Goal: Task Accomplishment & Management: Use online tool/utility

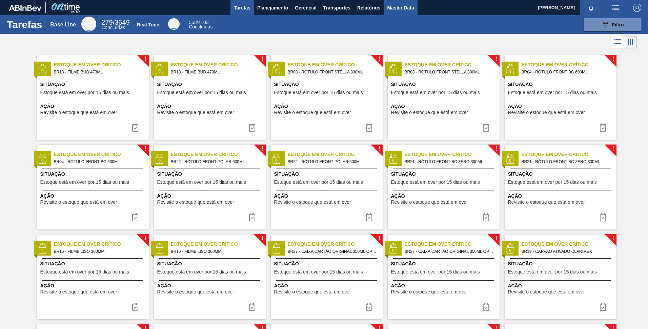
click at [402, 13] on button "Master Data" at bounding box center [401, 7] width 34 height 15
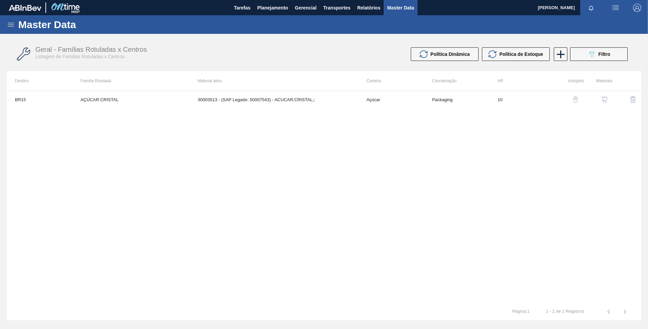
click at [13, 25] on icon at bounding box center [11, 25] width 8 height 8
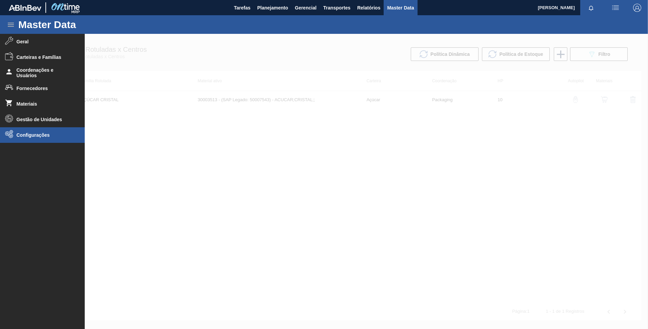
click at [58, 135] on span "Configurações" at bounding box center [45, 135] width 56 height 5
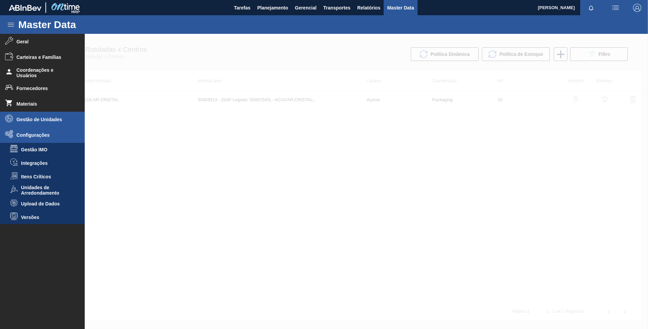
click at [48, 117] on span "Gestão de Unidades" at bounding box center [45, 119] width 56 height 5
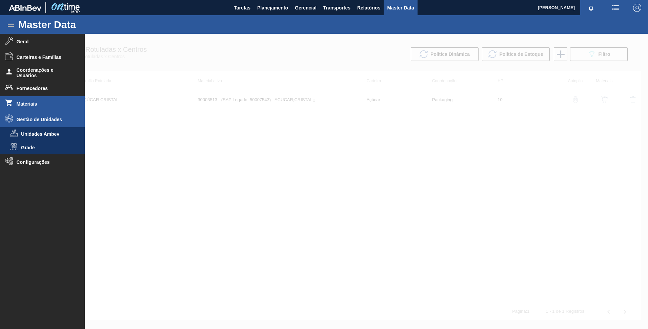
click at [40, 107] on li "Materiais" at bounding box center [42, 104] width 85 height 16
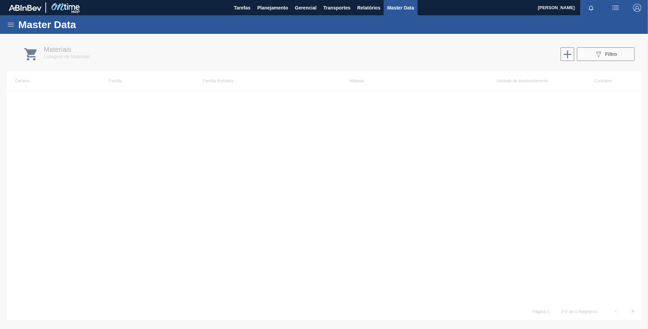
click at [14, 32] on div "Master Data" at bounding box center [324, 24] width 648 height 19
click at [13, 26] on icon at bounding box center [11, 25] width 8 height 8
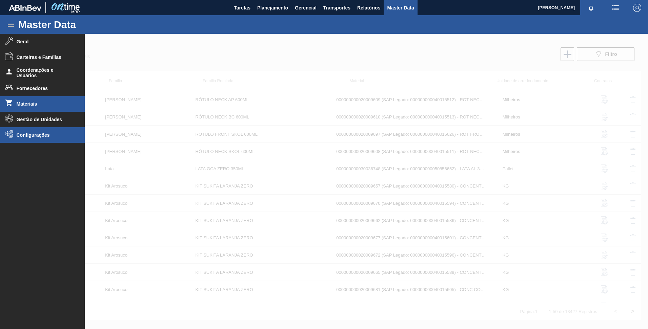
click at [35, 128] on li "Configurações" at bounding box center [42, 135] width 85 height 16
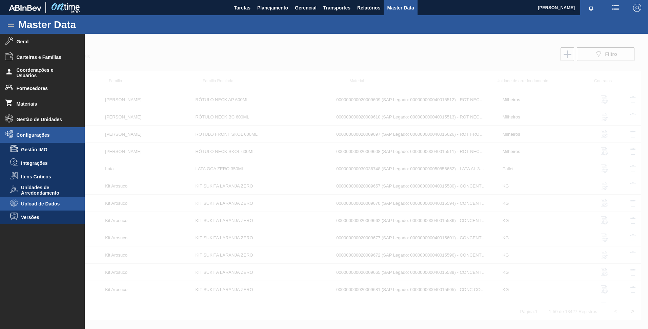
click at [48, 206] on span "Upload de Dados" at bounding box center [47, 203] width 52 height 5
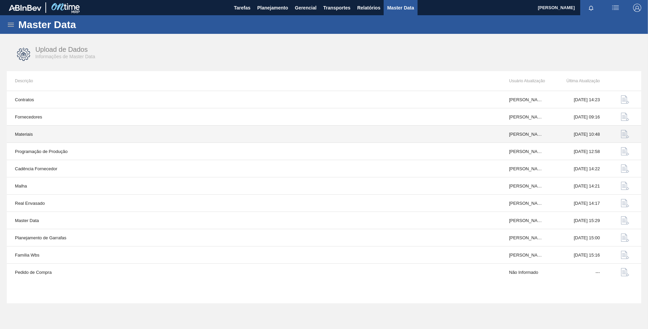
click at [625, 133] on img "button" at bounding box center [625, 134] width 8 height 8
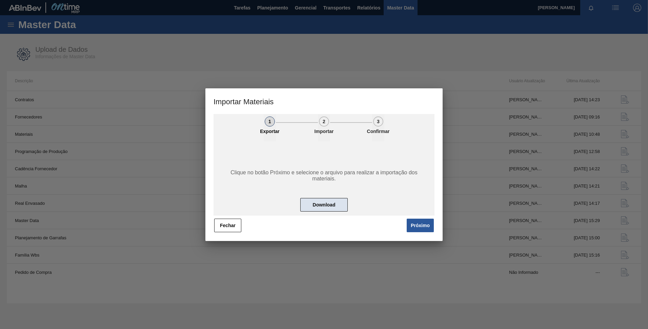
drag, startPoint x: 349, startPoint y: 205, endPoint x: 344, endPoint y: 206, distance: 5.2
click at [348, 205] on div "Clique no botão Próximo e selecione o arquivo para realizar a importação dos ma…" at bounding box center [324, 178] width 221 height 75
click at [341, 206] on button "Download" at bounding box center [323, 205] width 47 height 14
click at [226, 225] on button "Fechar" at bounding box center [227, 226] width 27 height 14
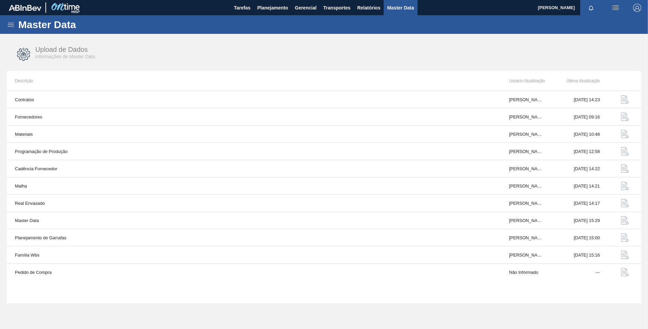
click at [6, 21] on div "Master Data" at bounding box center [324, 24] width 648 height 19
click at [13, 24] on icon at bounding box center [11, 25] width 8 height 8
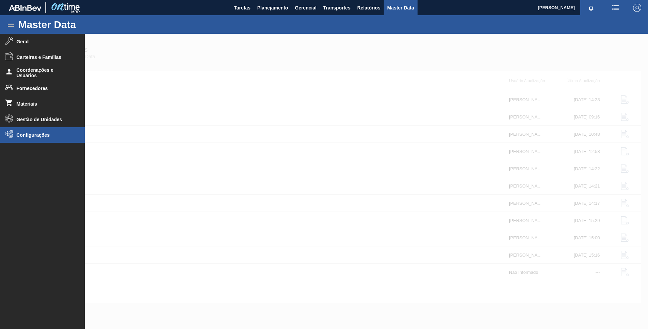
click at [41, 134] on span "Configurações" at bounding box center [45, 135] width 56 height 5
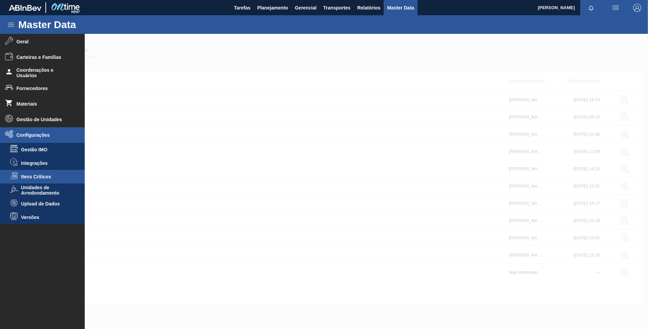
click at [47, 180] on li "Itens Críticos" at bounding box center [42, 177] width 85 height 14
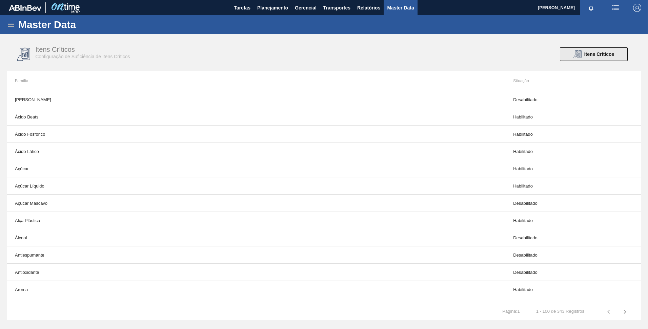
click at [585, 56] on span "Itens Críticos" at bounding box center [599, 54] width 30 height 5
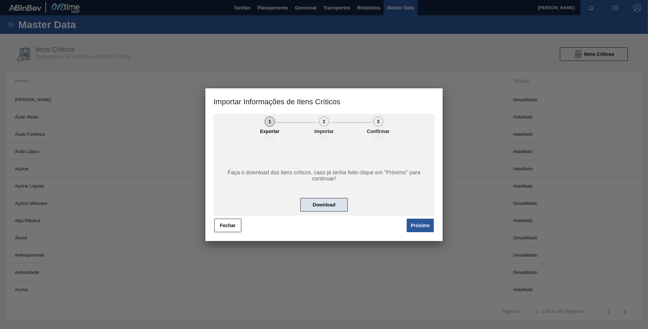
click at [335, 204] on button "Download" at bounding box center [323, 205] width 47 height 14
click at [223, 224] on button "Fechar" at bounding box center [227, 226] width 27 height 14
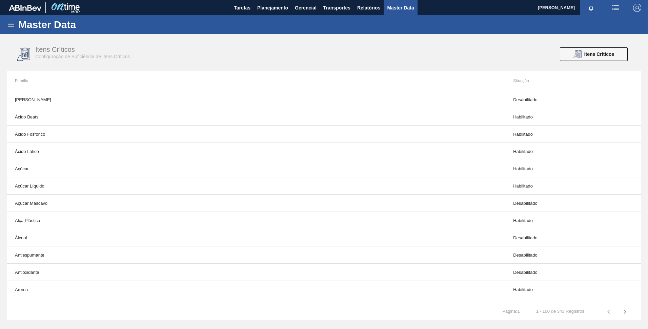
click at [13, 25] on icon at bounding box center [11, 25] width 8 height 8
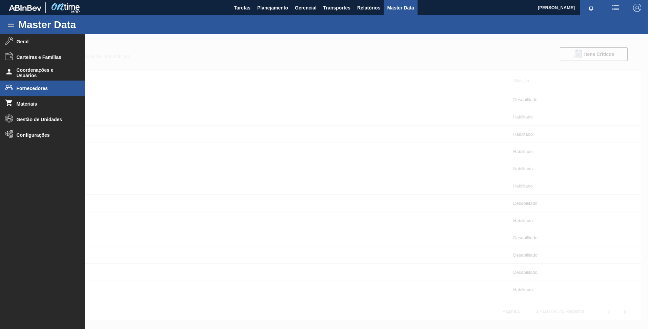
click at [43, 87] on span "Fornecedores" at bounding box center [45, 88] width 56 height 5
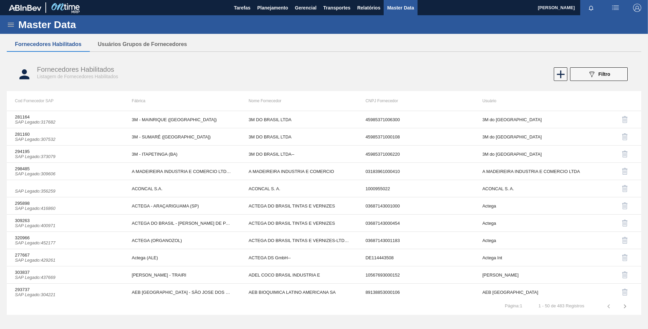
click at [12, 27] on icon at bounding box center [11, 25] width 8 height 8
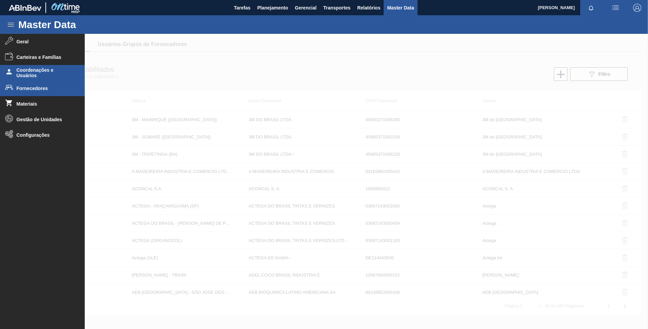
click at [32, 75] on span "Coordenações e Usuários" at bounding box center [45, 72] width 56 height 11
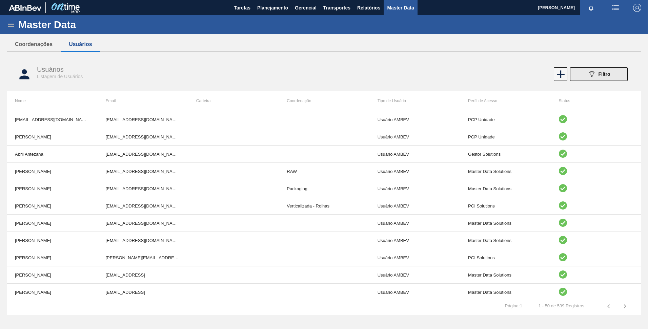
click at [589, 76] on icon "089F7B8B-B2A5-4AFE-B5C0-19BA573D28AC" at bounding box center [592, 74] width 8 height 8
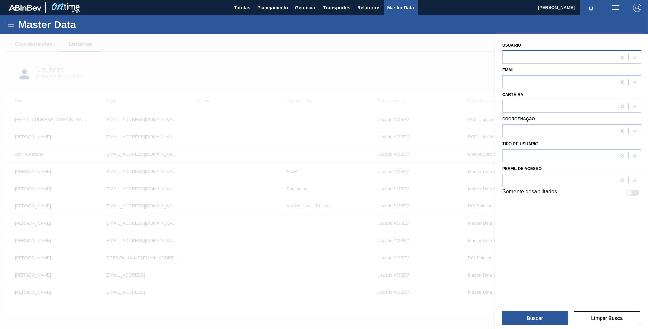
click at [563, 61] on div at bounding box center [560, 57] width 114 height 10
type input "alb"
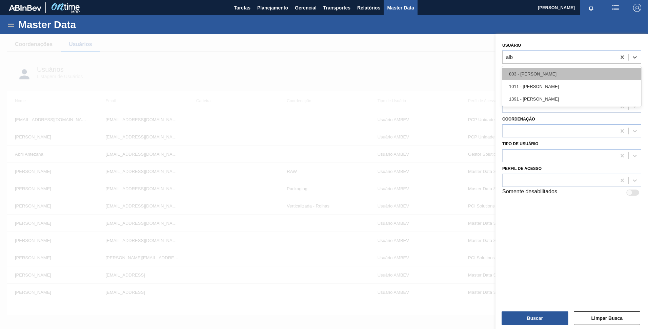
click at [529, 76] on div "803 - José Albérico" at bounding box center [571, 74] width 139 height 13
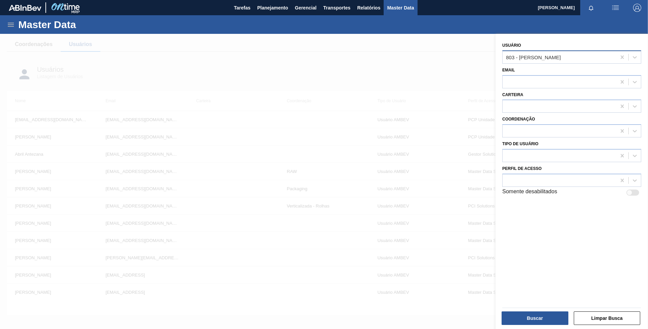
click at [550, 61] on div "803 - José Albérico" at bounding box center [560, 57] width 114 height 10
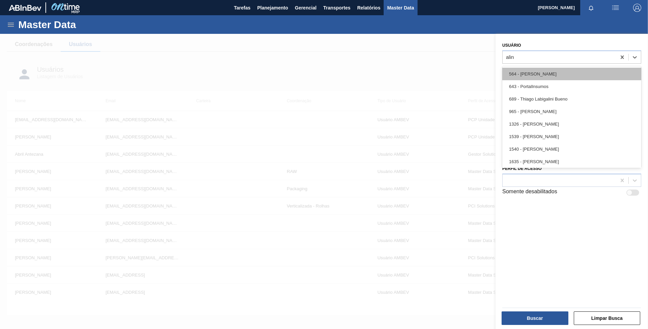
type input "aline"
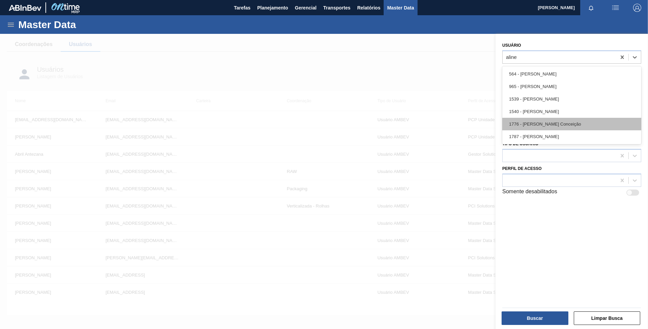
click at [589, 125] on div "1776 - Aline Aparecida Conceição" at bounding box center [571, 124] width 139 height 13
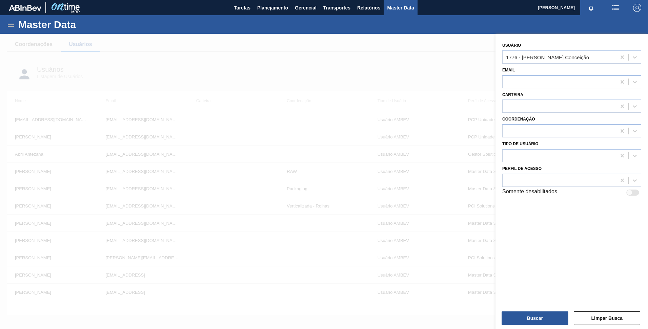
click at [446, 72] on div at bounding box center [324, 198] width 648 height 329
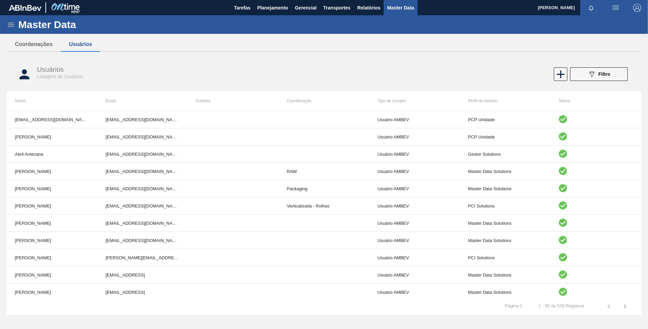
click at [12, 25] on icon at bounding box center [11, 25] width 8 height 8
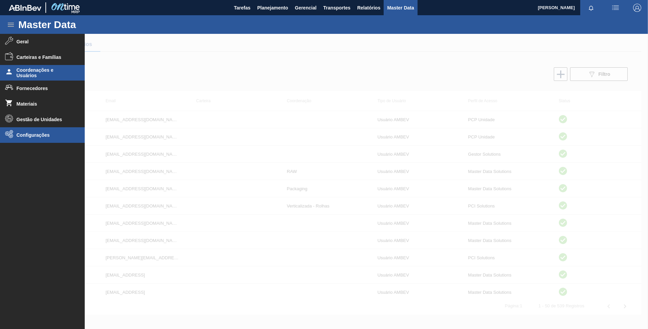
click at [32, 139] on li "Configurações" at bounding box center [42, 135] width 85 height 16
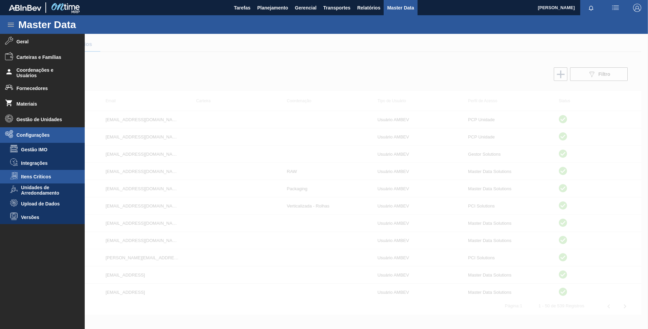
click at [46, 180] on li "Itens Críticos" at bounding box center [42, 177] width 85 height 14
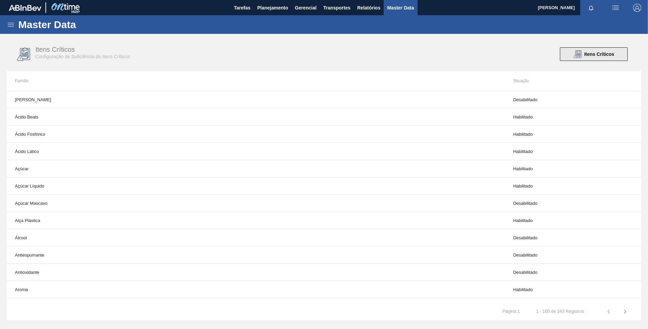
click at [582, 53] on div "Itens Críticos" at bounding box center [594, 54] width 41 height 8
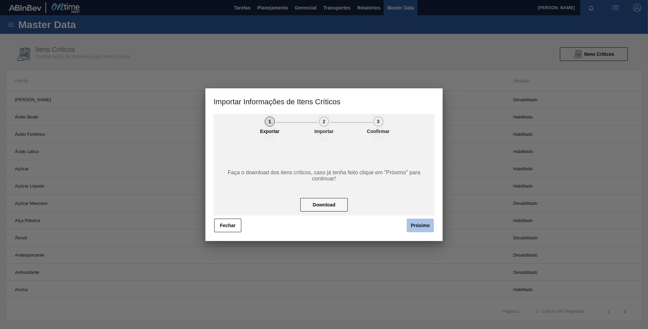
click at [418, 224] on button "Próximo" at bounding box center [420, 226] width 27 height 14
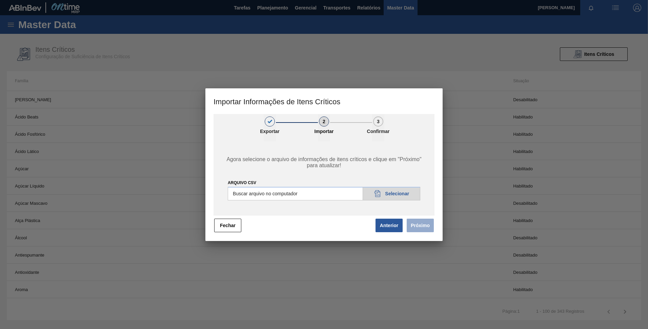
click at [408, 195] on input "Arquivo CSV" at bounding box center [324, 194] width 193 height 14
type input "C:\fakepath\20250918_080530_Material.csv"
click at [426, 228] on button "Próximo" at bounding box center [420, 226] width 27 height 14
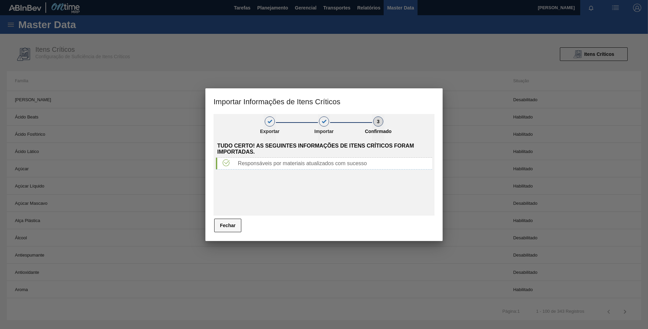
click at [232, 229] on button "Fechar" at bounding box center [227, 226] width 27 height 14
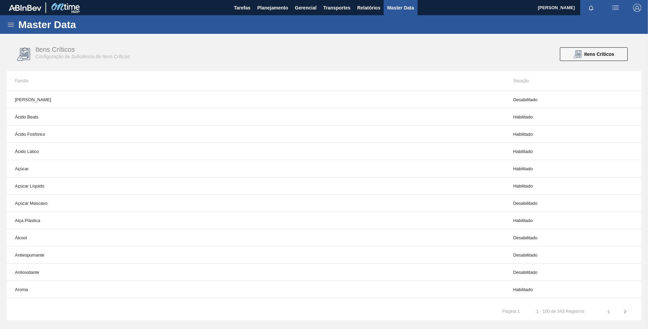
click at [9, 30] on div "Master Data" at bounding box center [324, 24] width 648 height 19
click at [12, 28] on icon at bounding box center [11, 25] width 8 height 8
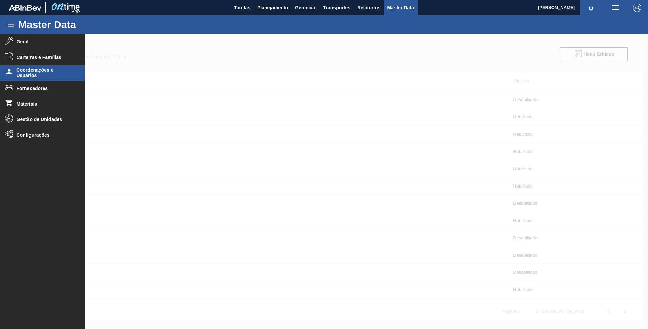
click at [42, 74] on span "Coordenações e Usuários" at bounding box center [45, 72] width 56 height 11
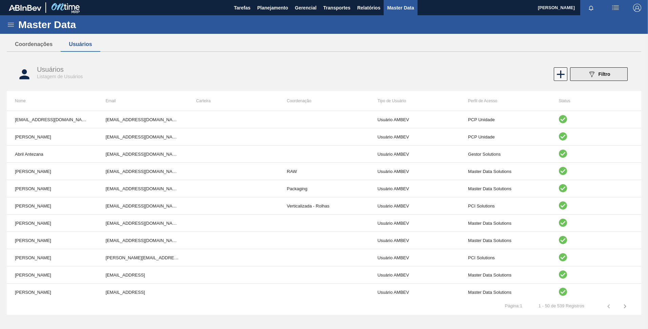
click at [613, 74] on button "089F7B8B-B2A5-4AFE-B5C0-19BA573D28AC Filtro" at bounding box center [599, 74] width 58 height 14
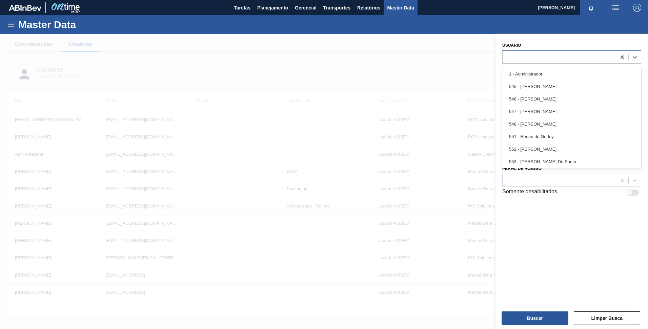
drag, startPoint x: 543, startPoint y: 59, endPoint x: 554, endPoint y: 56, distance: 11.3
click at [543, 60] on div at bounding box center [560, 57] width 114 height 10
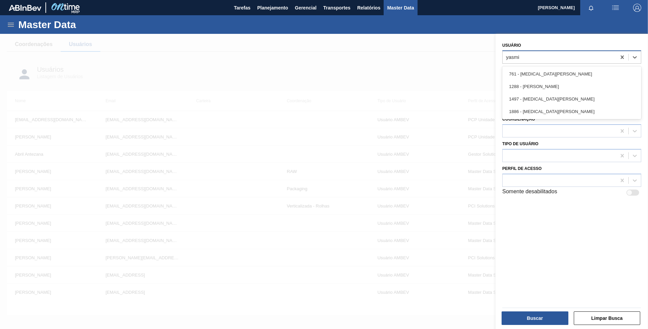
type input "yasmim"
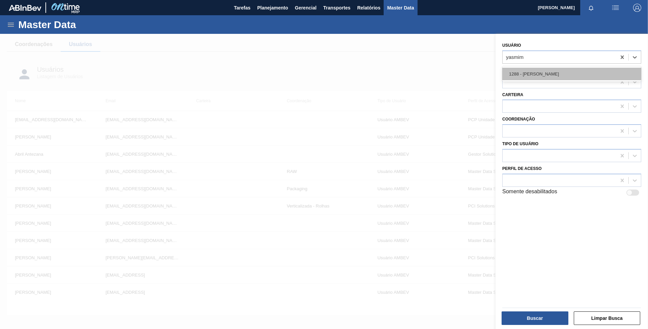
click at [566, 72] on div "1288 - YASMIM FERREIRA DA SILVA" at bounding box center [571, 74] width 139 height 13
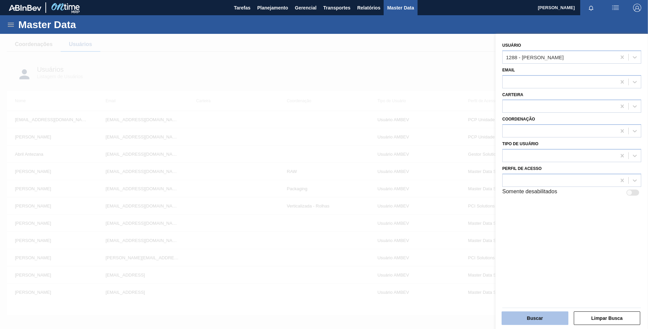
click at [547, 317] on button "Buscar" at bounding box center [535, 319] width 67 height 14
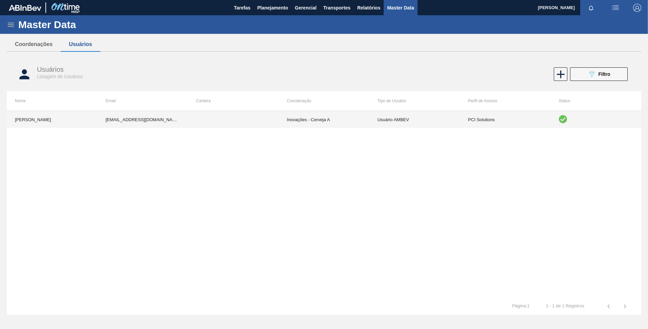
click at [271, 113] on td at bounding box center [233, 119] width 91 height 17
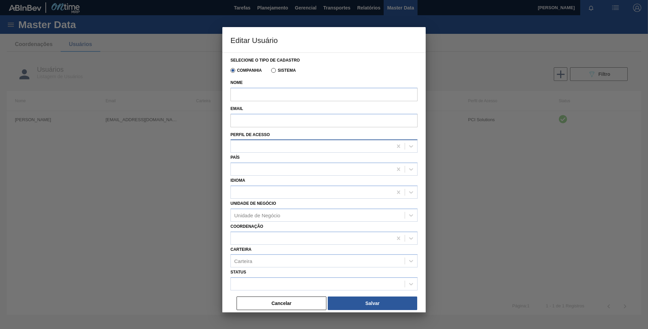
type input "YASMIM FERREIRA DA SILVA"
type input "99838325@ab-inbev.com"
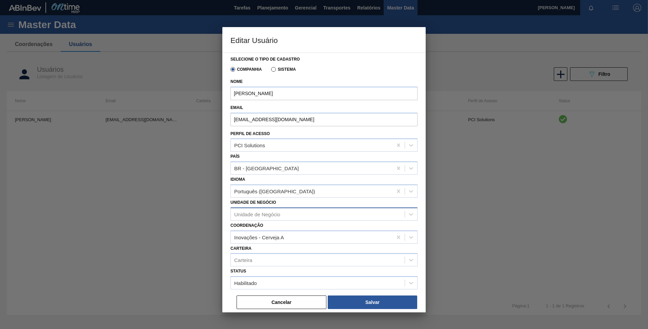
scroll to position [1, 0]
click at [282, 149] on div "PCI Solutions" at bounding box center [312, 145] width 162 height 10
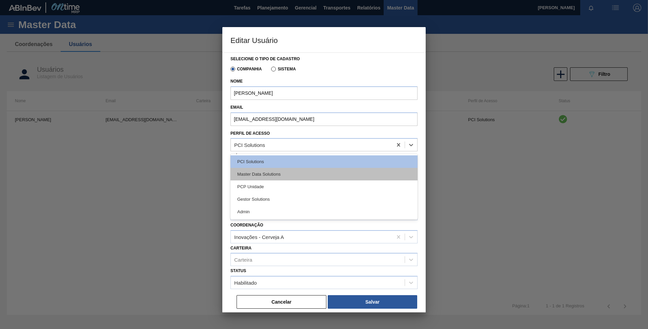
click at [286, 173] on div "Master Data Solutions" at bounding box center [323, 174] width 187 height 13
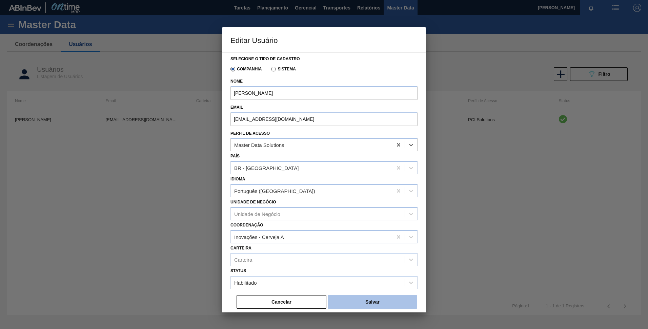
click at [353, 298] on button "Salvar" at bounding box center [372, 303] width 89 height 14
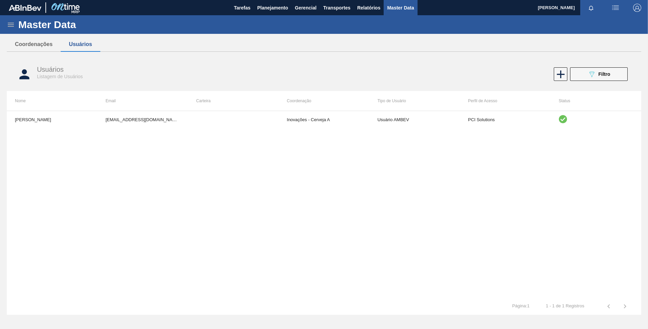
click at [323, 72] on div "Usuários Listagem de Usuários" at bounding box center [187, 73] width 300 height 14
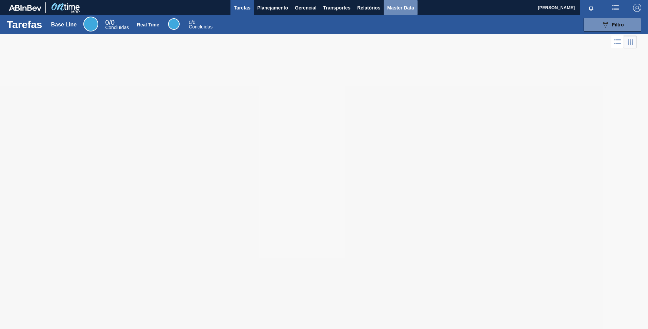
click at [407, 10] on span "Master Data" at bounding box center [400, 8] width 27 height 8
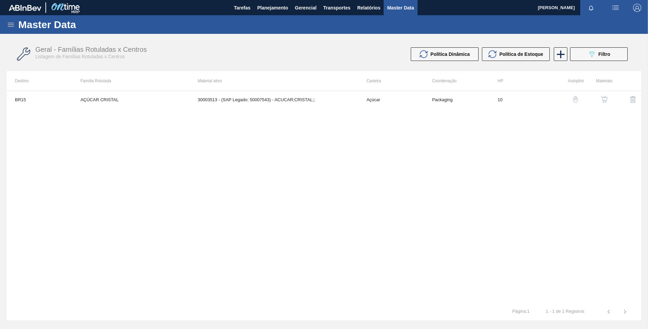
click at [10, 31] on div "Master Data" at bounding box center [324, 24] width 648 height 19
click at [10, 26] on icon at bounding box center [11, 25] width 6 height 4
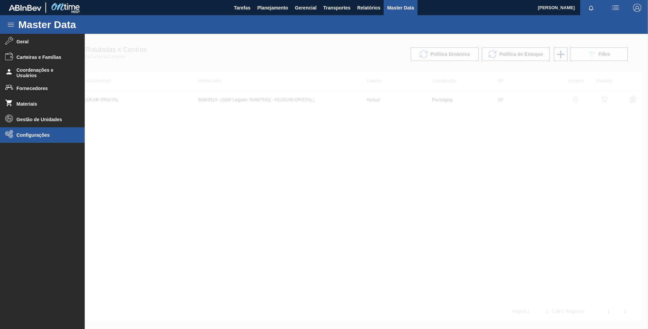
click at [31, 138] on li "Configurações" at bounding box center [42, 135] width 85 height 16
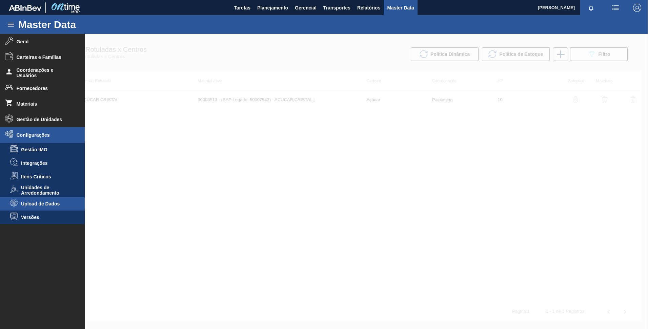
click at [57, 200] on li "Upload de Dados" at bounding box center [42, 204] width 85 height 14
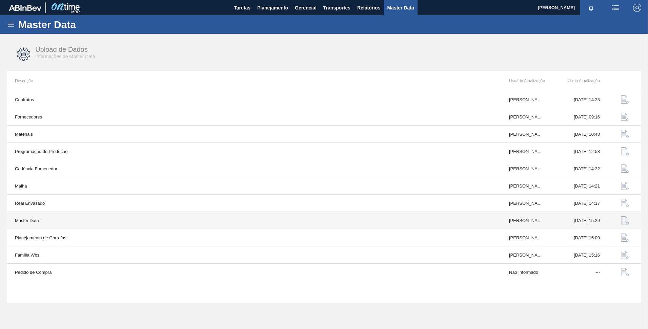
click at [622, 222] on img "button" at bounding box center [625, 221] width 8 height 8
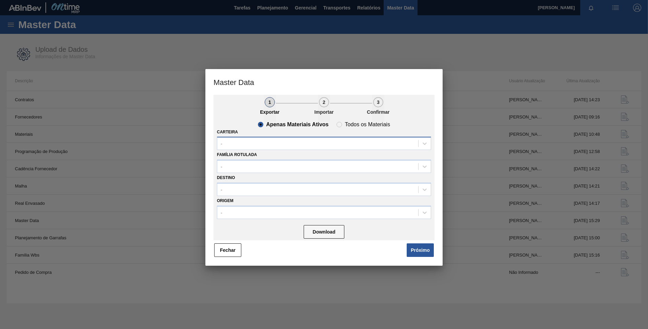
click at [276, 149] on div "-" at bounding box center [324, 143] width 214 height 13
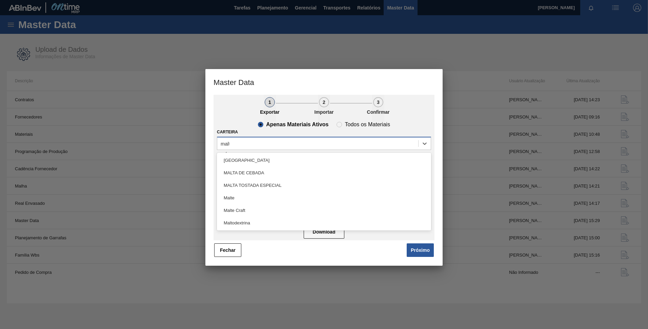
type input "malte"
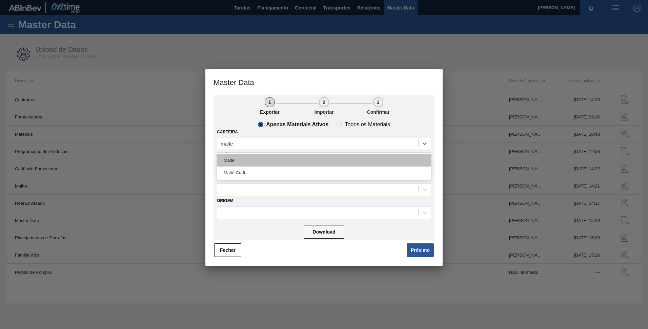
click at [267, 163] on div "Malte" at bounding box center [324, 160] width 214 height 13
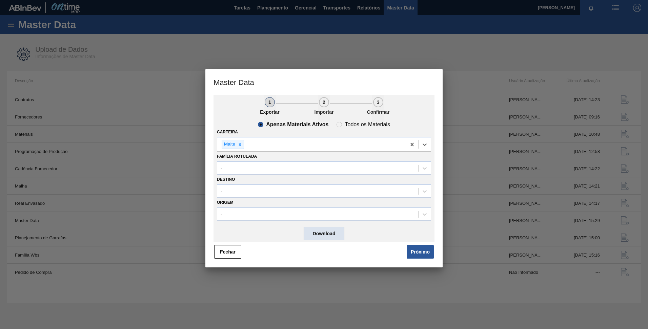
click at [320, 231] on button "Download" at bounding box center [324, 234] width 41 height 14
click at [341, 125] on span "Todos os Materiais" at bounding box center [363, 124] width 53 height 5
click at [341, 125] on input "Todos os Materiais" at bounding box center [339, 124] width 11 height 11
radio input "true"
radio input "false"
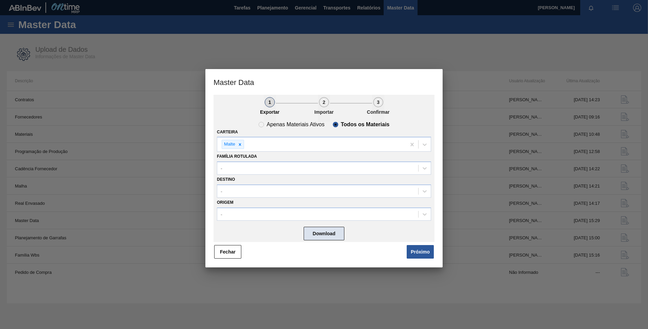
click at [326, 235] on button "Download" at bounding box center [324, 234] width 41 height 14
drag, startPoint x: 421, startPoint y: 248, endPoint x: 415, endPoint y: 243, distance: 8.0
click at [421, 248] on button "Próximo" at bounding box center [420, 252] width 27 height 14
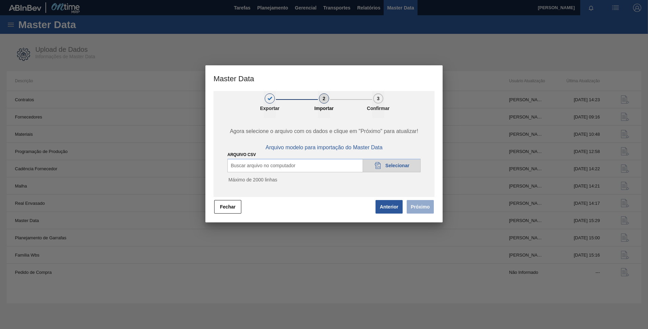
click at [390, 168] on span "Selecionar" at bounding box center [397, 165] width 24 height 5
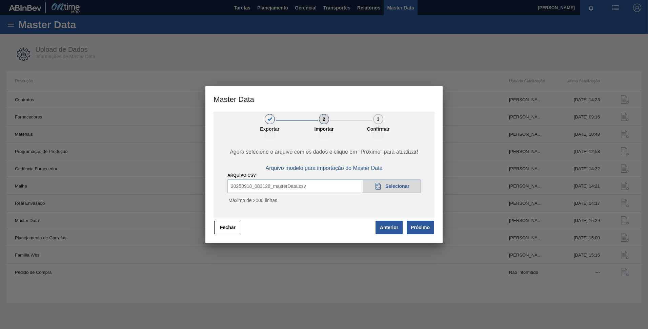
click at [419, 228] on button "Próximo" at bounding box center [420, 228] width 27 height 14
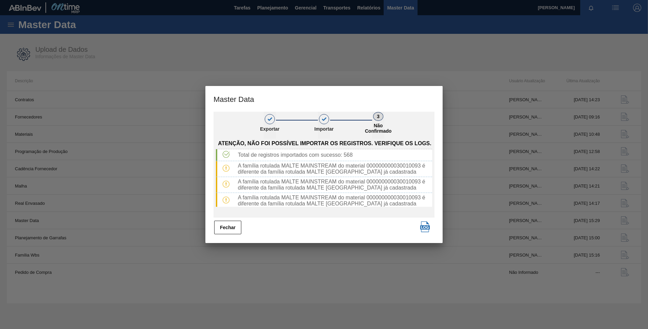
drag, startPoint x: 226, startPoint y: 232, endPoint x: 407, endPoint y: 73, distance: 241.4
click at [226, 232] on button "Fechar" at bounding box center [227, 228] width 27 height 14
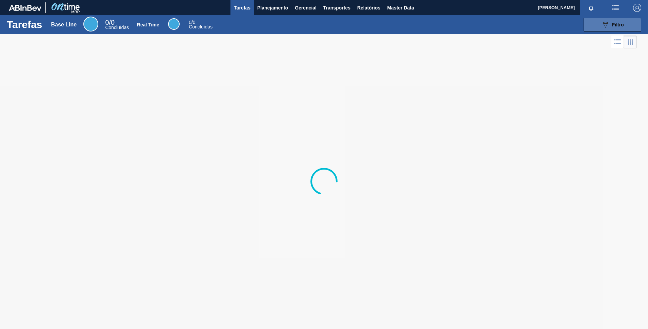
click at [598, 19] on button "089F7B8B-B2A5-4AFE-B5C0-19BA573D28AC Filtro" at bounding box center [613, 25] width 58 height 14
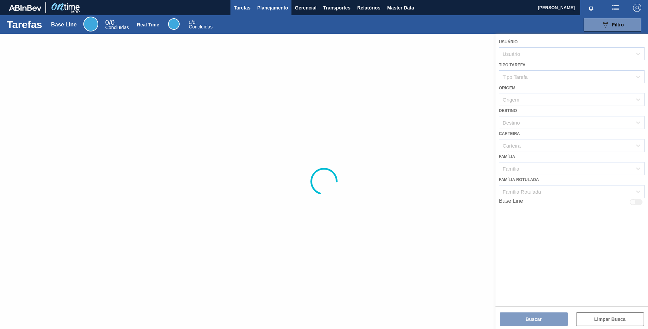
drag, startPoint x: 246, startPoint y: 28, endPoint x: 278, endPoint y: 10, distance: 37.2
click at [249, 29] on div "089F7B8B-B2A5-4AFE-B5C0-19BA573D28AC Filtro" at bounding box center [430, 25] width 427 height 14
click at [278, 8] on span "Planejamento" at bounding box center [272, 8] width 31 height 8
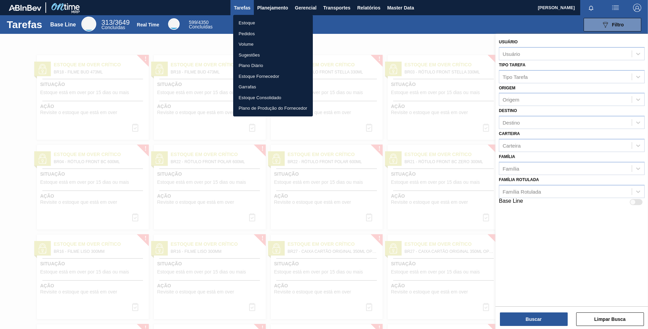
click at [247, 21] on li "Estoque" at bounding box center [273, 23] width 80 height 11
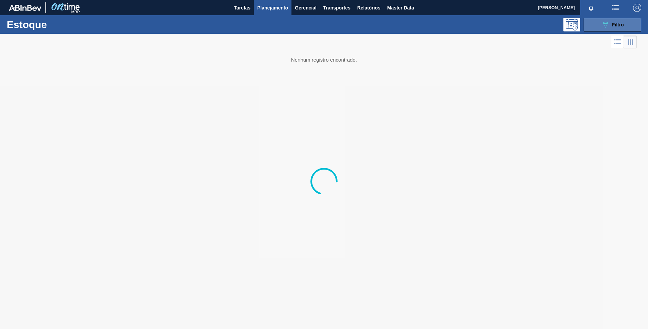
click at [605, 30] on button "089F7B8B-B2A5-4AFE-B5C0-19BA573D28AC Filtro" at bounding box center [613, 25] width 58 height 14
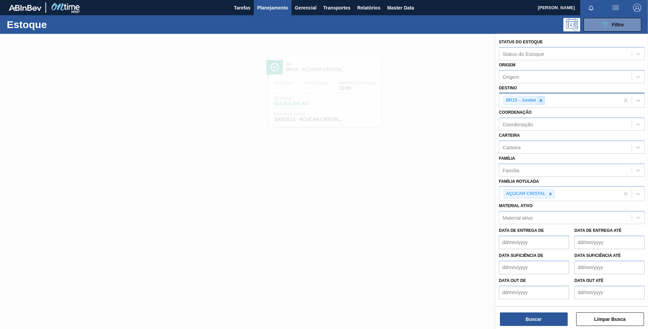
click at [541, 99] on icon at bounding box center [541, 100] width 5 height 5
type input "cebrasa"
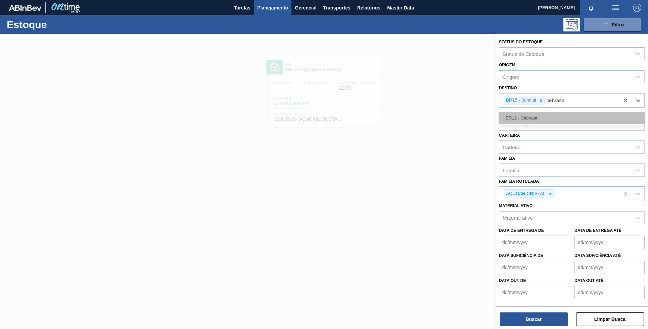
click at [535, 117] on div "BR12 - Cebrasa" at bounding box center [572, 118] width 146 height 13
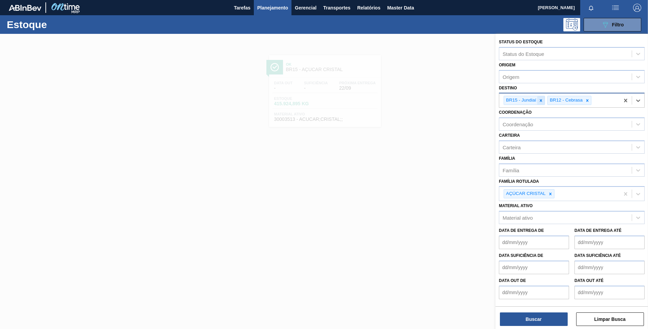
click at [540, 103] on div at bounding box center [540, 100] width 7 height 8
click at [551, 193] on icon at bounding box center [550, 194] width 5 height 5
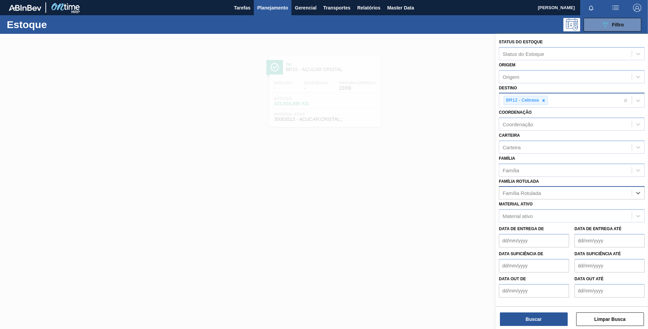
click at [550, 194] on div "Família Rotulada" at bounding box center [565, 193] width 133 height 10
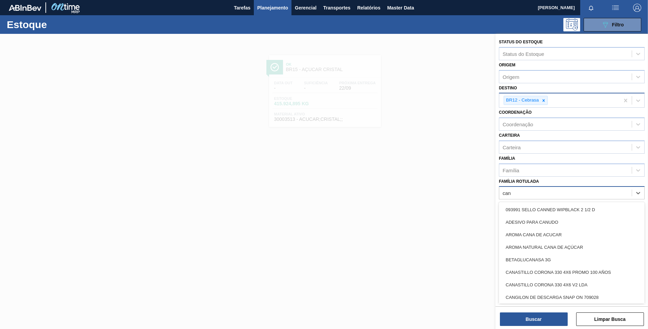
type Rotulada "canj"
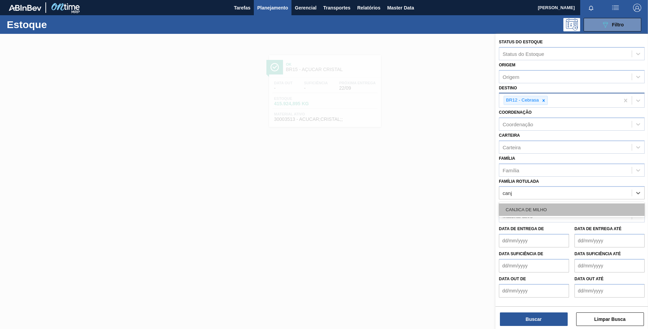
click at [549, 209] on div "CANJICA DE MILHO" at bounding box center [572, 210] width 146 height 13
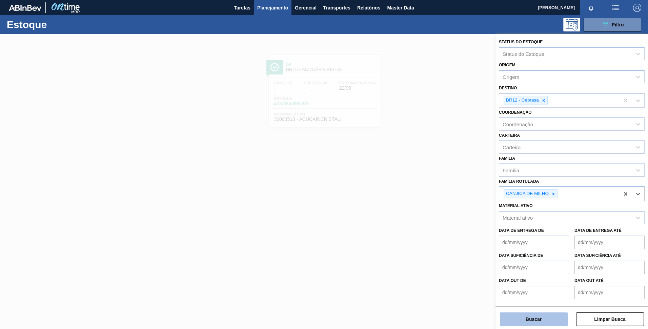
click at [534, 313] on button "Buscar" at bounding box center [534, 320] width 68 height 14
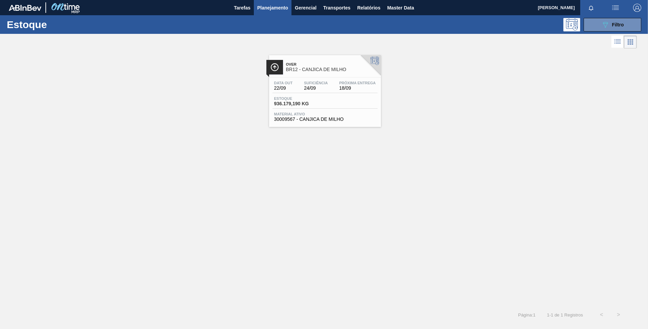
click at [335, 70] on span "BR12 - CANJICA DE MILHO" at bounding box center [332, 69] width 92 height 5
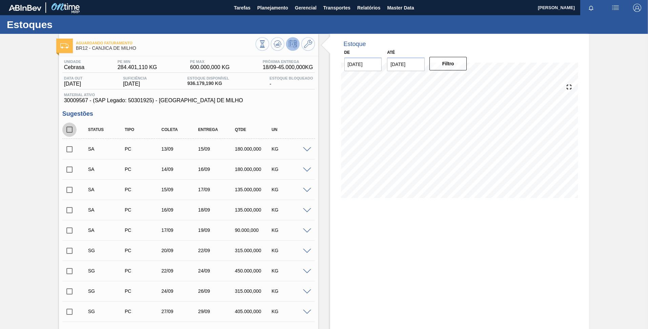
click at [67, 131] on input "checkbox" at bounding box center [69, 130] width 14 height 14
checkbox input "true"
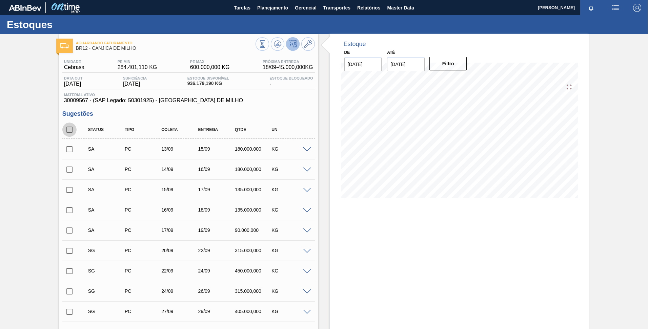
checkbox input "true"
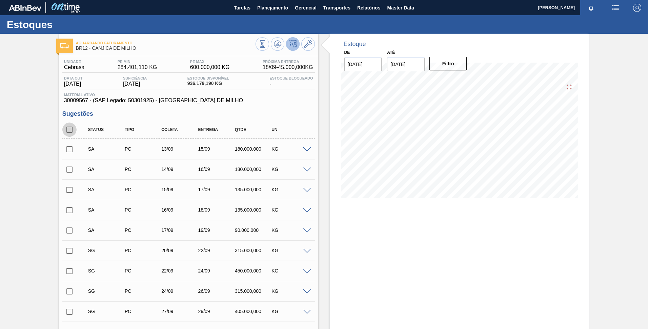
checkbox input "true"
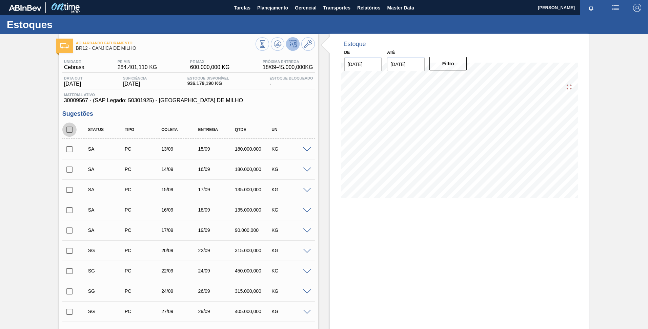
checkbox input "true"
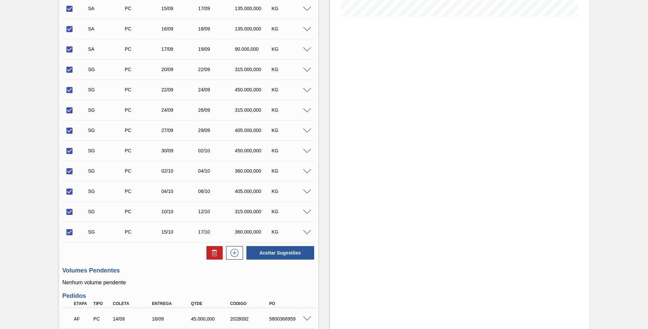
scroll to position [169, 0]
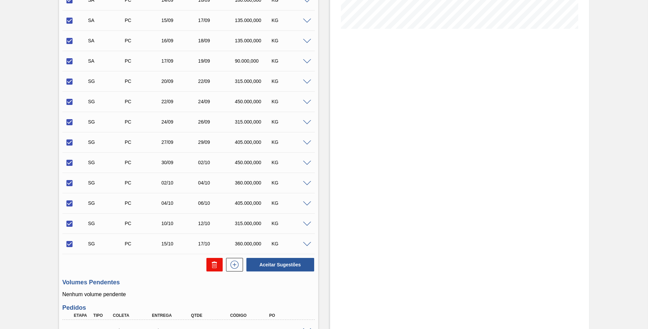
click at [212, 265] on icon at bounding box center [214, 265] width 4 height 5
checkbox input "false"
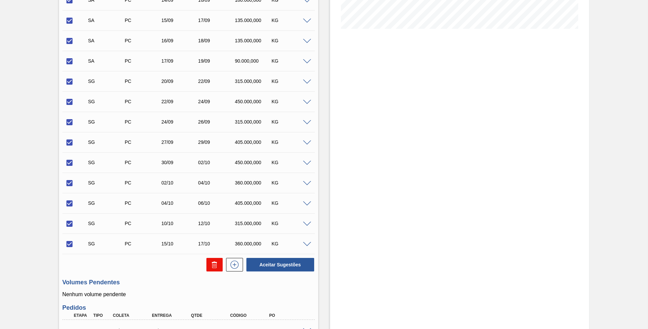
checkbox input "false"
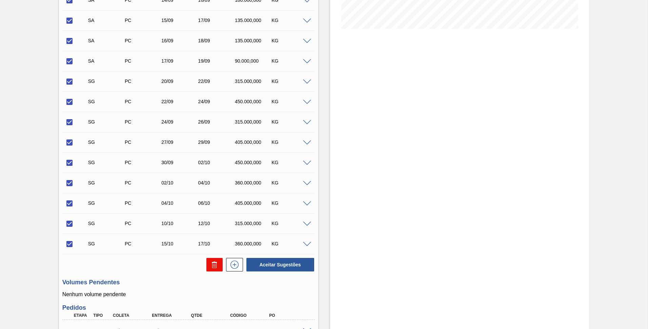
checkbox input "false"
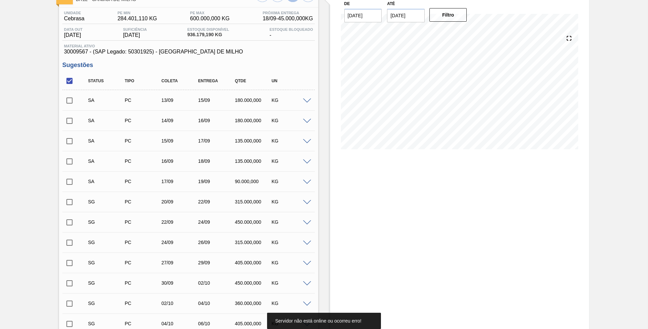
scroll to position [0, 0]
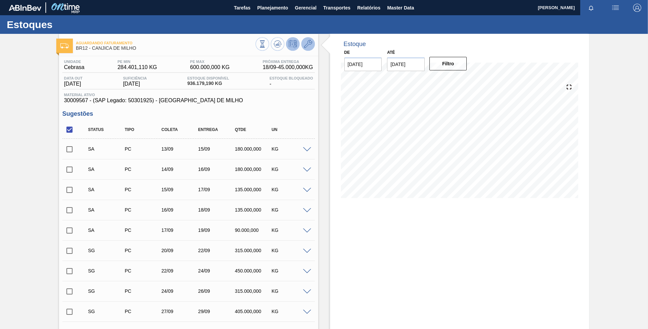
click at [306, 43] on icon at bounding box center [308, 44] width 8 height 8
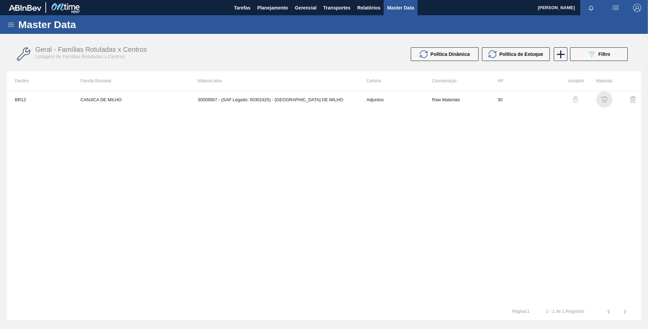
click at [604, 100] on img "button" at bounding box center [604, 99] width 7 height 7
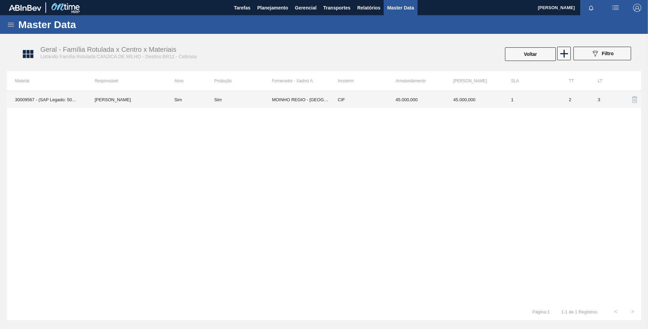
click at [244, 101] on div "Sim" at bounding box center [243, 99] width 58 height 5
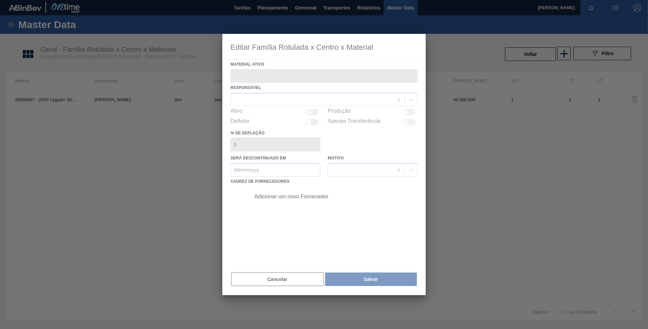
type ativo "30009567 - (SAP Legado: 50301925) - [GEOGRAPHIC_DATA] DE MILHO"
checkbox input "true"
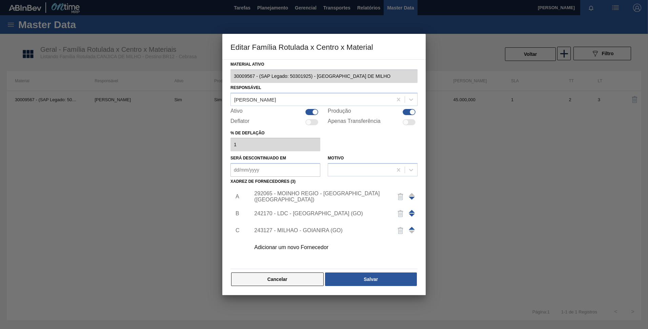
click at [292, 278] on button "Cancelar" at bounding box center [277, 280] width 93 height 14
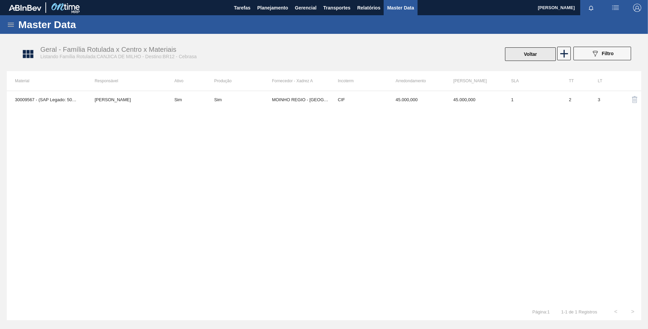
click at [537, 56] on button "Voltar" at bounding box center [530, 54] width 51 height 14
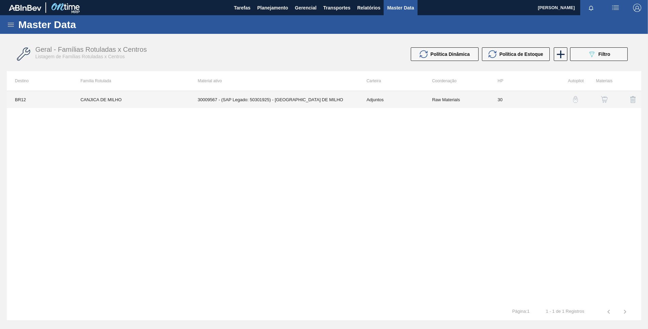
click at [268, 103] on td "30009567 - (SAP Legado: 50301925) - [GEOGRAPHIC_DATA] DE MILHO" at bounding box center [273, 99] width 169 height 17
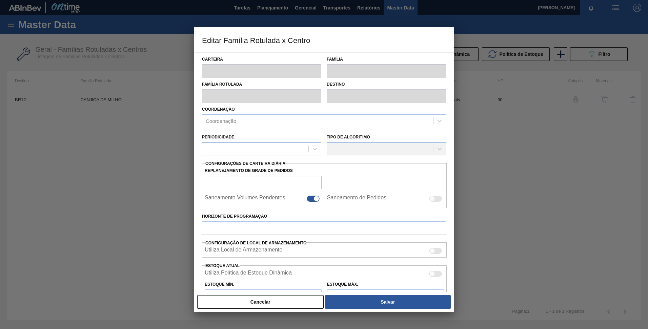
type input "Adjuntos"
type input "Canjica de Milho"
type input "CANJICA DE MILHO"
type input "BR12 - Cebrasa"
type input "0"
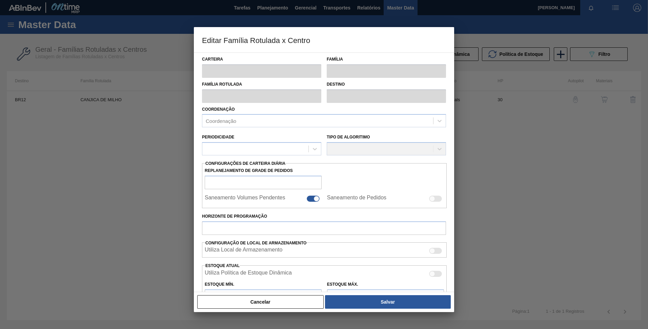
checkbox input "false"
type input "30"
type input "284.401,11"
type input "600.000"
type input "100"
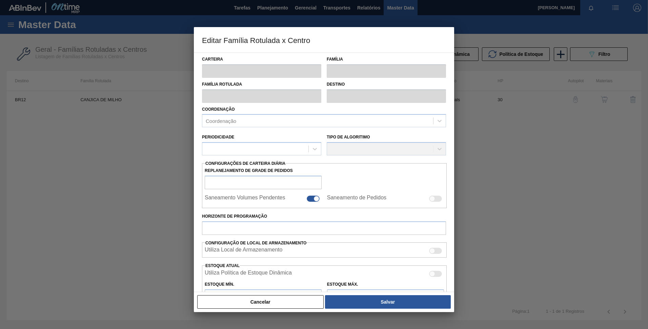
type input "600.000,000"
checkbox input "true"
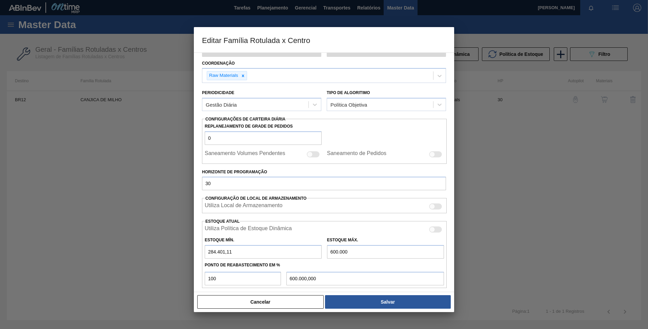
scroll to position [135, 0]
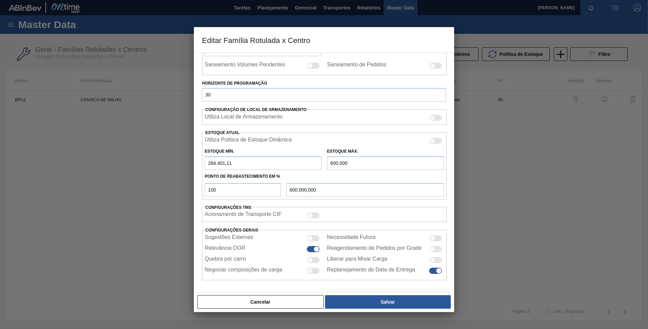
click at [310, 239] on div at bounding box center [310, 239] width 6 height 6
checkbox input "true"
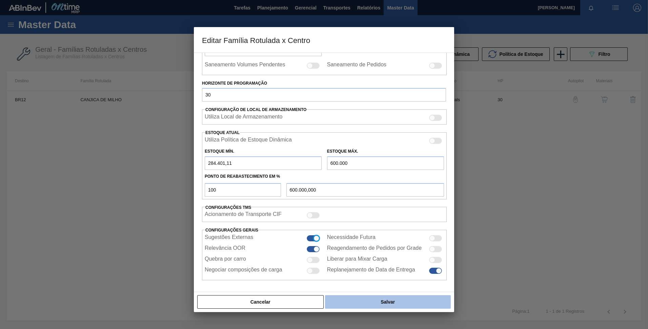
click at [354, 306] on button "Salvar" at bounding box center [388, 303] width 126 height 14
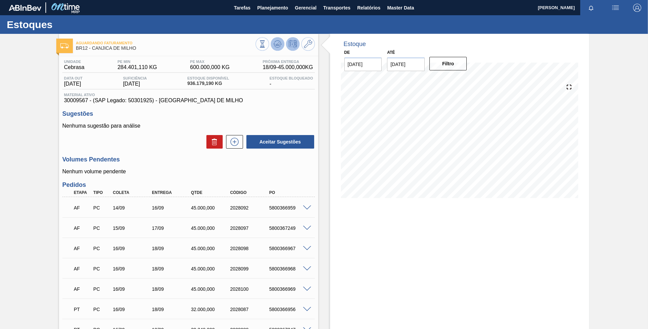
click at [281, 45] on icon at bounding box center [278, 44] width 8 height 8
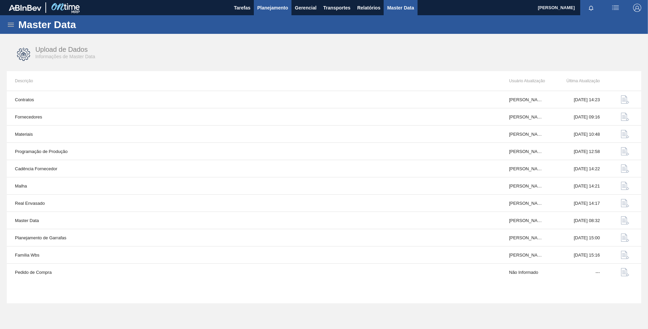
click at [268, 8] on span "Planejamento" at bounding box center [272, 8] width 31 height 8
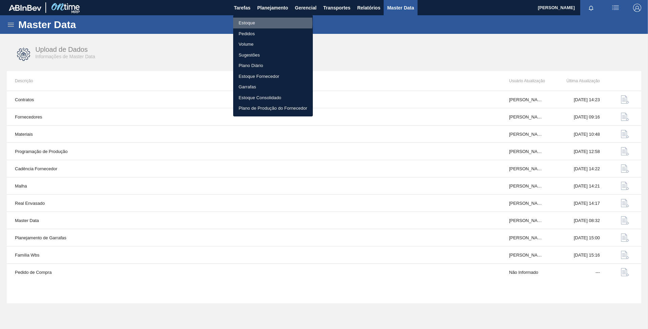
click at [259, 23] on li "Estoque" at bounding box center [273, 23] width 80 height 11
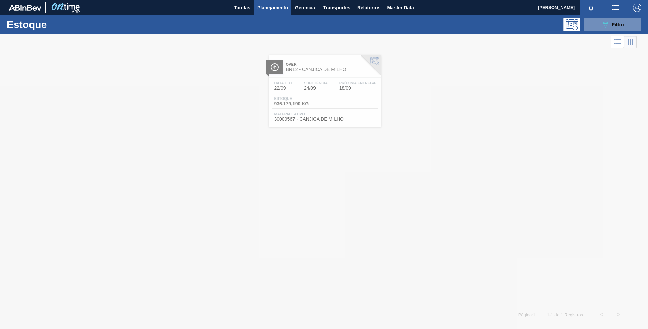
click at [322, 67] on div at bounding box center [324, 182] width 648 height 296
click at [311, 70] on span "BR12 - CANJICA DE MILHO" at bounding box center [332, 69] width 92 height 5
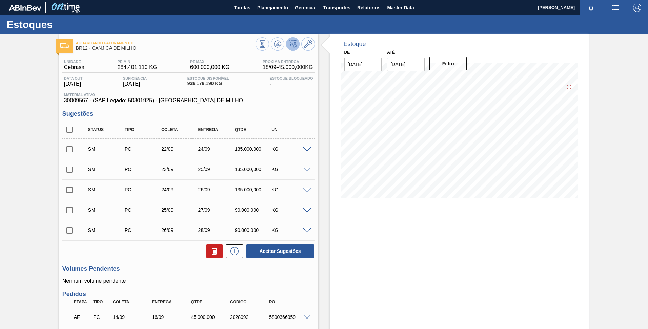
click at [70, 131] on input "checkbox" at bounding box center [69, 130] width 14 height 14
checkbox input "true"
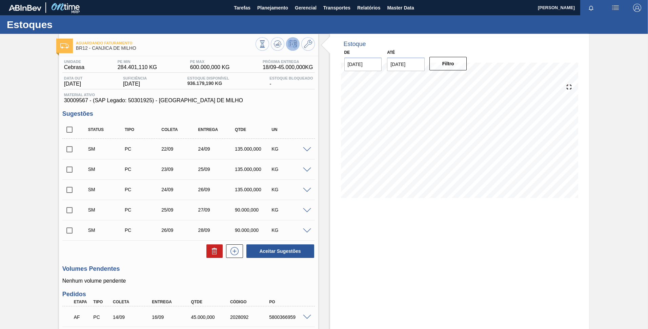
checkbox input "true"
click at [209, 254] on button at bounding box center [214, 252] width 16 height 14
checkbox input "false"
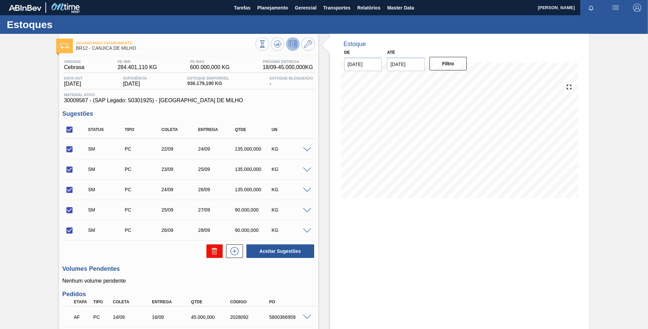
checkbox input "false"
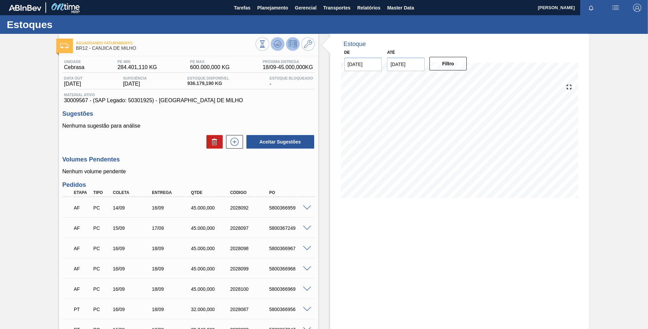
click at [279, 46] on icon at bounding box center [278, 44] width 8 height 8
click at [275, 46] on icon at bounding box center [278, 44] width 8 height 8
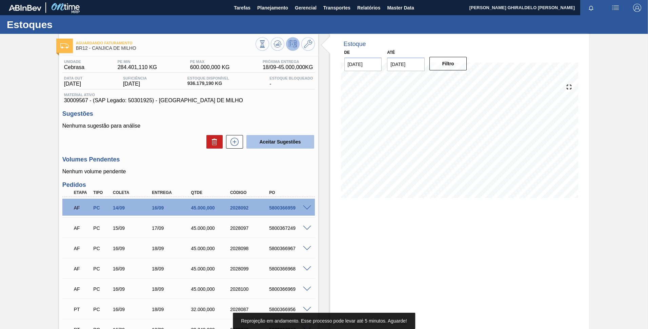
click at [285, 145] on button "Aceitar Sugestões" at bounding box center [280, 142] width 68 height 14
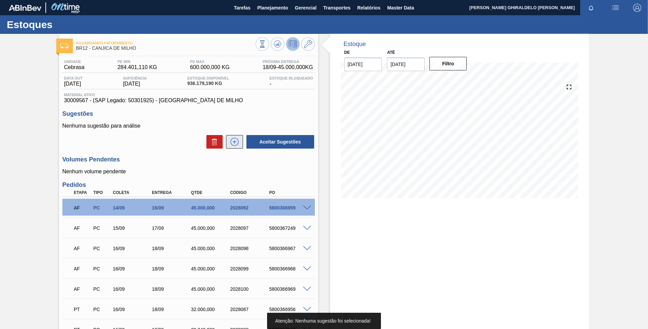
click at [232, 143] on icon at bounding box center [234, 142] width 11 height 8
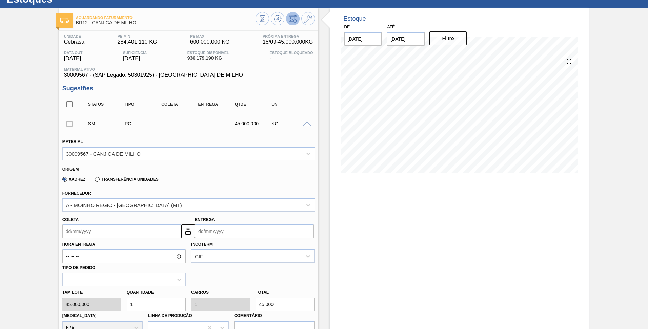
scroll to position [102, 0]
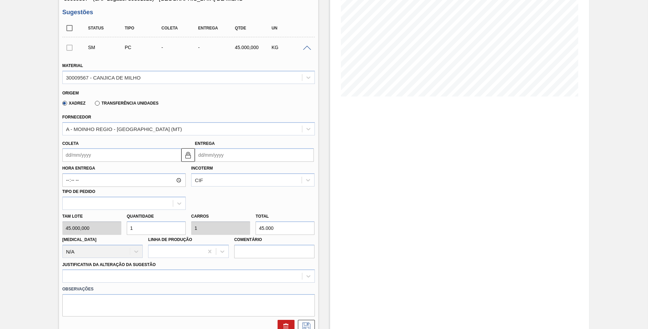
click at [131, 159] on input "Coleta" at bounding box center [121, 155] width 119 height 14
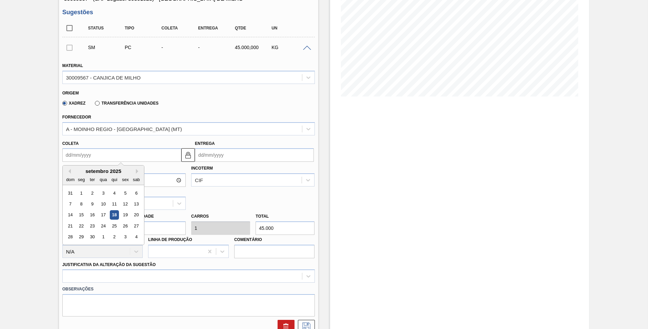
drag, startPoint x: 79, startPoint y: 228, endPoint x: 83, endPoint y: 226, distance: 4.0
click at [80, 228] on div "22" at bounding box center [81, 226] width 9 height 9
type input "22/09/2025"
type input "24/09/2025"
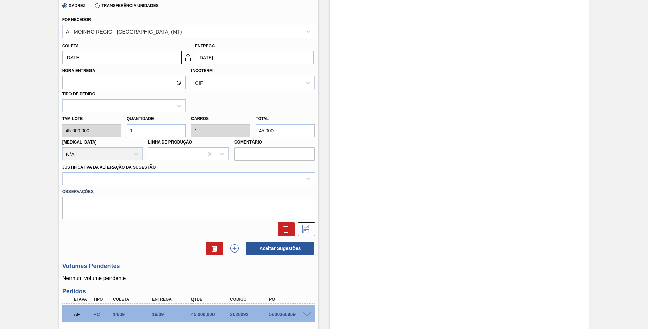
scroll to position [203, 0]
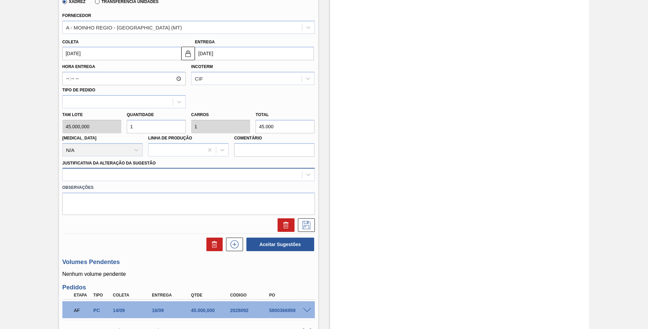
click at [155, 171] on div at bounding box center [182, 175] width 239 height 10
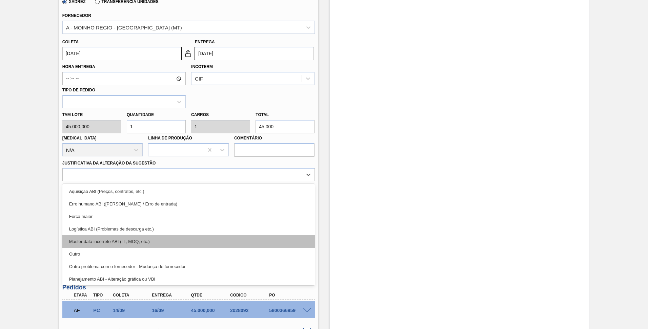
click at [133, 247] on div "Master data incorreto ABI (LT, MOQ, etc.)" at bounding box center [188, 242] width 253 height 13
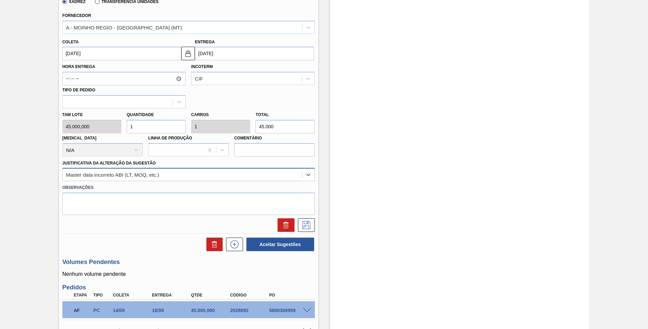
click at [127, 181] on div "Master data incorreto ABI (LT, MOQ, etc.)" at bounding box center [188, 174] width 253 height 13
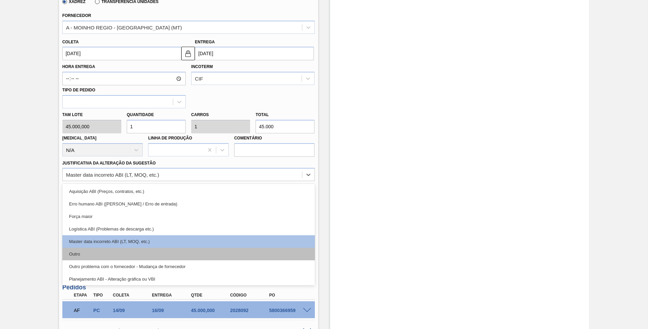
click at [115, 252] on div "Outro" at bounding box center [188, 254] width 253 height 13
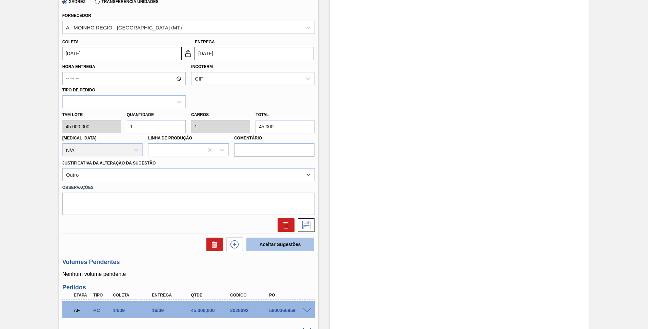
click at [276, 243] on button "Aceitar Sugestões" at bounding box center [280, 245] width 68 height 14
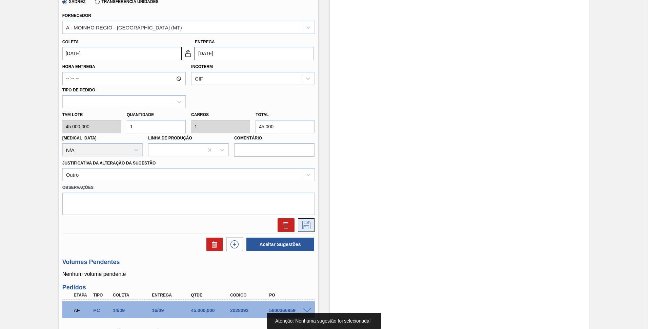
click at [309, 225] on icon at bounding box center [306, 225] width 11 height 8
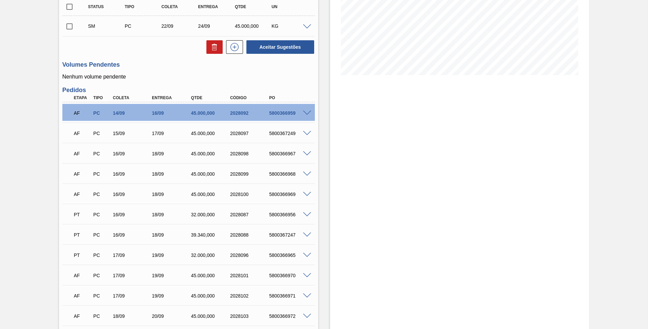
scroll to position [0, 0]
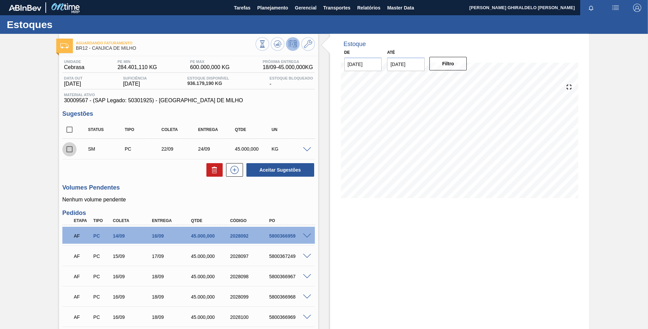
click at [71, 149] on input "checkbox" at bounding box center [69, 149] width 14 height 14
click at [273, 170] on button "Aceitar Sugestões" at bounding box center [280, 170] width 68 height 14
checkbox input "false"
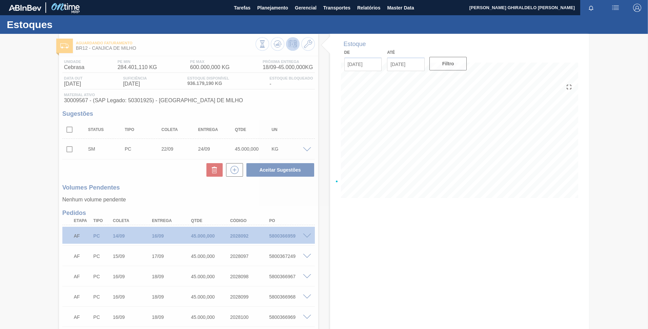
click at [309, 48] on div at bounding box center [324, 182] width 648 height 296
click at [308, 46] on div at bounding box center [324, 182] width 648 height 296
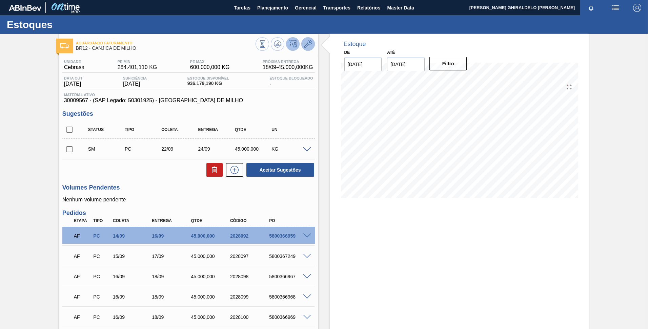
click at [309, 50] on button at bounding box center [308, 44] width 14 height 14
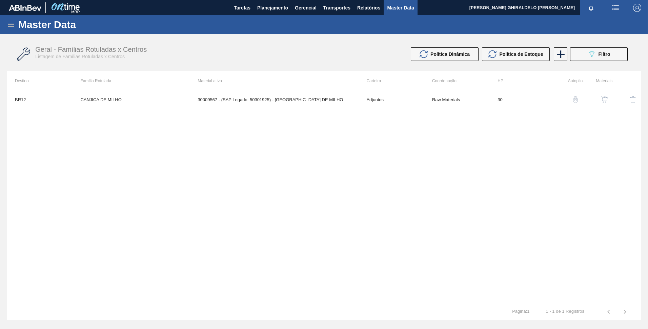
click at [324, 90] on th "Material ativo" at bounding box center [273, 81] width 169 height 20
click at [317, 99] on td "30009567 - (SAP Legado: 50301925) - CANJICA DE MILHO" at bounding box center [273, 99] width 169 height 17
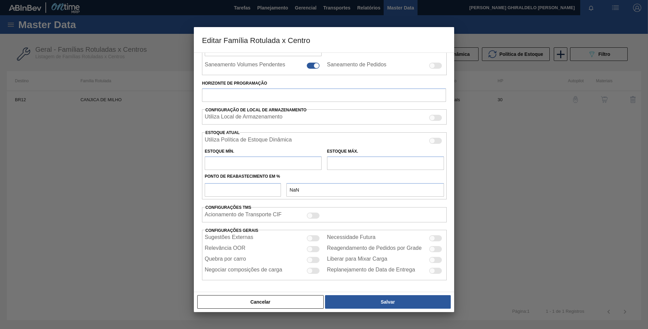
type input "Adjuntos"
type input "Canjica de Milho"
type input "CANJICA DE MILHO"
type input "BR12 - Cebrasa"
type input "0"
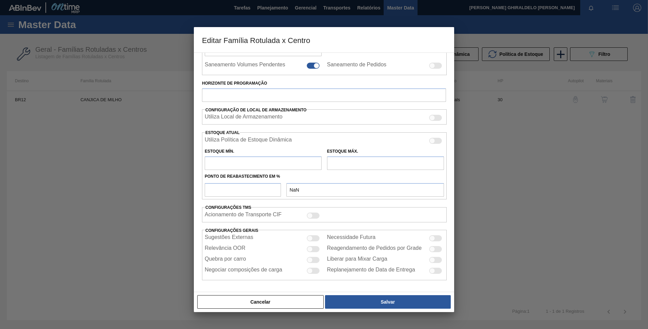
checkbox input "false"
type input "30"
type input "284.401,11"
type input "600.000"
type input "100"
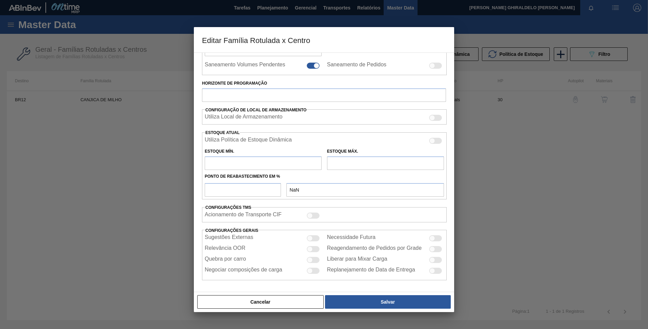
type input "600.000,000"
checkbox input "true"
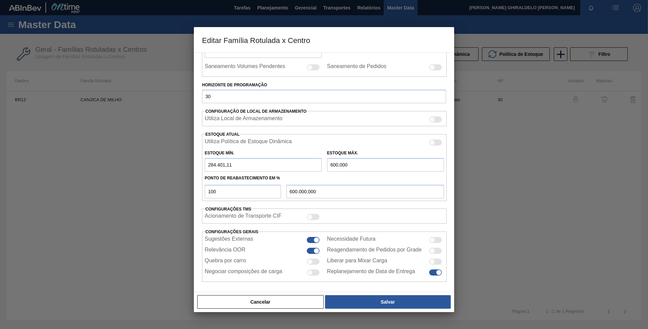
scroll to position [135, 0]
click at [317, 239] on div at bounding box center [317, 239] width 6 height 6
checkbox input "false"
click at [351, 292] on div "Editar Família Rotulada x Centro Carteira Adjuntos Família Canjica de Milho Fam…" at bounding box center [324, 169] width 260 height 285
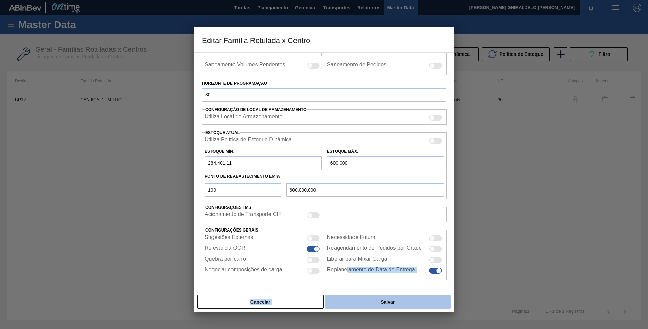
click at [359, 305] on button "Salvar" at bounding box center [388, 303] width 126 height 14
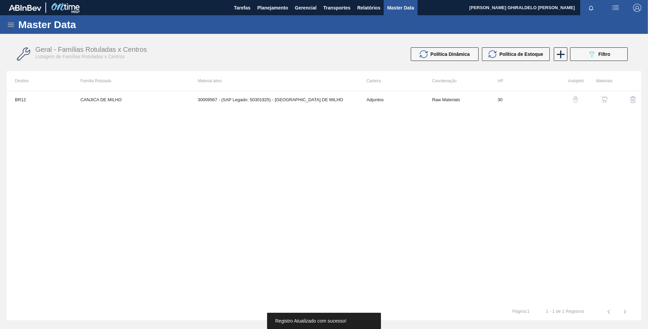
drag, startPoint x: 336, startPoint y: 142, endPoint x: 467, endPoint y: 83, distance: 143.4
click at [337, 142] on div "BR12 CANJICA DE MILHO 30009567 - (SAP Legado: 50301925) - CANJICA DE MILHO Adju…" at bounding box center [324, 197] width 635 height 213
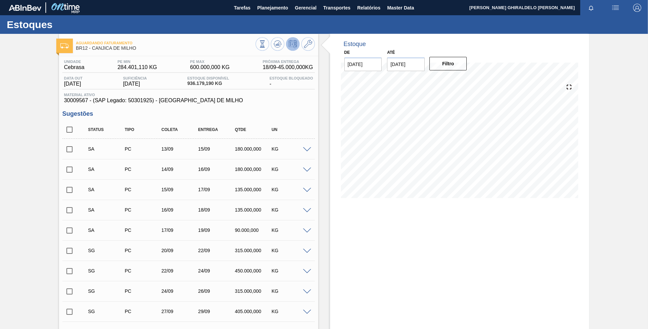
click at [75, 131] on input "checkbox" at bounding box center [69, 130] width 14 height 14
checkbox input "true"
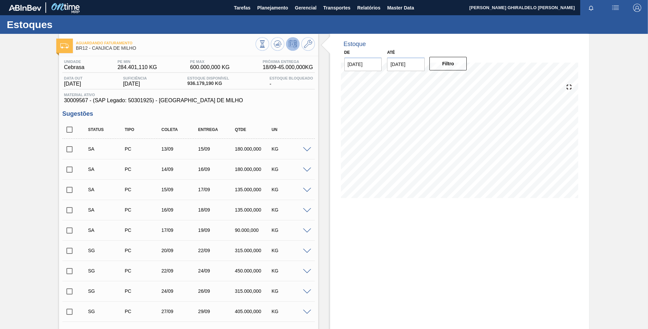
checkbox input "true"
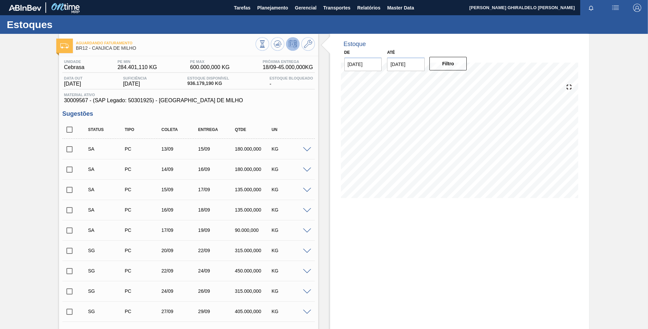
checkbox input "true"
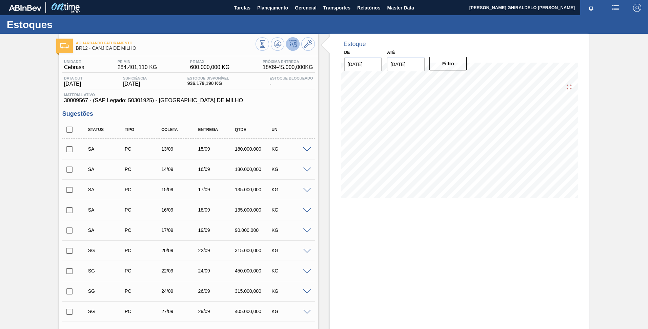
checkbox input "true"
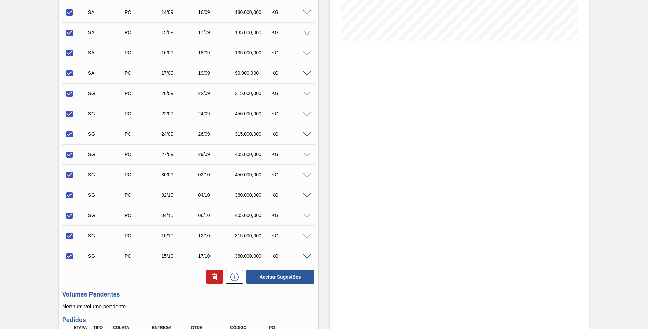
scroll to position [169, 0]
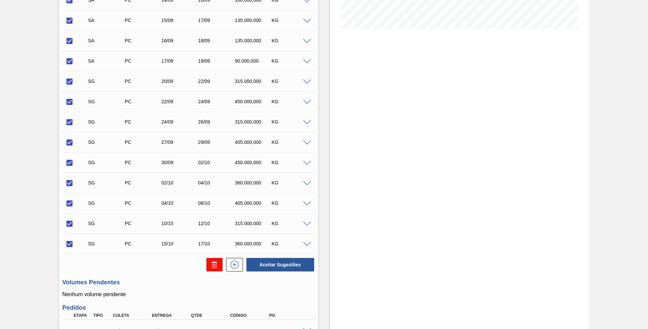
click at [218, 266] on button at bounding box center [214, 265] width 16 height 14
checkbox input "false"
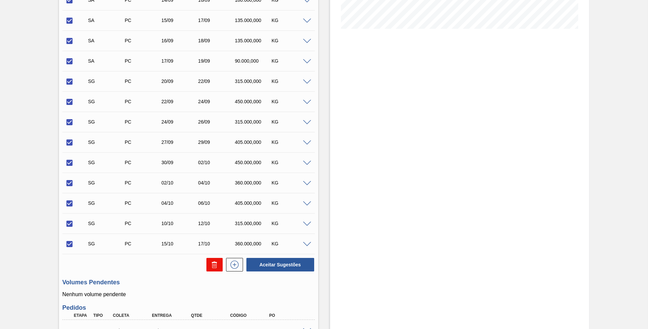
checkbox input "false"
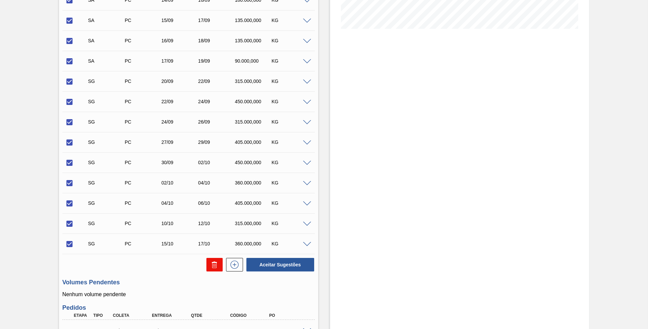
checkbox input "false"
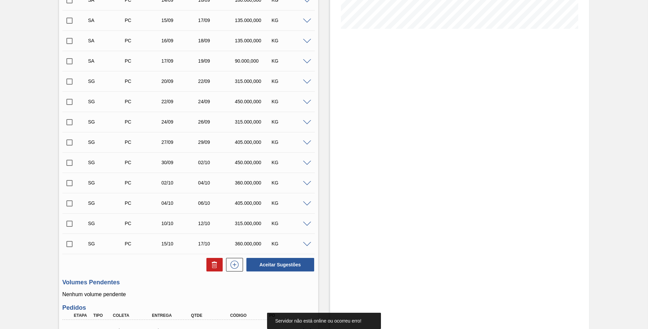
click at [306, 320] on span "Servidor não está online ou ocorreu erro!" at bounding box center [318, 321] width 86 height 5
click at [210, 263] on icon at bounding box center [214, 265] width 8 height 8
click at [71, 244] on input "checkbox" at bounding box center [69, 244] width 14 height 14
checkbox input "true"
click at [210, 263] on button at bounding box center [214, 265] width 16 height 14
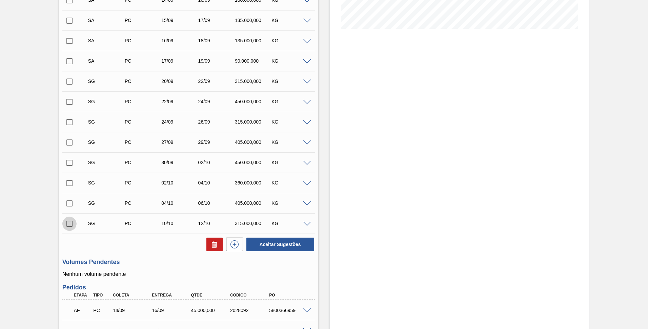
click at [68, 227] on input "checkbox" at bounding box center [69, 224] width 14 height 14
checkbox input "true"
click at [207, 249] on div at bounding box center [213, 245] width 20 height 14
click at [213, 248] on icon at bounding box center [214, 245] width 8 height 8
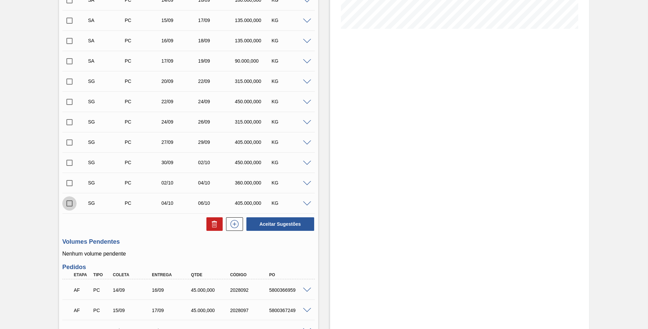
drag, startPoint x: 71, startPoint y: 203, endPoint x: 76, endPoint y: 205, distance: 5.4
click at [70, 203] on input "checkbox" at bounding box center [69, 204] width 14 height 14
checkbox input "true"
click at [261, 227] on button "Aceitar Sugestões" at bounding box center [280, 225] width 68 height 14
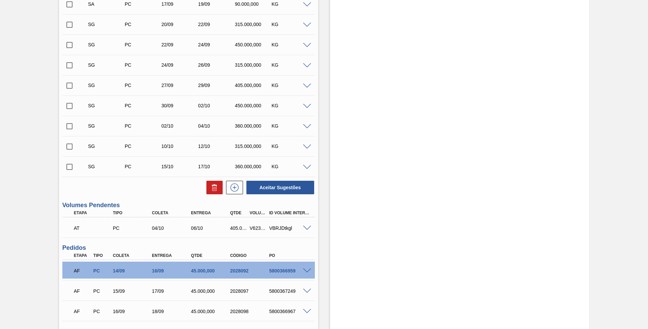
scroll to position [237, 0]
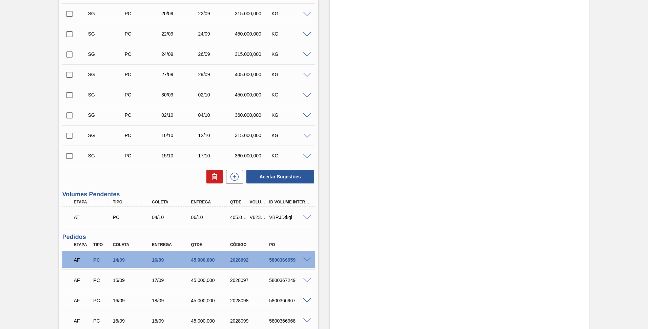
click at [304, 210] on div "AT PC 04/10 06/10 405.000,000 V623302 VBRJDtkgl" at bounding box center [188, 216] width 253 height 17
click at [304, 216] on span at bounding box center [307, 217] width 8 height 5
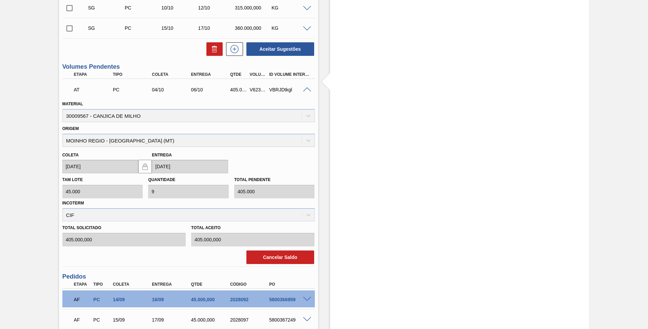
scroll to position [441, 0]
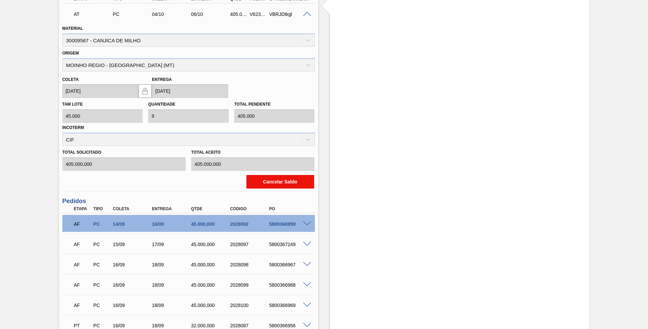
click at [275, 186] on button "Cancelar Saldo" at bounding box center [280, 182] width 68 height 14
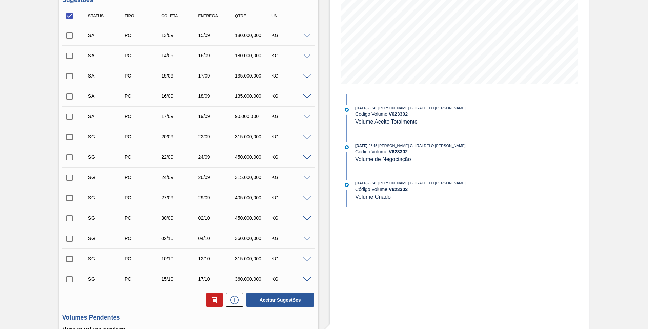
scroll to position [99, 0]
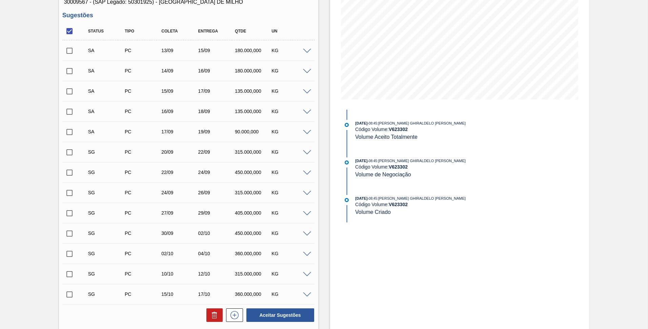
click at [305, 174] on span at bounding box center [307, 173] width 8 height 5
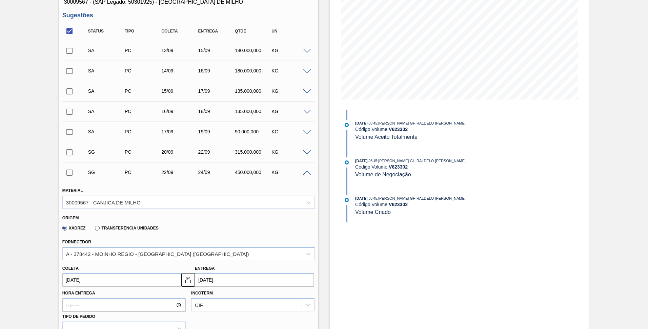
click at [305, 174] on span at bounding box center [307, 173] width 8 height 5
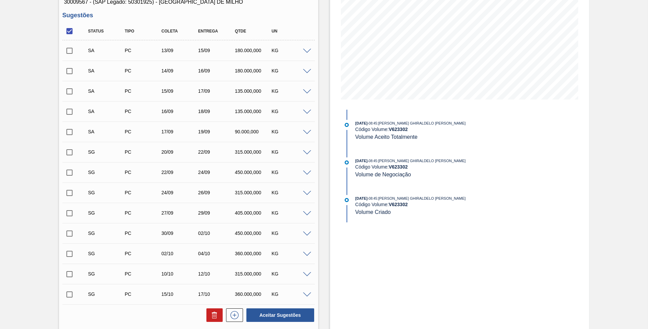
click at [309, 196] on div "SG PC 24/09 26/09 315.000,000 KG" at bounding box center [188, 192] width 253 height 17
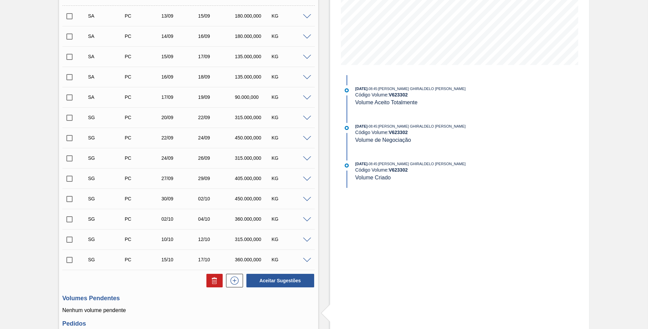
scroll to position [133, 0]
click at [307, 159] on span at bounding box center [307, 159] width 8 height 5
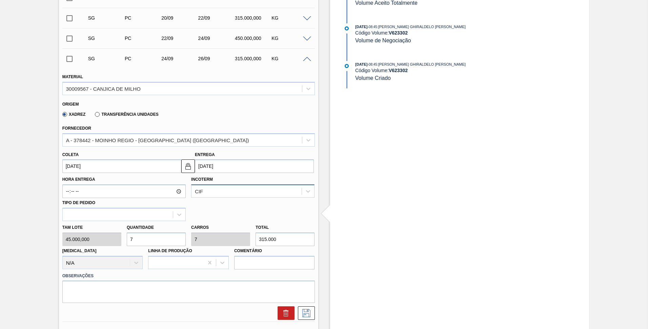
scroll to position [234, 0]
click at [182, 166] on button at bounding box center [188, 165] width 14 height 14
click at [164, 167] on input "24/09/2025" at bounding box center [121, 165] width 119 height 14
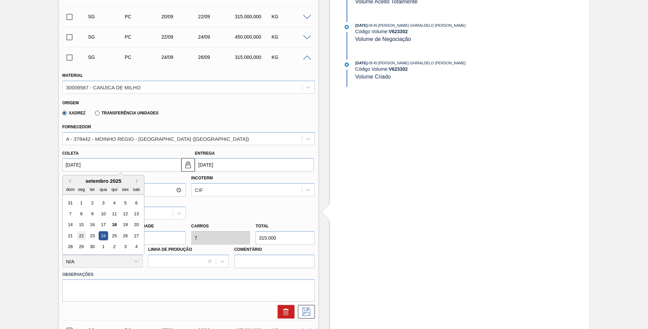
click at [81, 237] on div "22" at bounding box center [81, 236] width 9 height 9
type input "[DATE]"
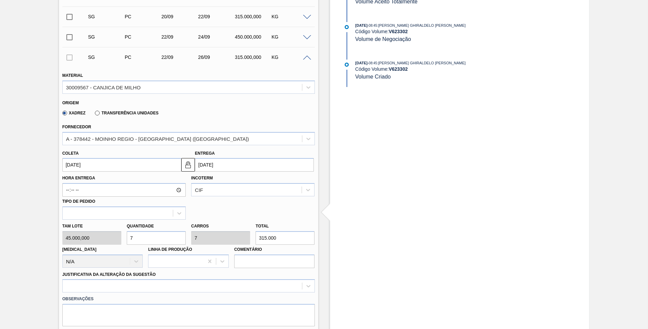
click at [103, 239] on div "Tam lote 45.000,000 Quantidade 7 Carros 7 Total 315.000 Doca N/A Linha de Produ…" at bounding box center [189, 244] width 258 height 48
type input "3"
type input "135.000"
type input "3"
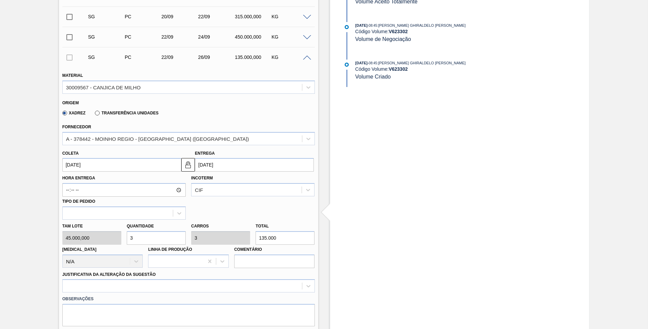
click at [222, 224] on div "Carros 3" at bounding box center [220, 233] width 59 height 23
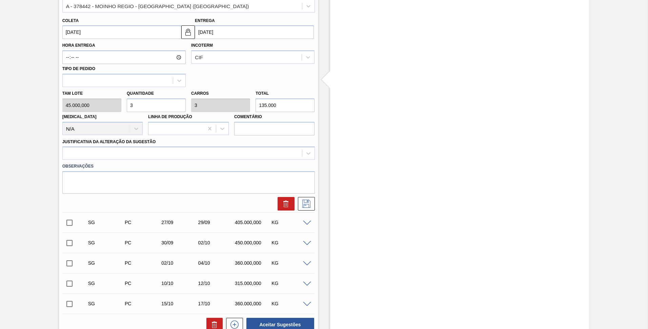
scroll to position [370, 0]
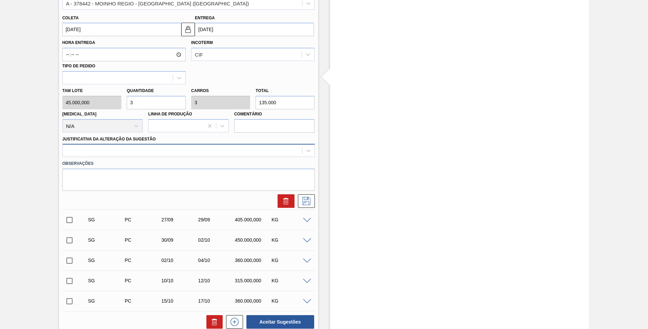
click at [247, 151] on div at bounding box center [182, 151] width 239 height 10
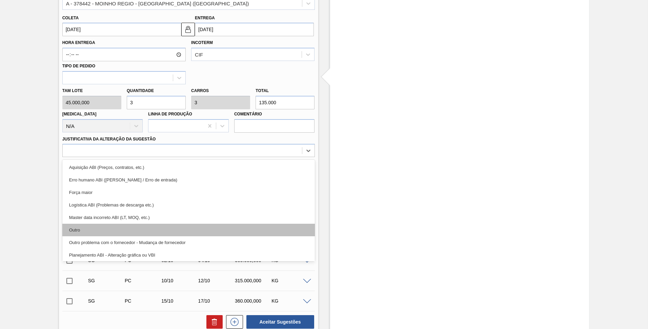
click at [105, 228] on div "Outro" at bounding box center [188, 230] width 253 height 13
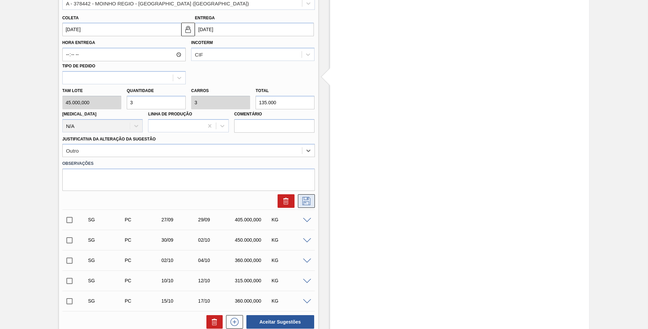
click at [304, 203] on icon at bounding box center [306, 201] width 11 height 8
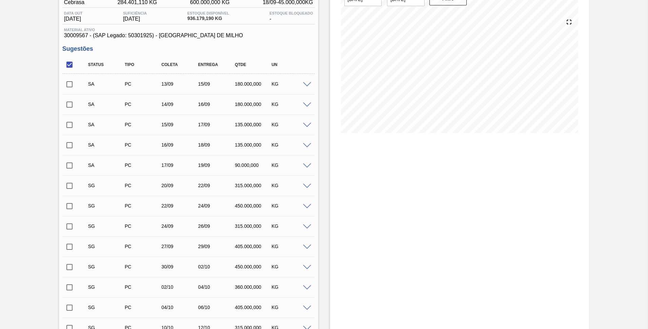
scroll to position [65, 0]
click at [303, 89] on div "SA PC 13/09 15/09 180.000,000 KG" at bounding box center [194, 85] width 220 height 14
click at [304, 88] on div "SA PC 13/09 15/09 180.000,000 KG" at bounding box center [188, 84] width 253 height 17
click at [305, 86] on span at bounding box center [307, 85] width 8 height 5
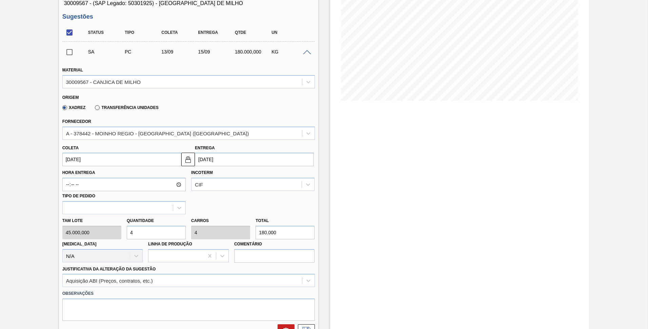
scroll to position [133, 0]
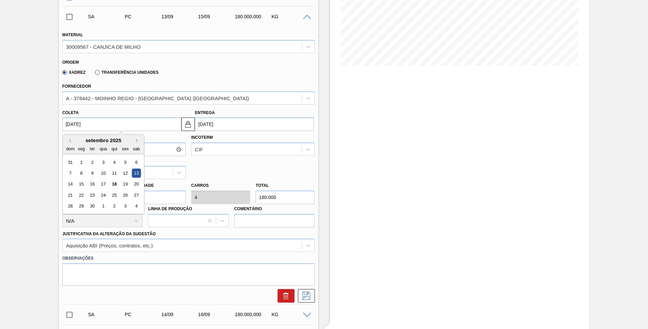
click at [111, 125] on input "13/09/2025" at bounding box center [121, 125] width 119 height 14
click at [82, 196] on div "22" at bounding box center [81, 195] width 9 height 9
type input "22/09/2025"
type input "24/09/2025"
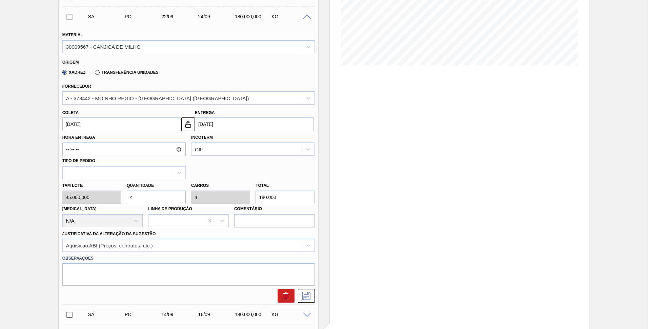
click at [88, 193] on div "Tam lote 45.000,000 Quantidade 4 Carros 4 Total 180.000 Doca N/A Linha de Produ…" at bounding box center [189, 203] width 258 height 48
type input "3"
type input "135.000"
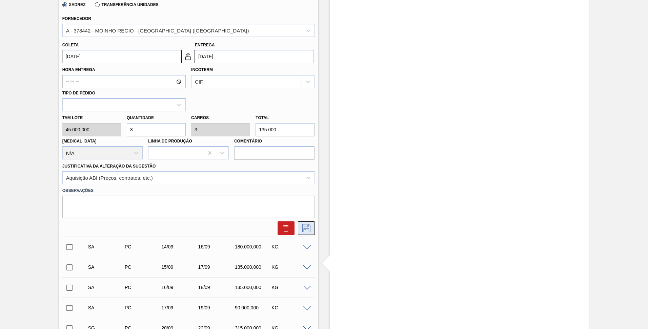
type input "3"
click at [306, 229] on icon at bounding box center [306, 228] width 11 height 8
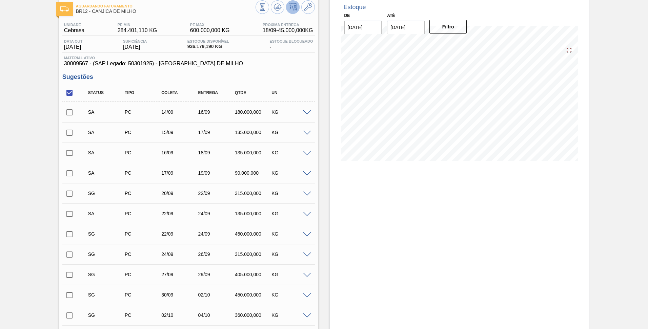
scroll to position [0, 0]
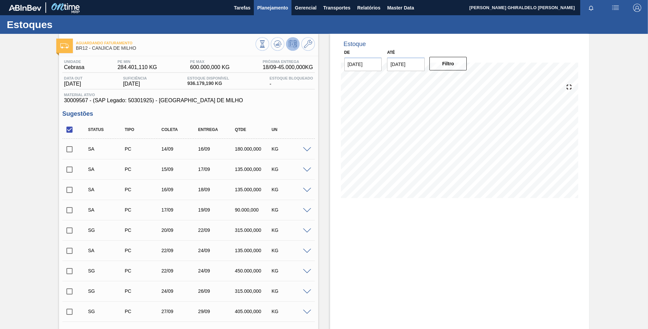
click at [274, 6] on span "Planejamento" at bounding box center [272, 8] width 31 height 8
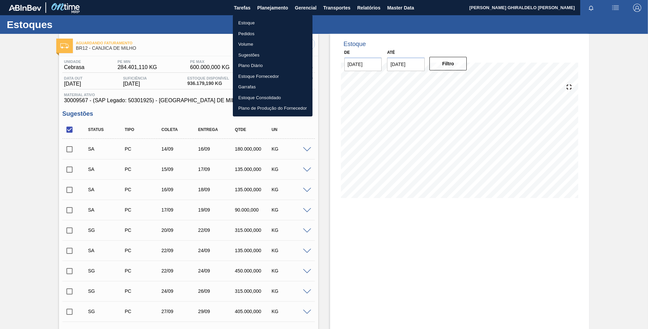
drag, startPoint x: 248, startPoint y: 33, endPoint x: 263, endPoint y: 39, distance: 16.1
click at [248, 33] on li "Pedidos" at bounding box center [273, 33] width 80 height 11
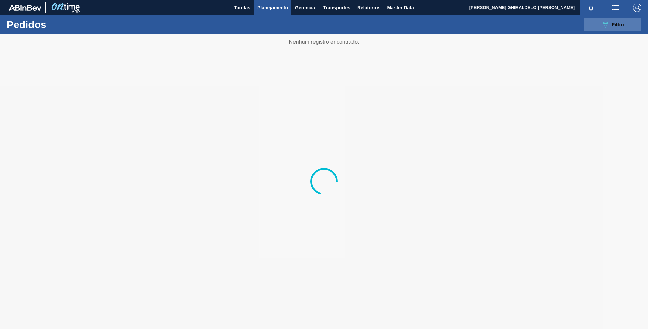
click at [620, 19] on button "089F7B8B-B2A5-4AFE-B5C0-19BA573D28AC Filtro" at bounding box center [613, 25] width 58 height 14
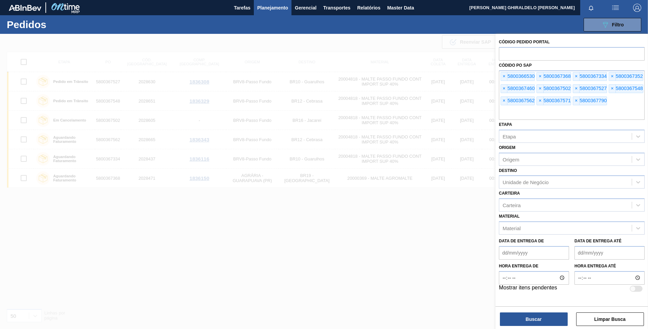
click at [504, 77] on span "×" at bounding box center [504, 77] width 6 height 8
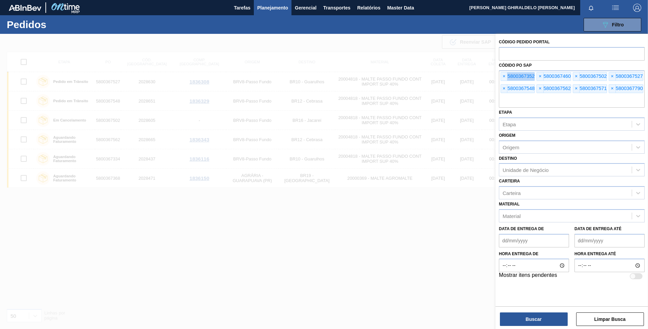
click at [504, 77] on span "×" at bounding box center [504, 77] width 6 height 8
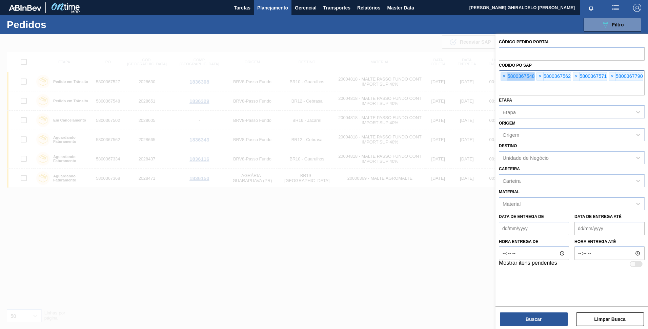
click at [504, 77] on span "×" at bounding box center [504, 77] width 6 height 8
click at [503, 78] on span "×" at bounding box center [504, 77] width 6 height 8
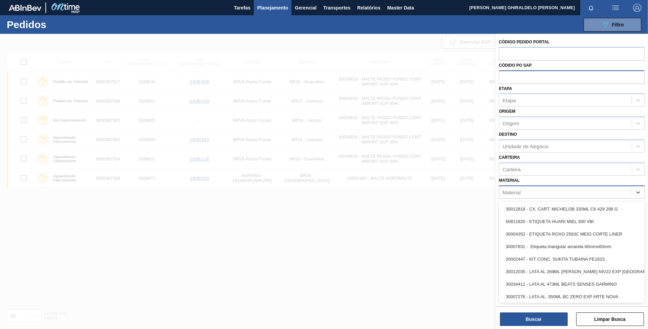
click at [535, 193] on div "Material" at bounding box center [565, 192] width 133 height 10
type input "30003526"
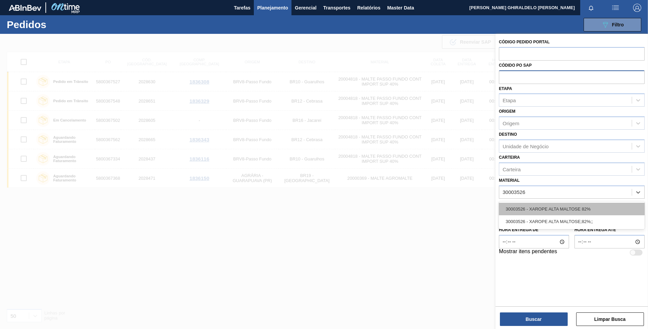
click at [540, 211] on div "30003526 - XAROPE ALTA MALTOSE 82%" at bounding box center [572, 209] width 146 height 13
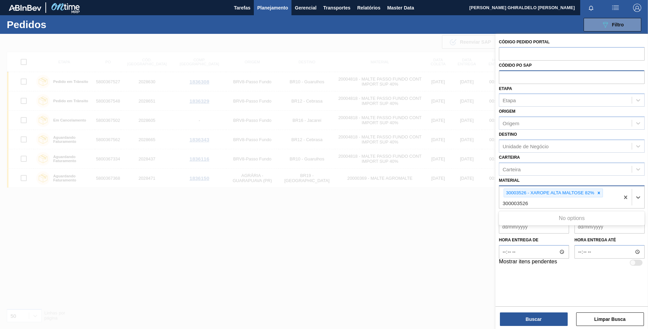
click at [512, 205] on input "300003526" at bounding box center [516, 204] width 26 height 6
type input "300003526"
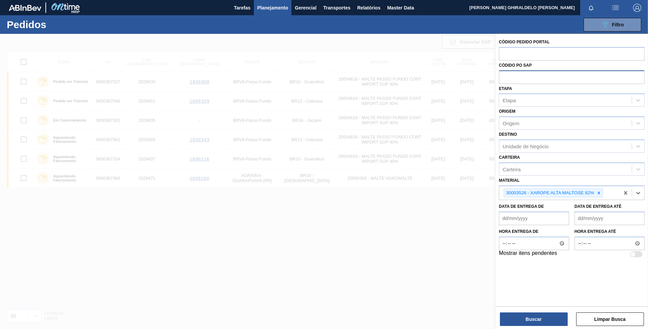
drag, startPoint x: 530, startPoint y: 205, endPoint x: 511, endPoint y: 204, distance: 19.7
click at [511, 204] on div "Código Pedido Portal Códido PO SAP Etapa Etapa Origem Origem Destino Unidade de…" at bounding box center [572, 148] width 153 height 228
click at [542, 324] on button "Buscar" at bounding box center [534, 320] width 68 height 14
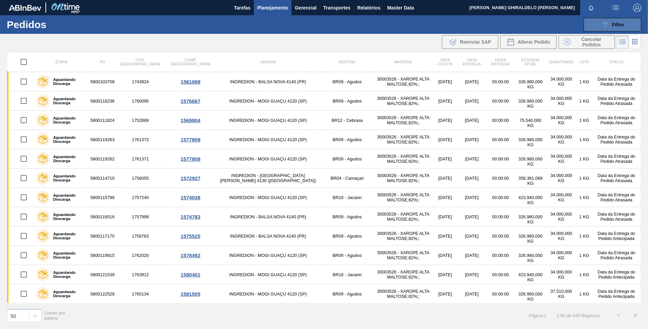
click at [613, 29] on button "089F7B8B-B2A5-4AFE-B5C0-19BA573D28AC Filtro" at bounding box center [613, 25] width 58 height 14
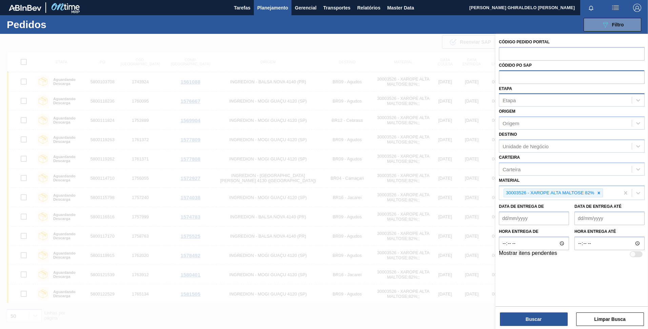
click at [548, 102] on div "Etapa" at bounding box center [565, 101] width 133 height 10
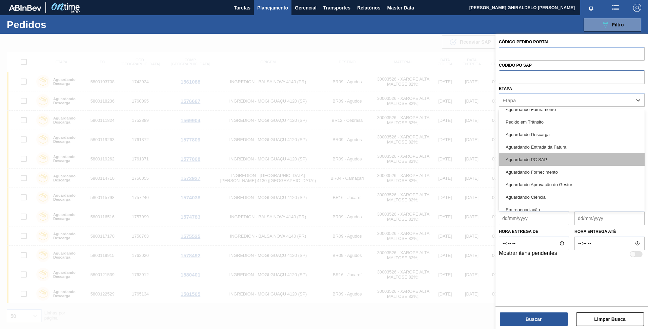
scroll to position [68, 0]
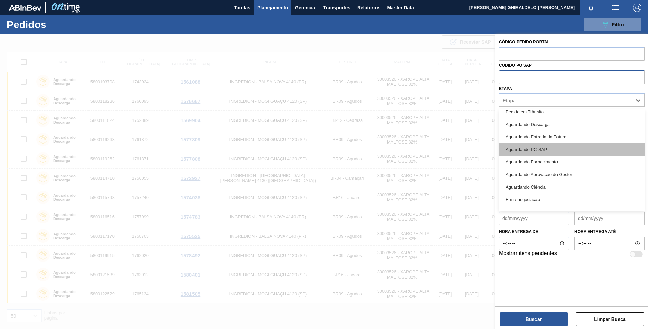
click at [556, 148] on div "Aguardando PC SAP" at bounding box center [572, 149] width 146 height 13
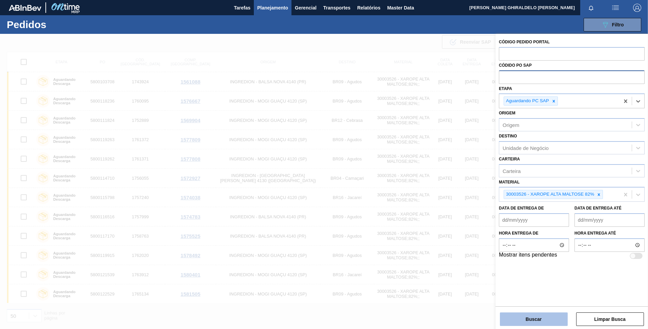
click at [545, 321] on button "Buscar" at bounding box center [534, 320] width 68 height 14
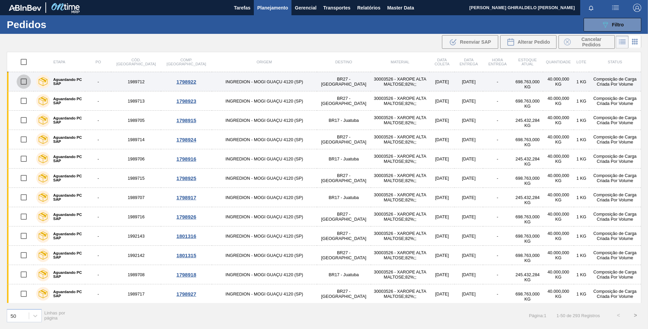
drag, startPoint x: 25, startPoint y: 83, endPoint x: 57, endPoint y: 81, distance: 31.9
click at [25, 83] on input "checkbox" at bounding box center [24, 82] width 14 height 14
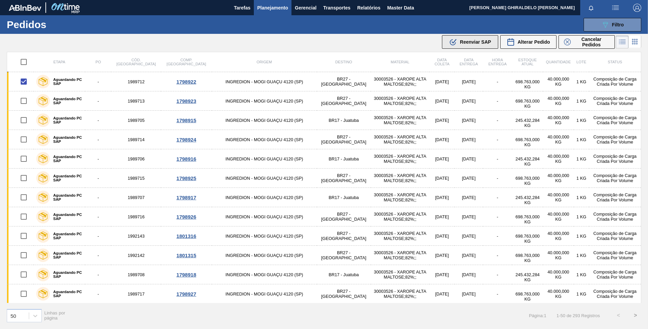
click at [480, 43] on span "Reenviar SAP" at bounding box center [475, 41] width 31 height 5
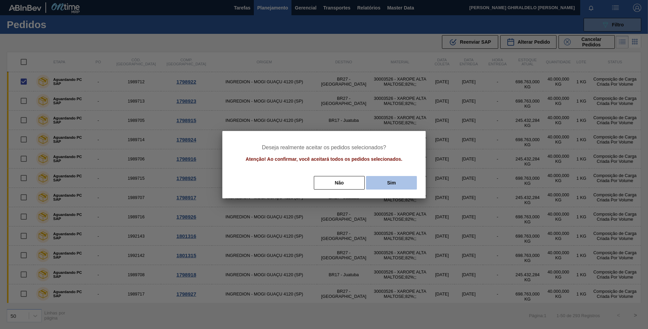
click at [390, 178] on button "Sim" at bounding box center [391, 183] width 51 height 14
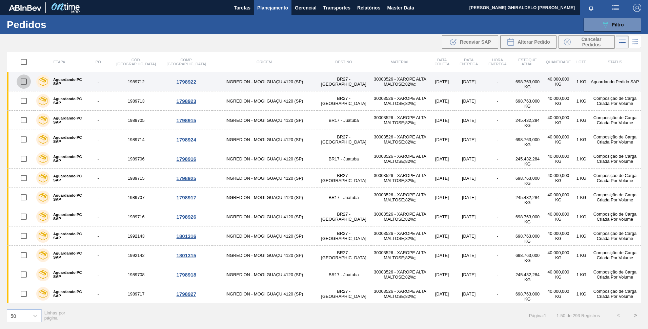
click at [24, 83] on input "checkbox" at bounding box center [24, 82] width 14 height 14
checkbox input "true"
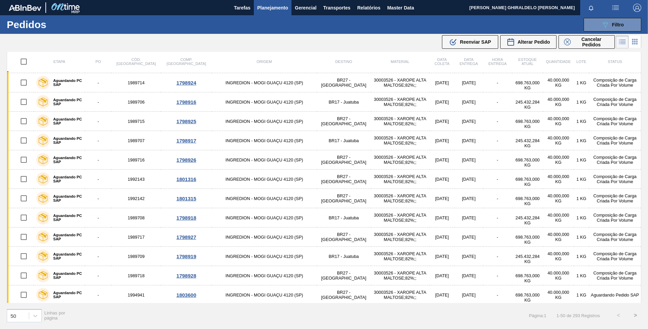
scroll to position [0, 0]
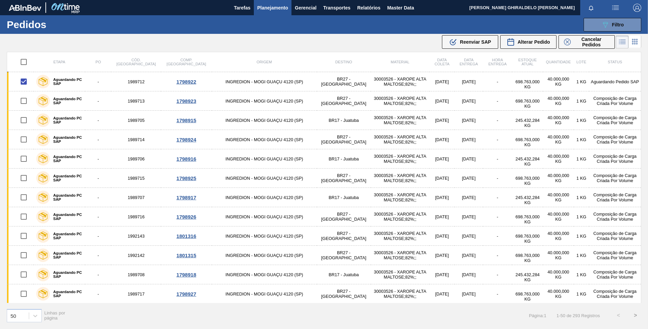
click at [22, 63] on input "checkbox" at bounding box center [24, 62] width 14 height 14
checkbox input "true"
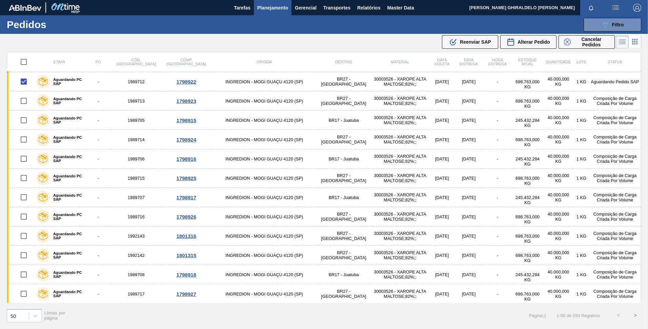
checkbox input "true"
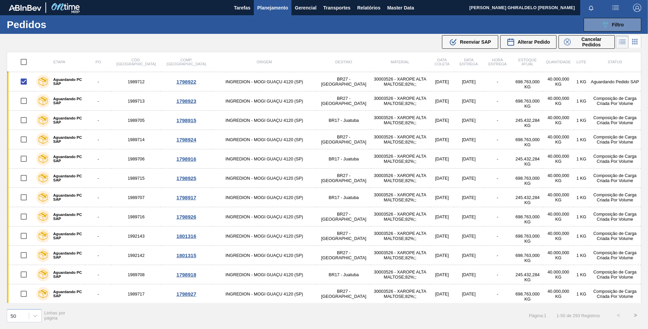
checkbox input "true"
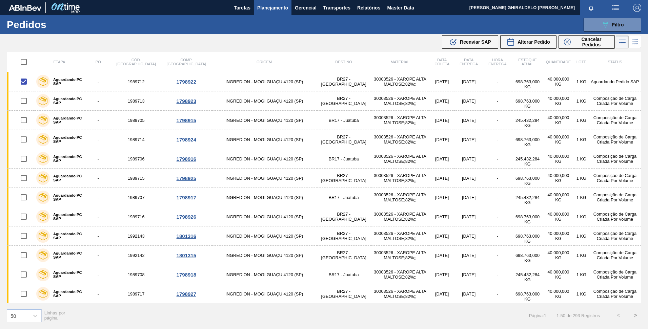
checkbox input "true"
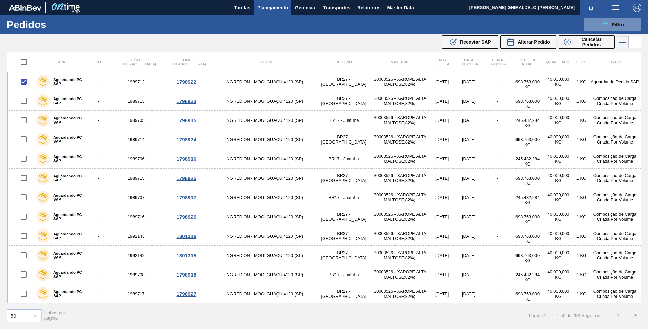
checkbox input "true"
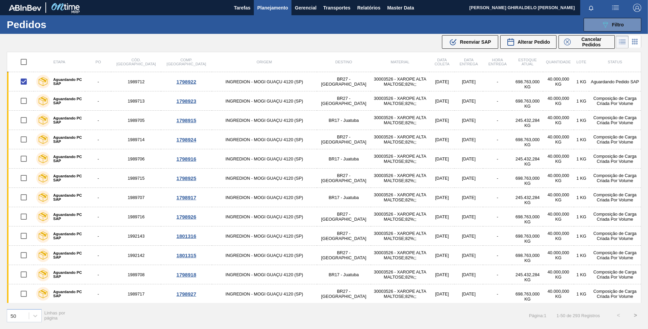
checkbox input "true"
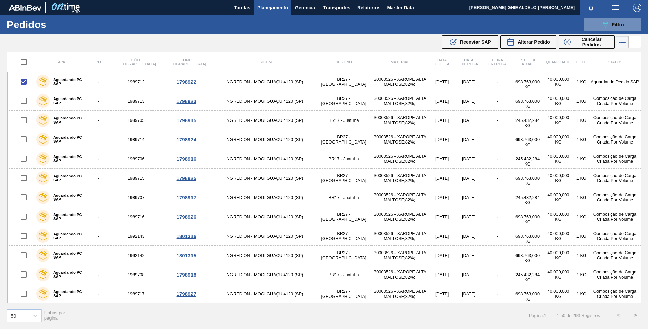
checkbox input "true"
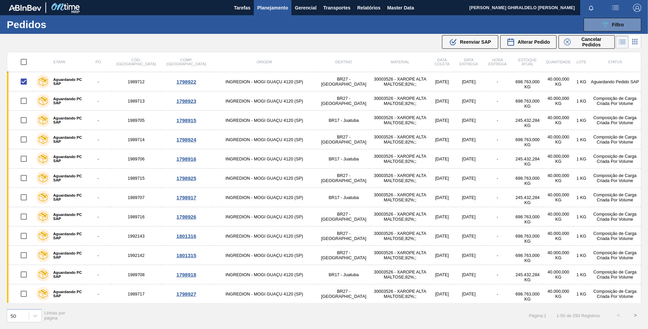
checkbox input "true"
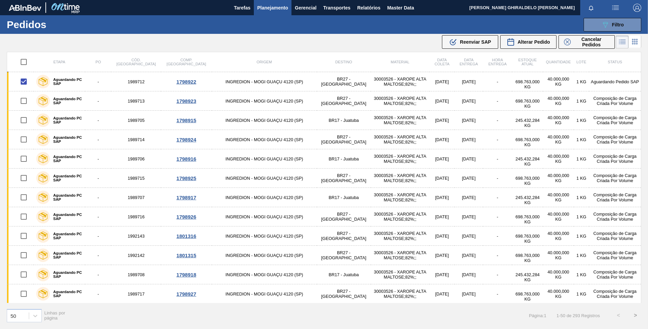
checkbox input "true"
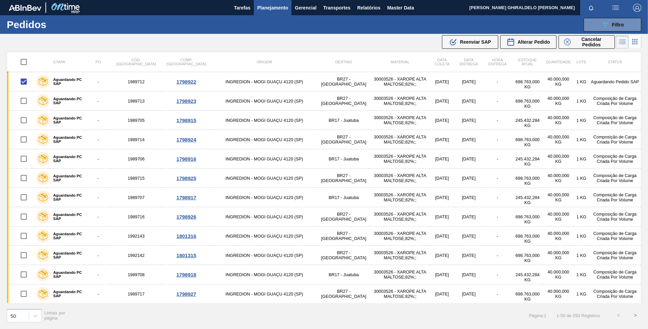
checkbox input "true"
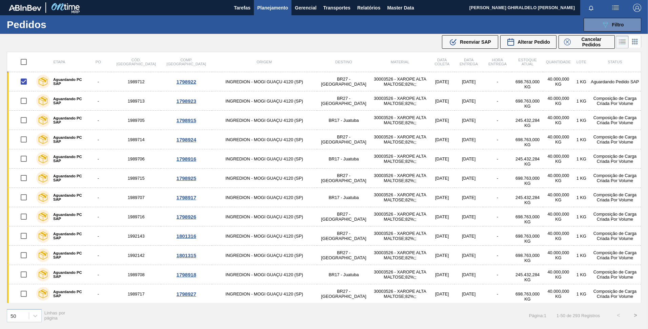
checkbox input "true"
click at [472, 42] on span "Reenviar SAP" at bounding box center [475, 41] width 31 height 5
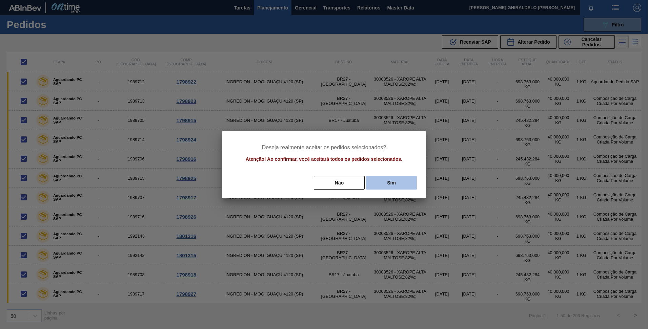
click at [399, 179] on button "Sim" at bounding box center [391, 183] width 51 height 14
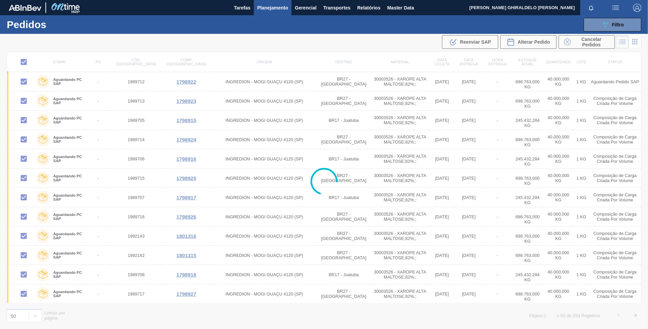
checkbox input "false"
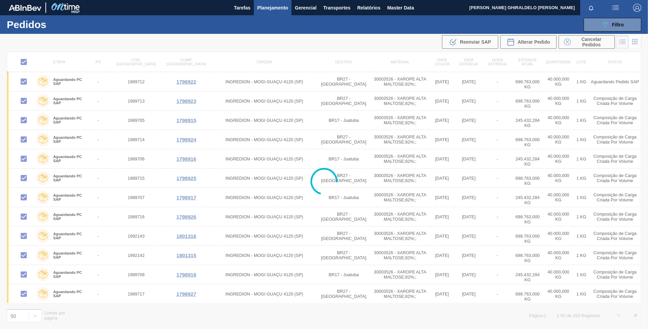
checkbox input "false"
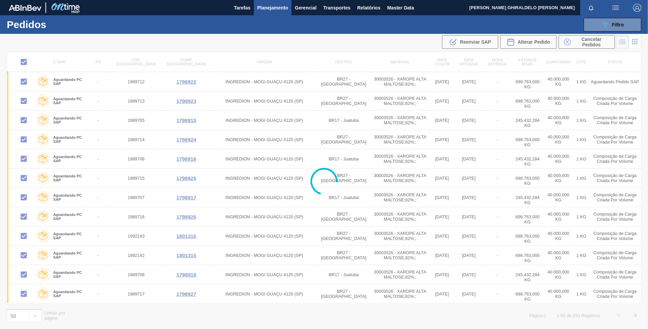
checkbox input "false"
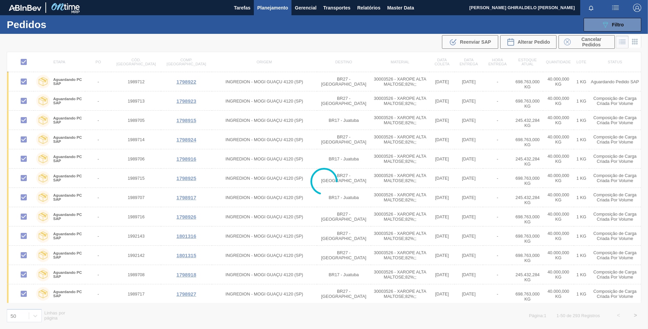
checkbox input "false"
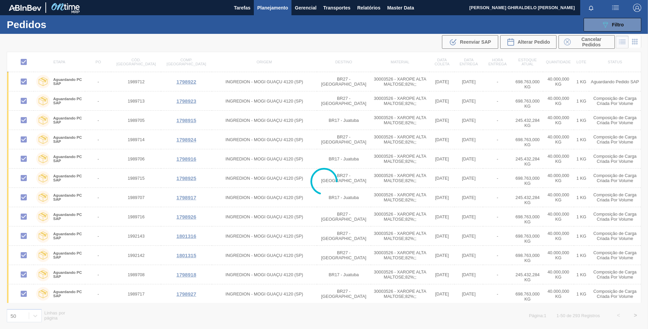
checkbox input "false"
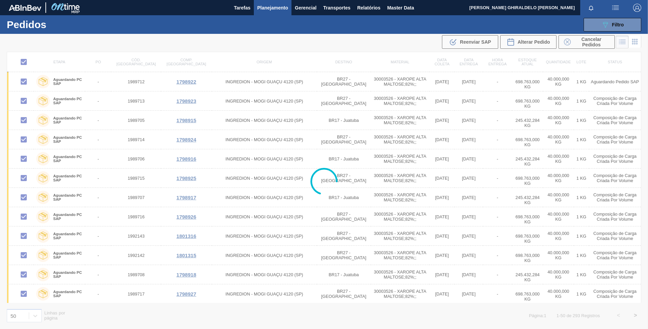
checkbox input "false"
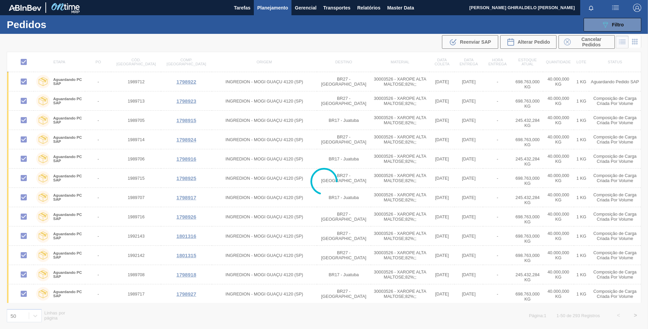
checkbox input "false"
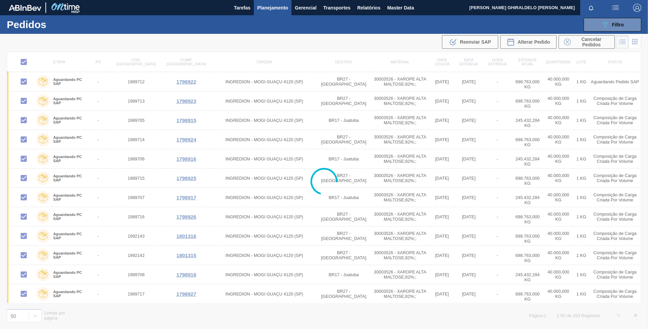
checkbox input "false"
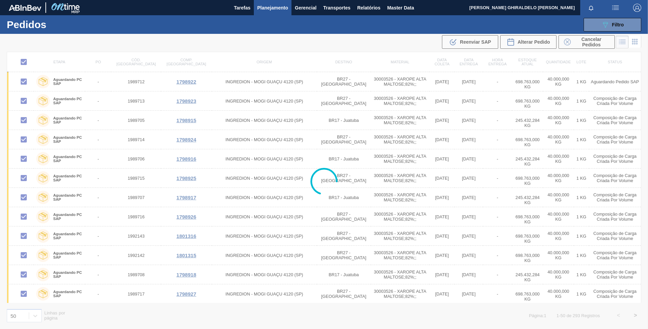
checkbox input "false"
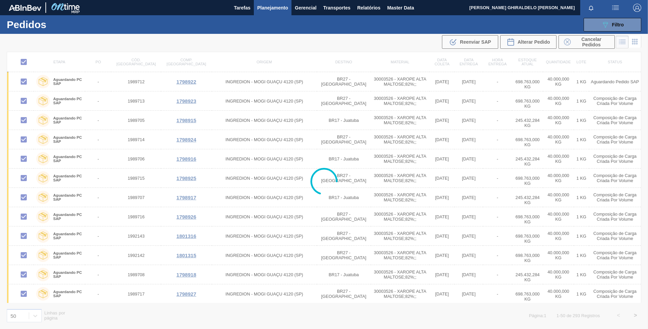
checkbox input "false"
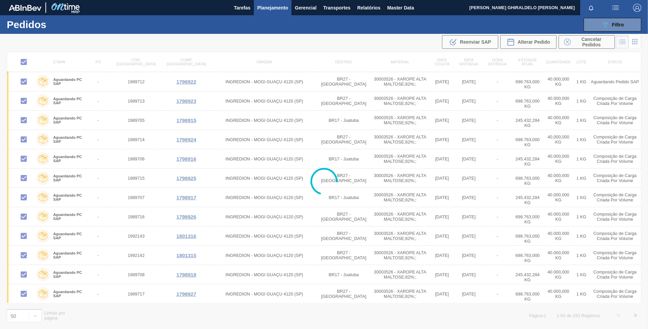
checkbox input "false"
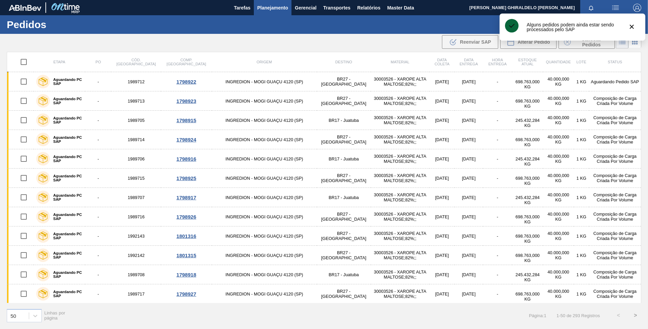
click at [27, 61] on input "checkbox" at bounding box center [24, 62] width 14 height 14
checkbox input "true"
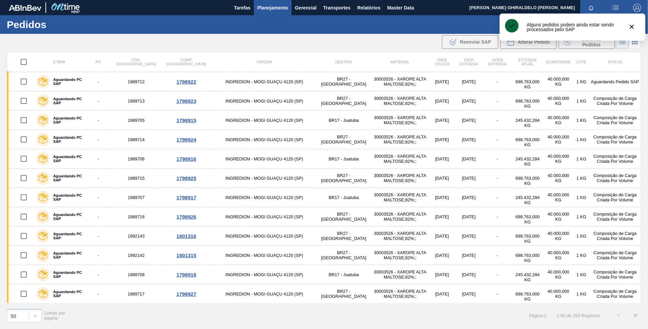
checkbox input "true"
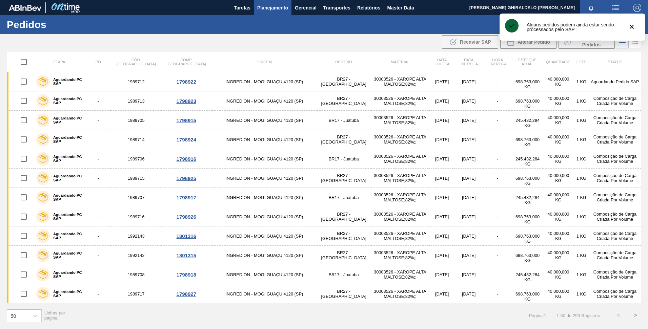
checkbox input "true"
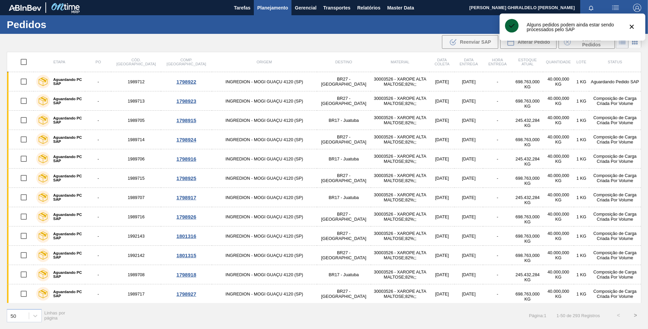
checkbox input "true"
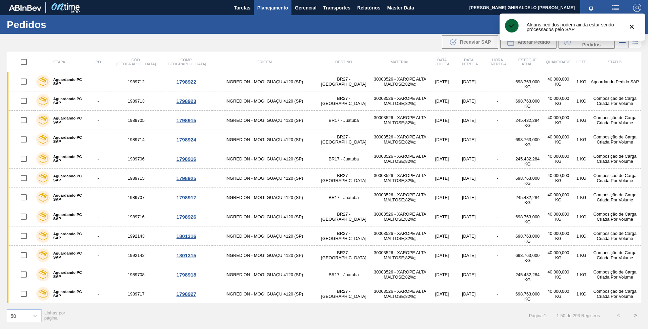
checkbox input "true"
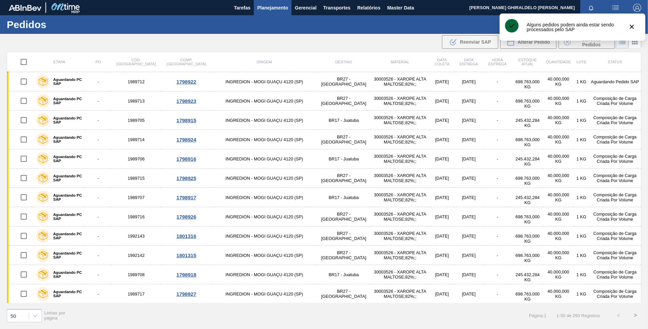
checkbox input "true"
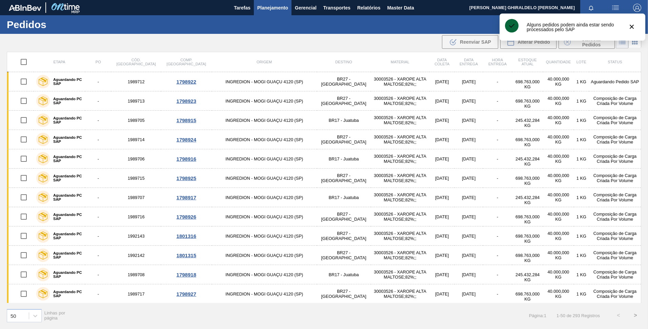
checkbox input "true"
click at [456, 45] on icon ".b{fill:var(--color-action-default)}" at bounding box center [453, 42] width 8 height 8
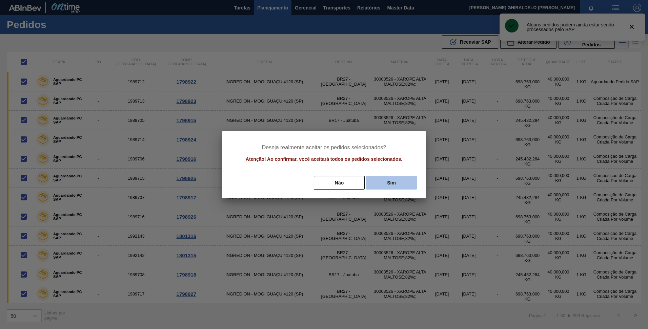
click at [408, 182] on button "Sim" at bounding box center [391, 183] width 51 height 14
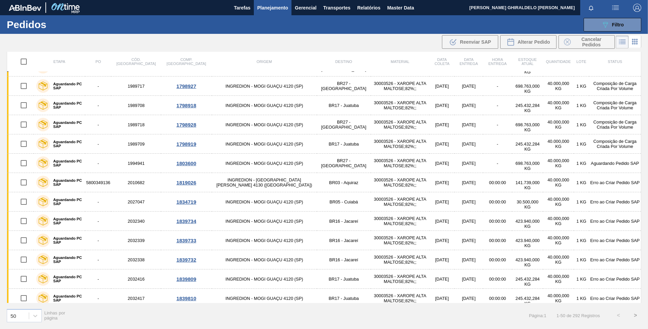
scroll to position [237, 0]
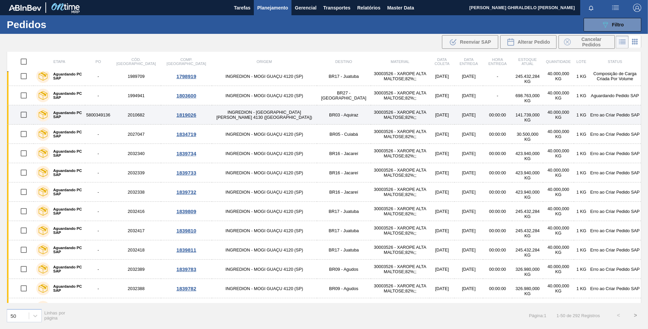
click at [23, 116] on input "checkbox" at bounding box center [24, 115] width 14 height 14
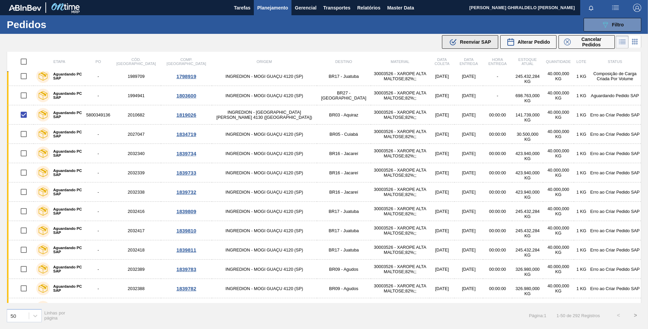
click at [480, 39] on div ".b{fill:var(--color-action-default)} Reenviar SAP" at bounding box center [470, 42] width 42 height 8
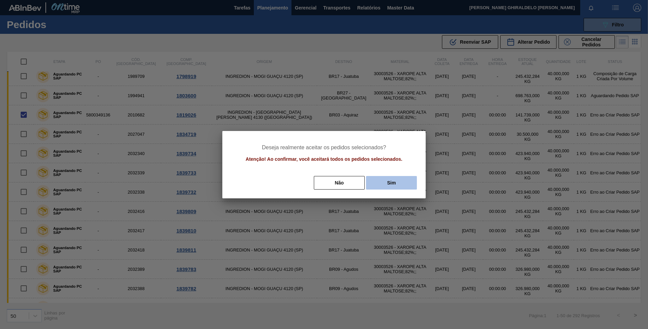
click at [398, 180] on button "Sim" at bounding box center [391, 183] width 51 height 14
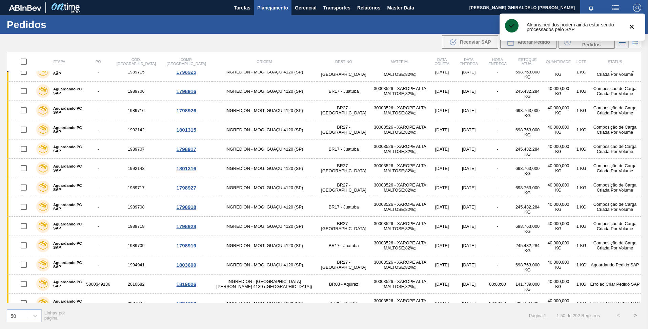
scroll to position [0, 0]
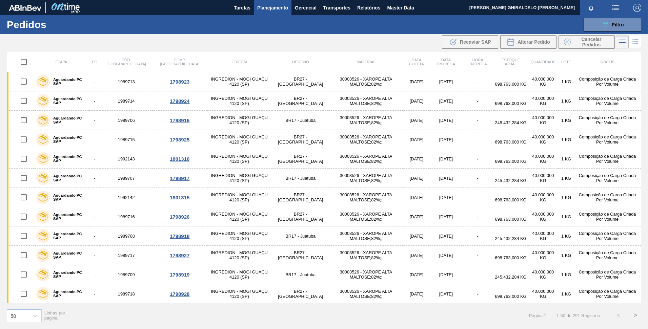
click at [567, 26] on div "089F7B8B-B2A5-4AFE-B5C0-19BA573D28AC Filtro Código Pedido Portal Códido PO SAP …" at bounding box center [376, 25] width 537 height 20
click at [409, 35] on div ".b{fill:var(--color-action-default)} Reenviar SAP Alterar Pedido Cancelar Pedid…" at bounding box center [324, 42] width 648 height 16
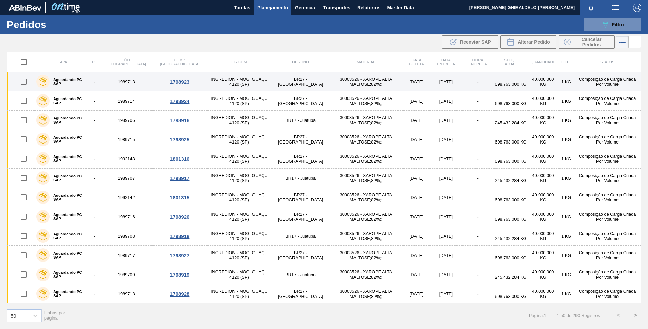
click at [24, 81] on input "checkbox" at bounding box center [24, 82] width 14 height 14
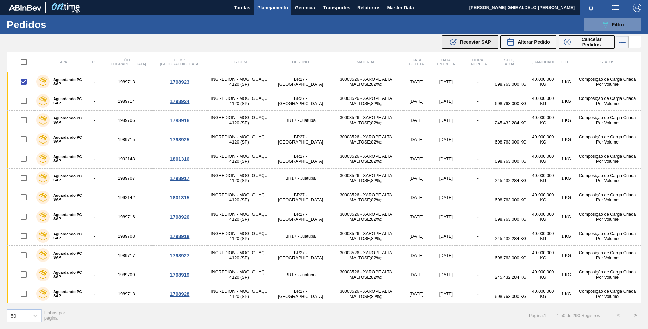
click at [485, 40] on span "Reenviar SAP" at bounding box center [475, 41] width 31 height 5
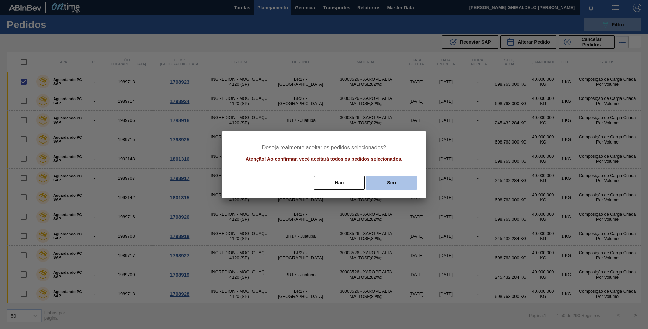
click at [396, 183] on button "Sim" at bounding box center [391, 183] width 51 height 14
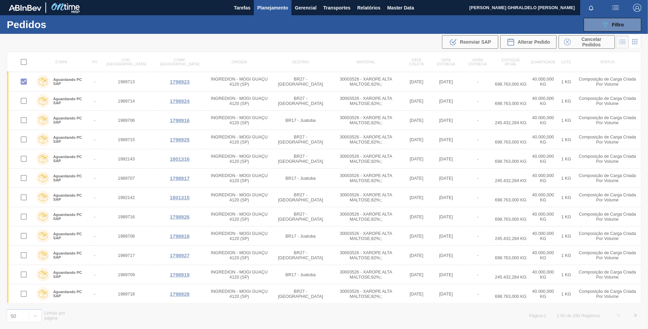
checkbox input "false"
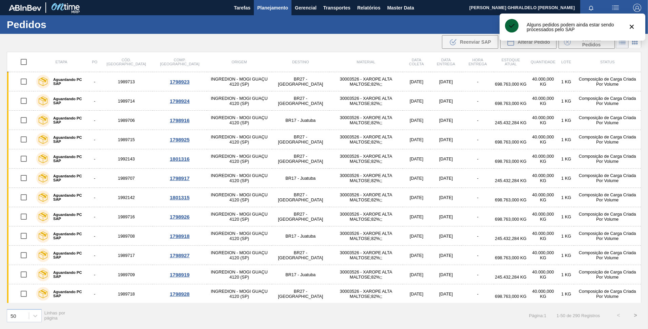
click at [398, 38] on div ".b{fill:var(--color-action-default)} Reenviar SAP Alterar Pedido Cancelar Pedid…" at bounding box center [324, 42] width 648 height 16
click at [423, 43] on div ".b{fill:var(--color-action-default)} Reenviar SAP Alterar Pedido Cancelar Pedid…" at bounding box center [324, 42] width 648 height 16
click at [631, 30] on icon "botão de ícone" at bounding box center [632, 27] width 8 height 8
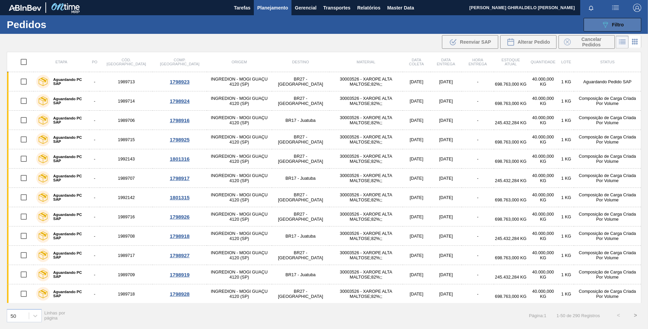
click at [607, 26] on icon "089F7B8B-B2A5-4AFE-B5C0-19BA573D28AC" at bounding box center [605, 25] width 8 height 8
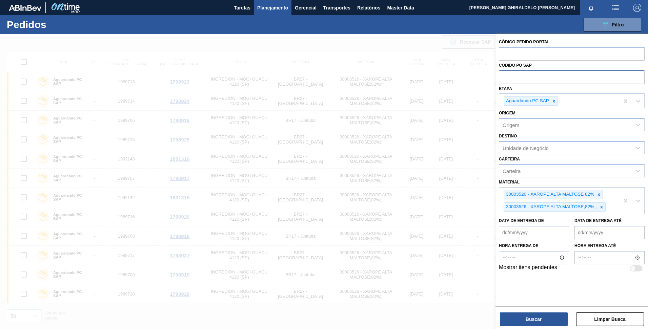
click at [522, 82] on input "text" at bounding box center [572, 77] width 146 height 13
click at [534, 154] on div "Unidade de Negócio" at bounding box center [572, 147] width 146 height 13
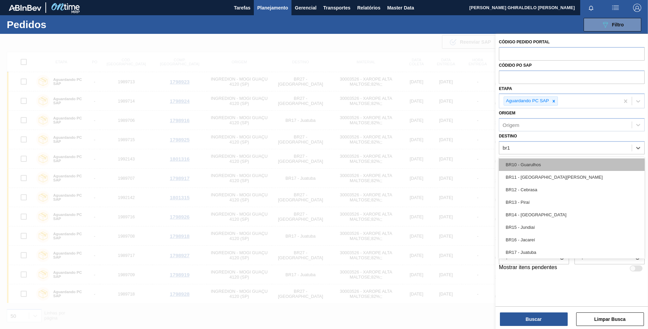
type input "br19"
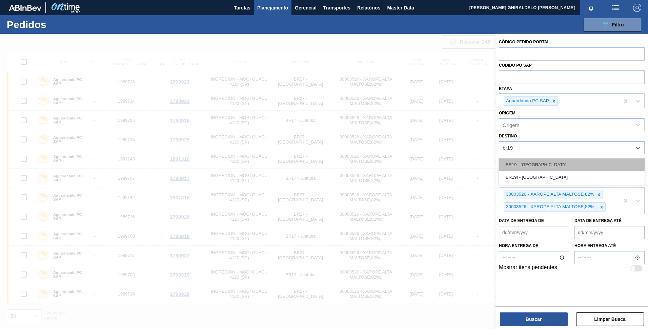
click at [526, 167] on div "BR19 - [GEOGRAPHIC_DATA]" at bounding box center [572, 165] width 146 height 13
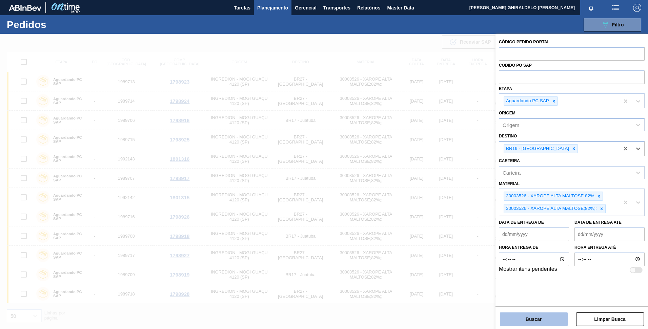
click at [538, 319] on button "Buscar" at bounding box center [534, 320] width 68 height 14
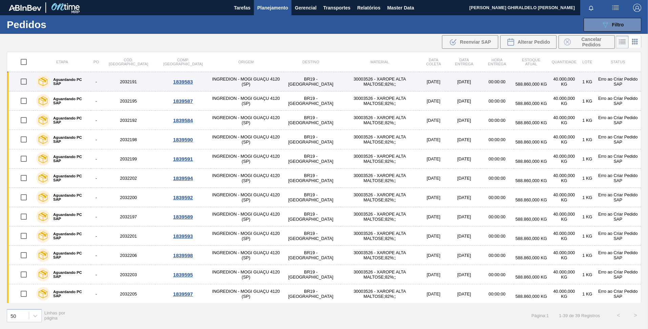
click at [24, 83] on input "checkbox" at bounding box center [24, 82] width 14 height 14
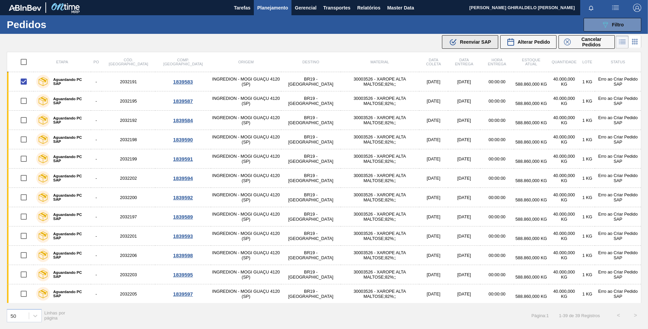
click at [460, 42] on span "Reenviar SAP" at bounding box center [475, 41] width 31 height 5
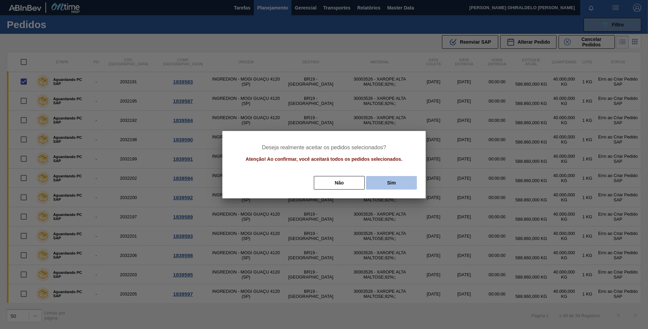
click at [397, 183] on button "Sim" at bounding box center [391, 183] width 51 height 14
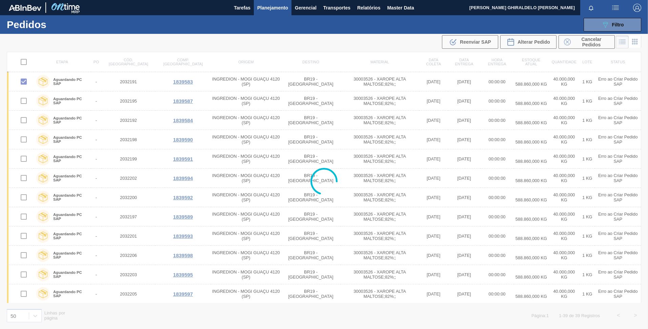
checkbox input "false"
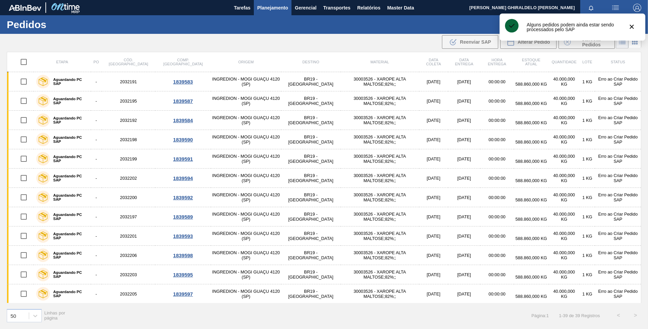
click at [236, 45] on div ".b{fill:var(--color-action-default)} Reenviar SAP Alterar Pedido Cancelar Pedid…" at bounding box center [324, 42] width 648 height 16
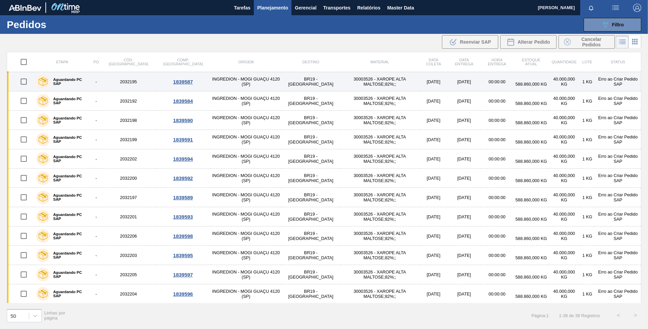
drag, startPoint x: 156, startPoint y: 82, endPoint x: 162, endPoint y: 81, distance: 5.9
click at [157, 82] on div "1839587" at bounding box center [183, 82] width 54 height 6
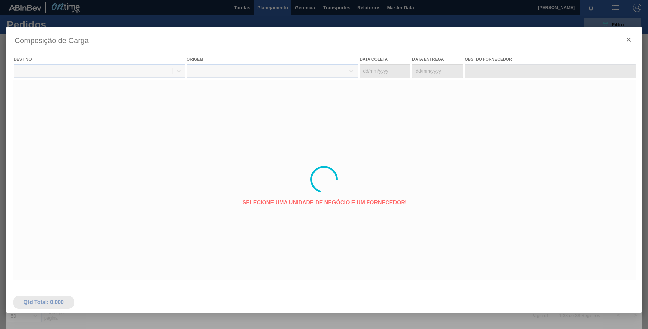
type coleta "[DATE]"
type entrega "[DATE]"
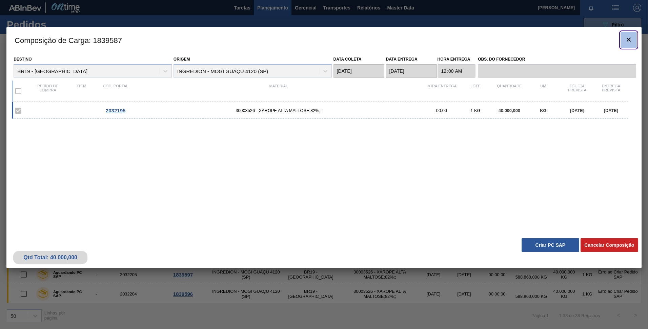
click at [627, 41] on icon "botão de ícone" at bounding box center [629, 40] width 4 height 4
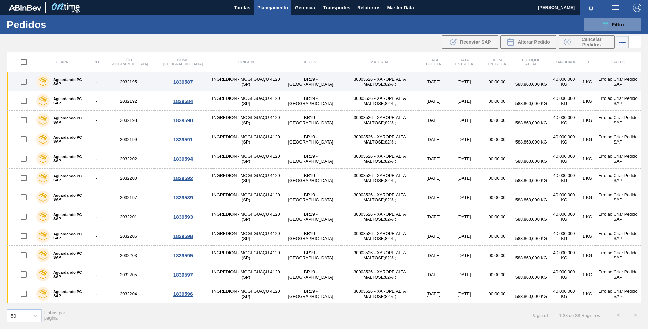
click at [225, 82] on td "INGREDION - MOGI GUAÇU 4120 (SP)" at bounding box center [246, 81] width 70 height 19
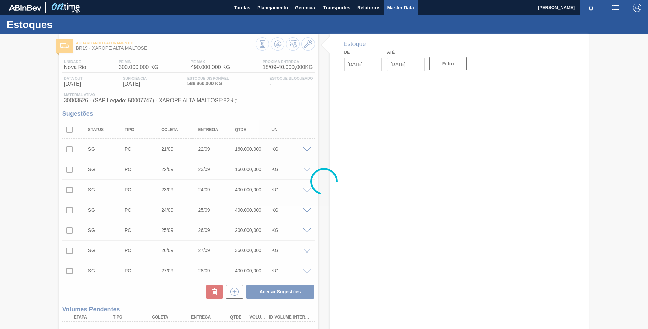
type input "[DATE]"
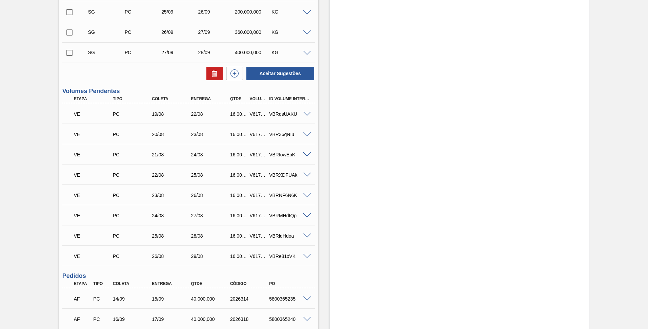
scroll to position [213, 0]
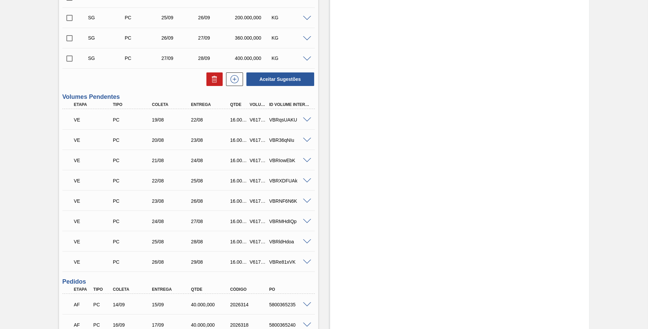
click at [305, 119] on span at bounding box center [307, 120] width 8 height 5
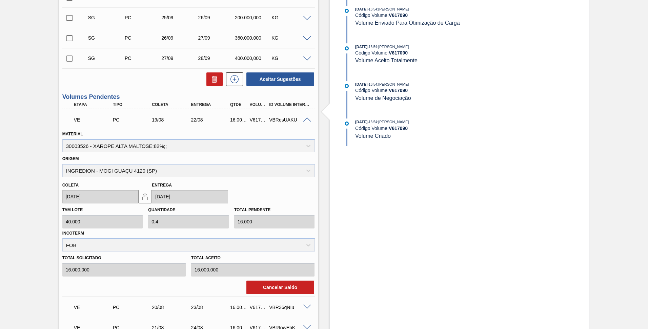
click at [308, 120] on span at bounding box center [307, 120] width 8 height 5
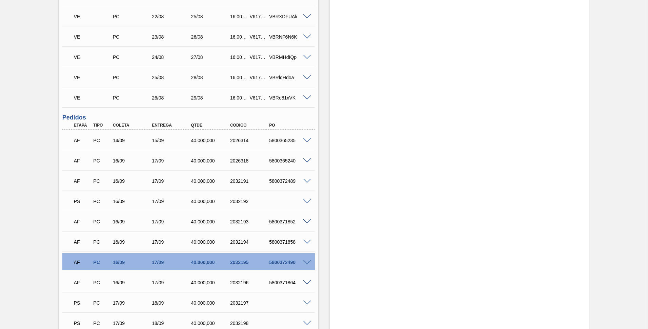
scroll to position [382, 0]
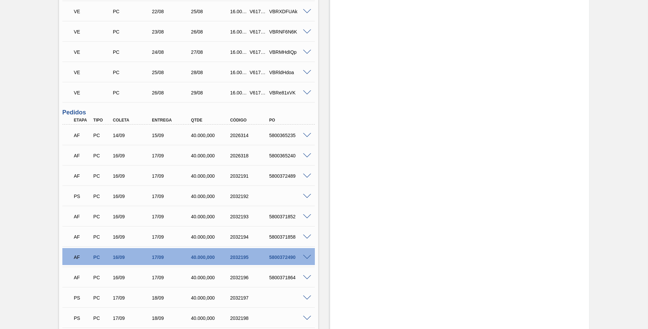
click at [307, 199] on div "PS PC 16/09 17/09 40.000,000 2032192" at bounding box center [188, 195] width 253 height 17
click at [307, 197] on span at bounding box center [307, 196] width 8 height 5
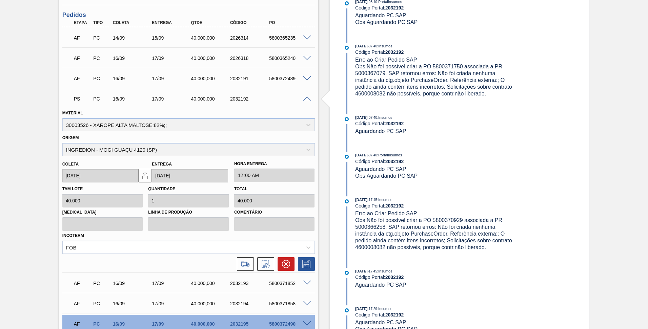
scroll to position [484, 0]
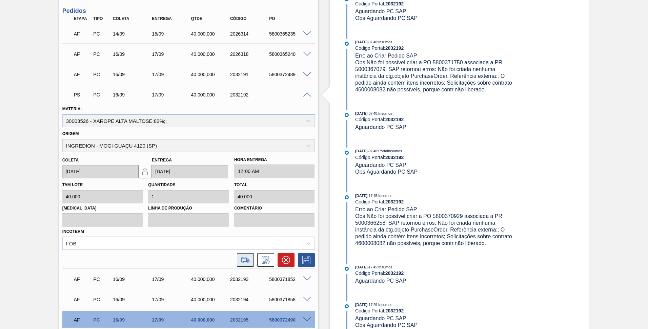
click at [246, 258] on icon at bounding box center [245, 260] width 11 height 8
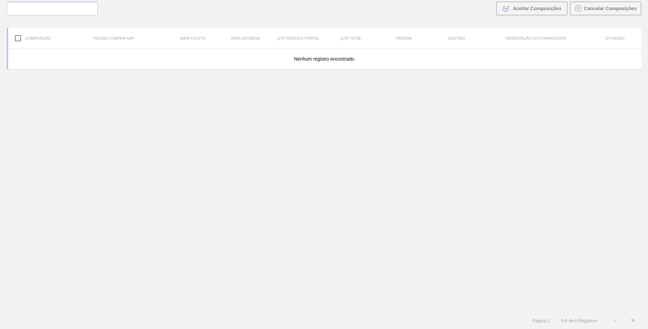
scroll to position [49, 0]
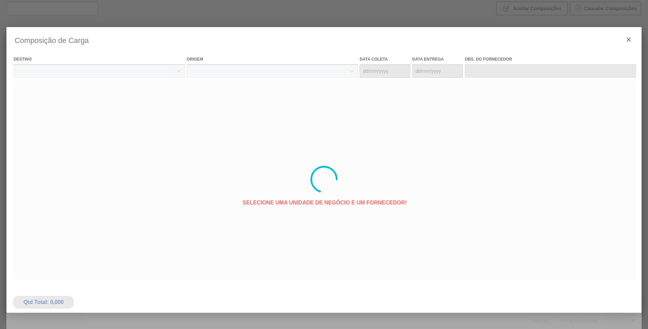
type coleta "[DATE]"
type entrega "[DATE]"
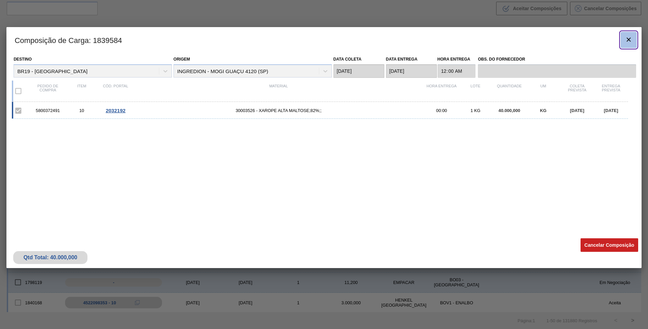
click at [629, 39] on icon "botão de ícone" at bounding box center [629, 40] width 4 height 4
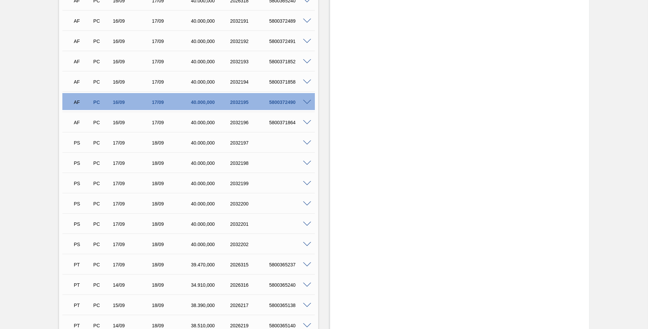
scroll to position [542, 0]
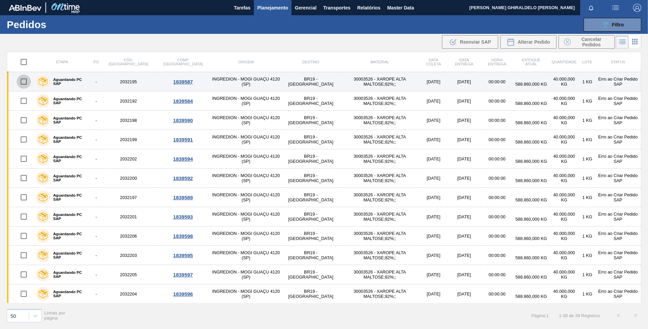
click at [26, 82] on input "checkbox" at bounding box center [24, 82] width 14 height 14
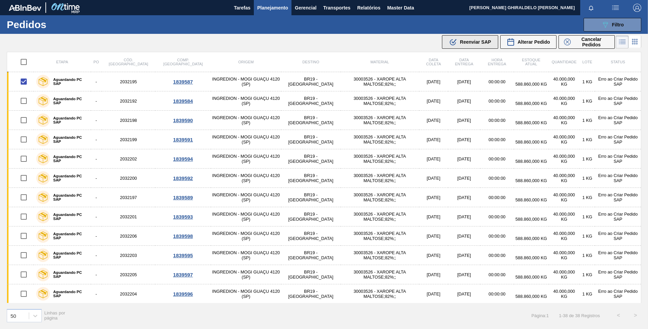
click at [467, 44] on span "Reenviar SAP" at bounding box center [475, 41] width 31 height 5
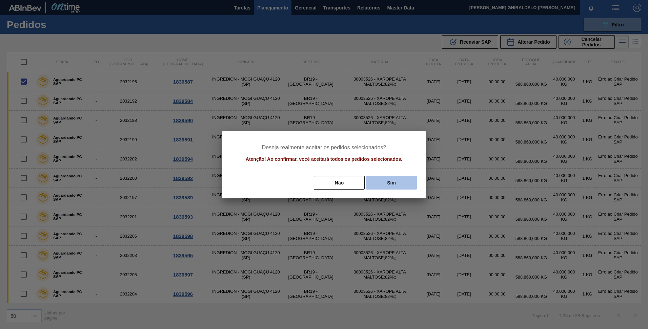
click at [391, 182] on button "Sim" at bounding box center [391, 183] width 51 height 14
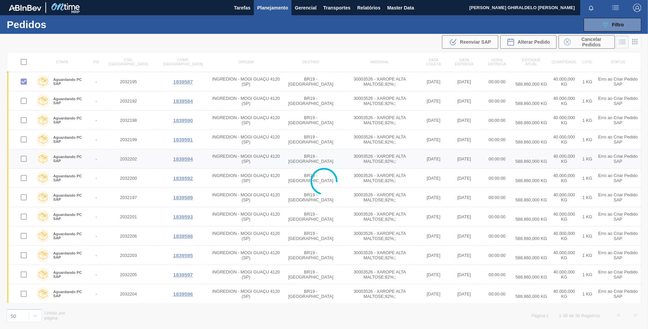
checkbox input "false"
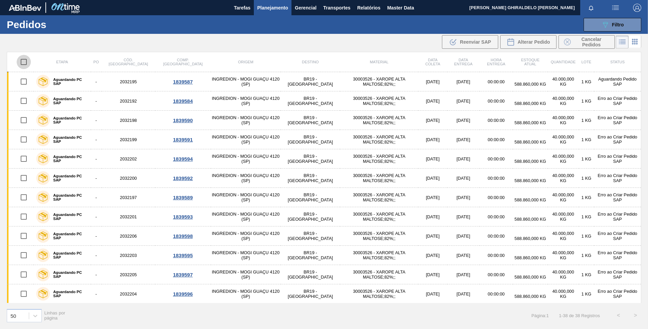
click at [23, 64] on input "checkbox" at bounding box center [24, 62] width 14 height 14
checkbox input "true"
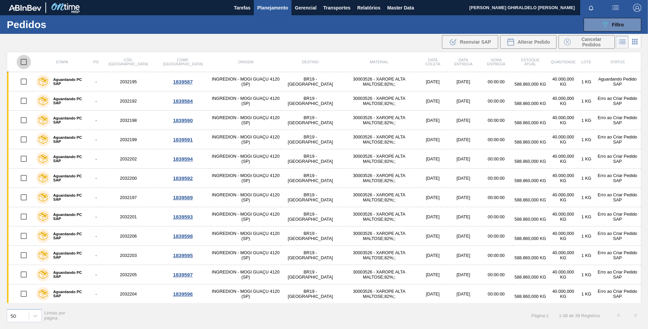
checkbox input "true"
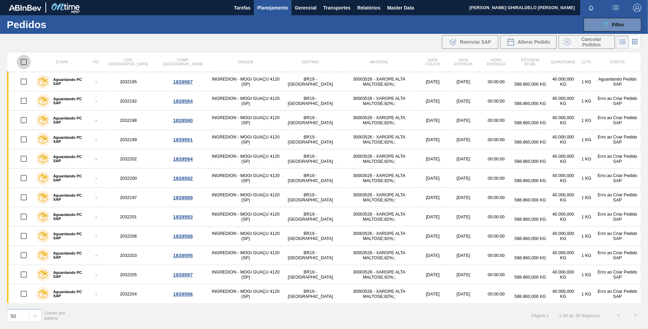
checkbox input "true"
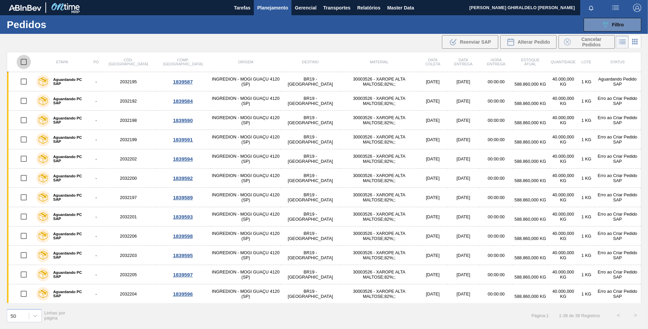
checkbox input "true"
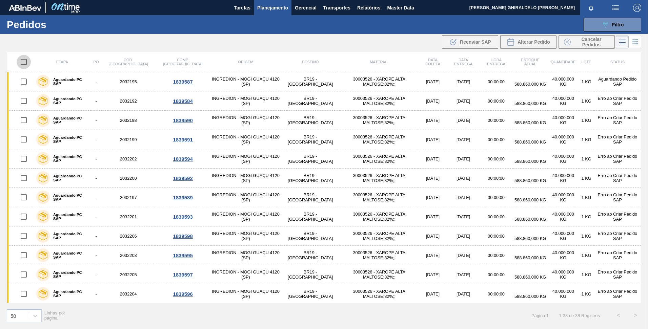
checkbox input "true"
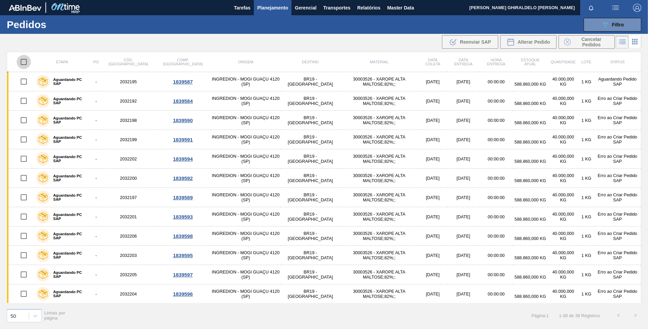
checkbox input "true"
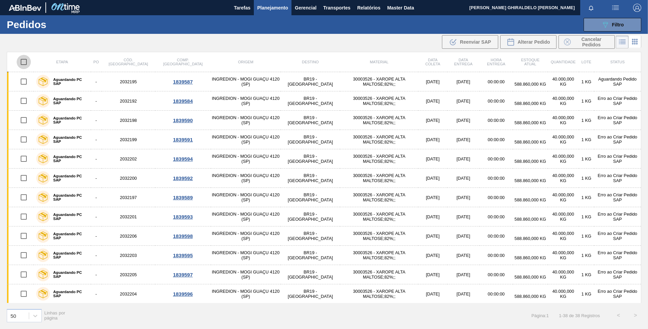
checkbox input "true"
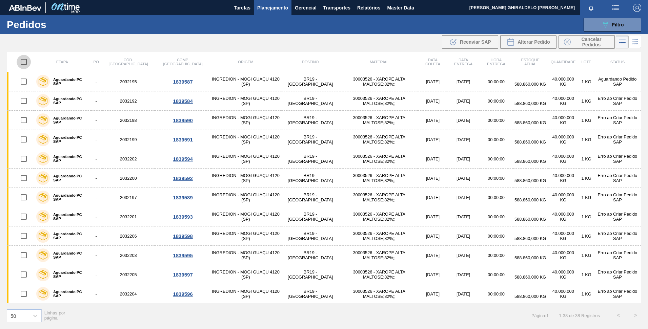
checkbox input "true"
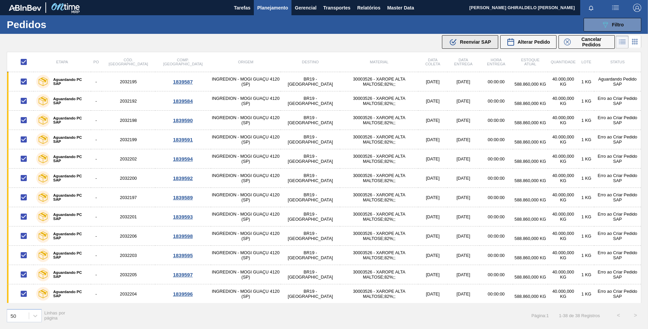
click at [476, 43] on span "Reenviar SAP" at bounding box center [475, 41] width 31 height 5
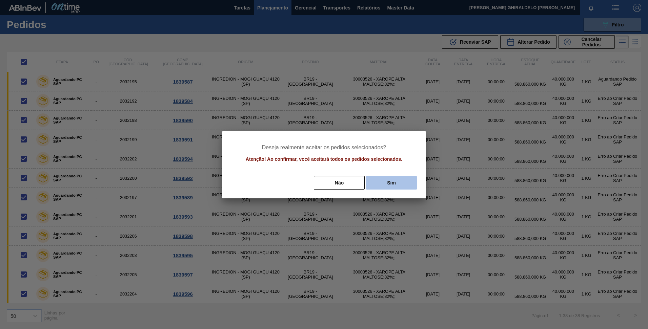
click at [395, 182] on button "Sim" at bounding box center [391, 183] width 51 height 14
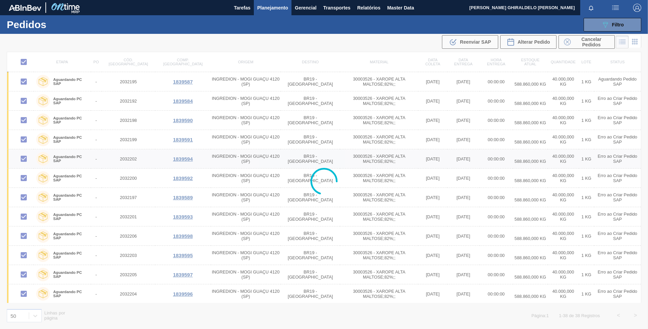
checkbox input "false"
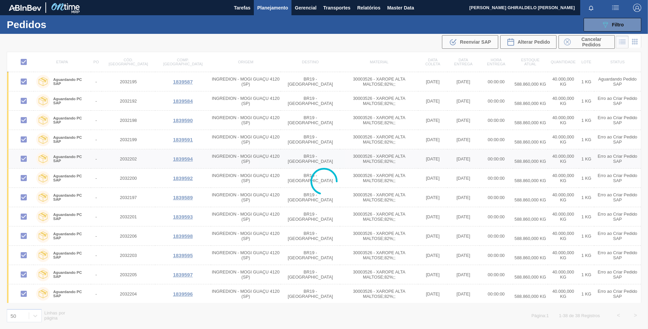
checkbox input "false"
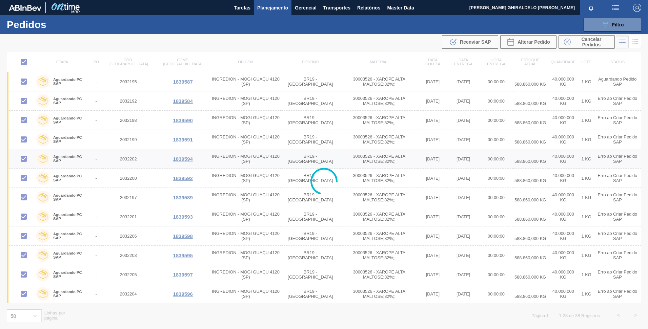
checkbox input "false"
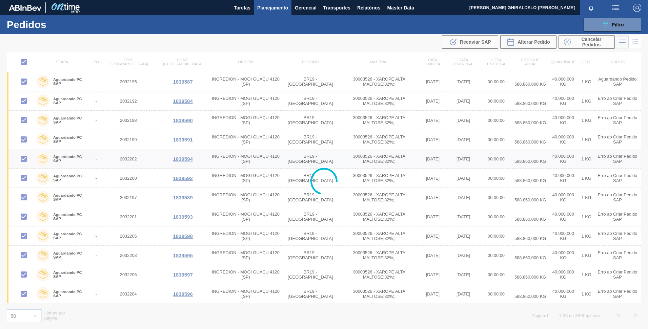
checkbox input "false"
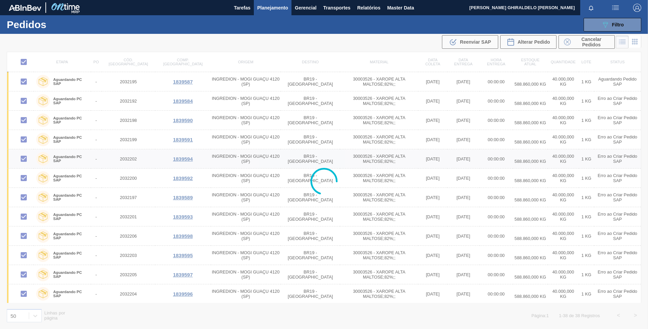
checkbox input "false"
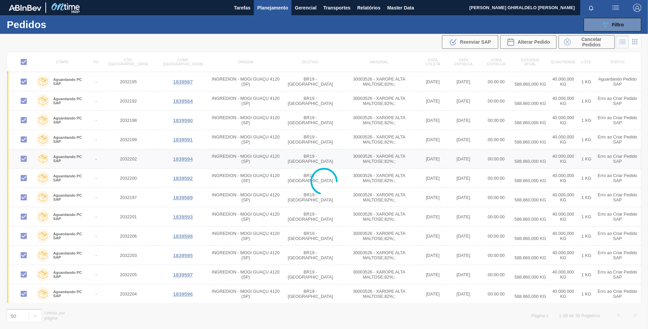
checkbox input "false"
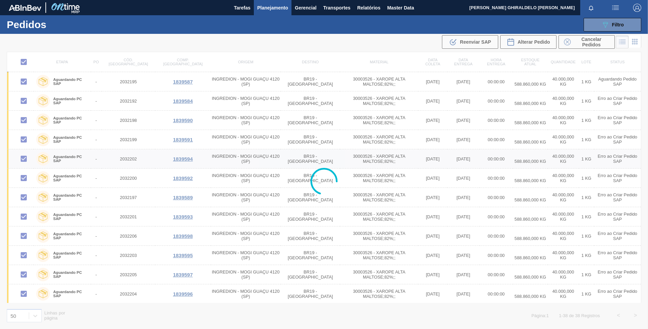
checkbox input "false"
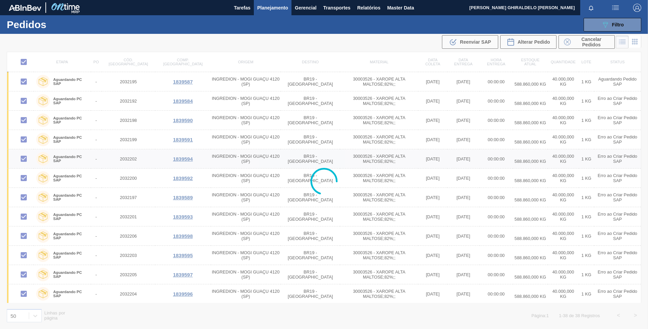
checkbox input "false"
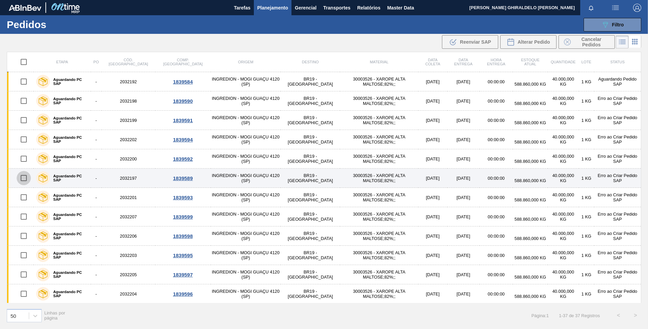
drag, startPoint x: 22, startPoint y: 178, endPoint x: 30, endPoint y: 176, distance: 7.6
click at [22, 178] on input "checkbox" at bounding box center [24, 178] width 14 height 14
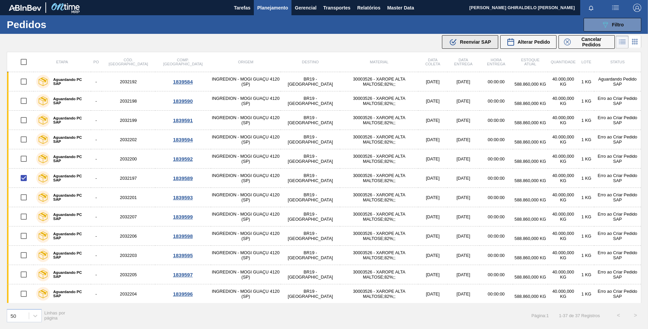
click at [476, 39] on div ".b{fill:var(--color-action-default)} Reenviar SAP" at bounding box center [470, 42] width 42 height 8
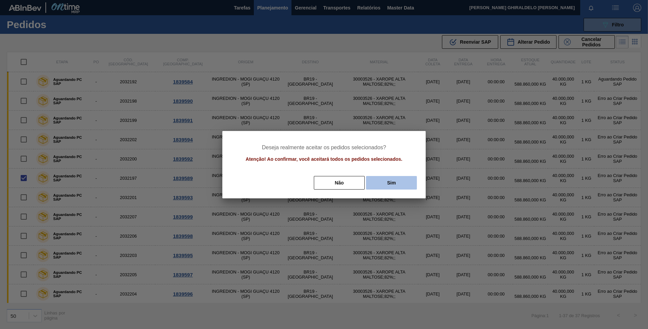
click at [388, 180] on button "Sim" at bounding box center [391, 183] width 51 height 14
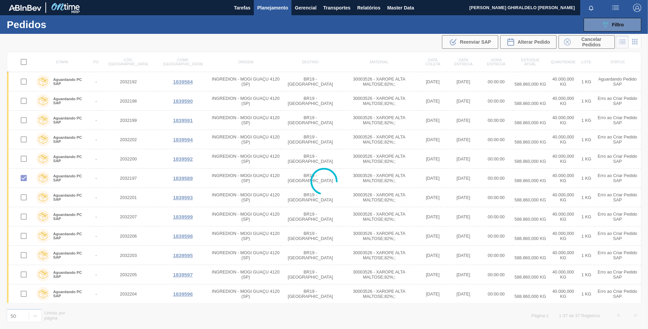
checkbox input "false"
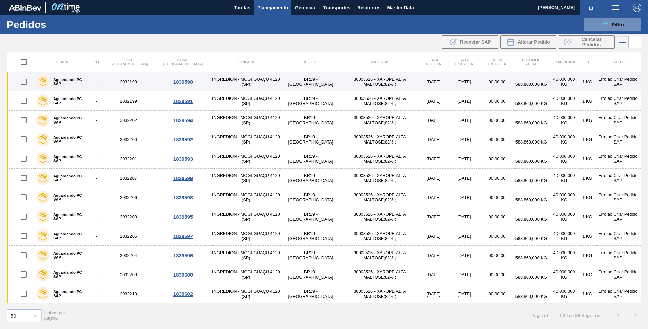
click at [21, 81] on input "checkbox" at bounding box center [24, 82] width 14 height 14
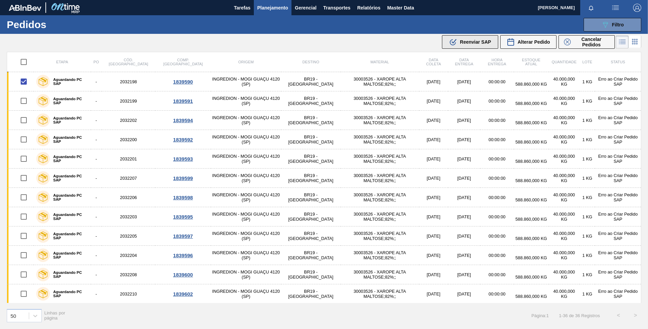
click at [468, 42] on span "Reenviar SAP" at bounding box center [475, 41] width 31 height 5
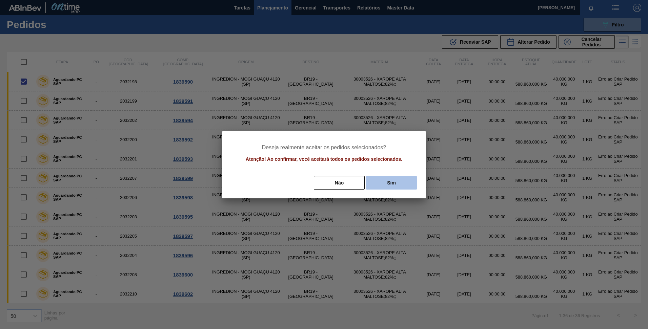
click at [410, 183] on button "Sim" at bounding box center [391, 183] width 51 height 14
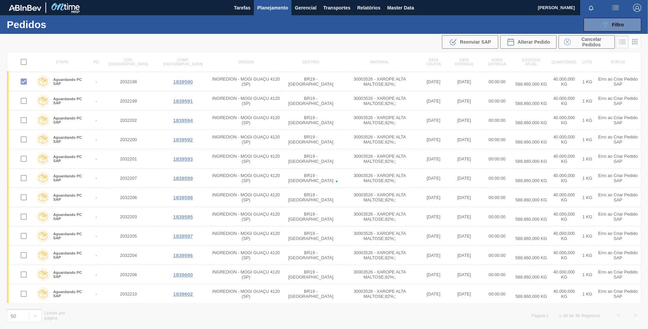
checkbox input "false"
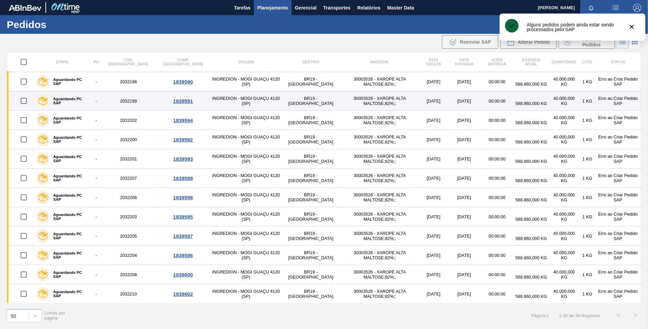
click at [26, 99] on input "checkbox" at bounding box center [24, 101] width 14 height 14
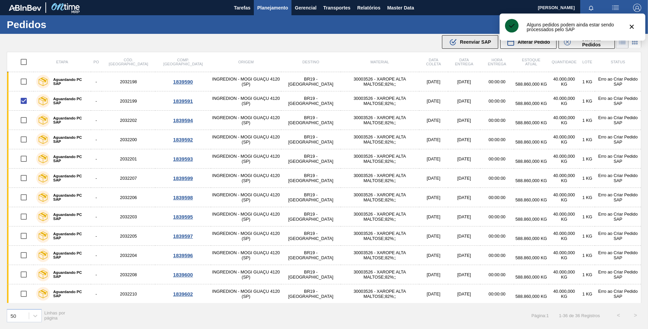
click at [467, 40] on span "Reenviar SAP" at bounding box center [475, 41] width 31 height 5
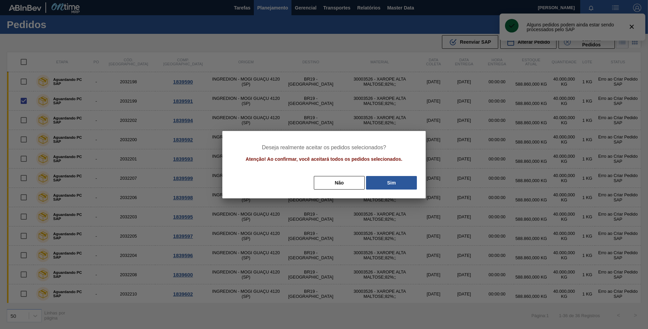
click at [390, 191] on div "Deseja realmente aceitar os pedidos selecionados? Atenção! Ao confirmar, você a…" at bounding box center [323, 164] width 203 height 67
click at [390, 184] on button "Sim" at bounding box center [391, 183] width 51 height 14
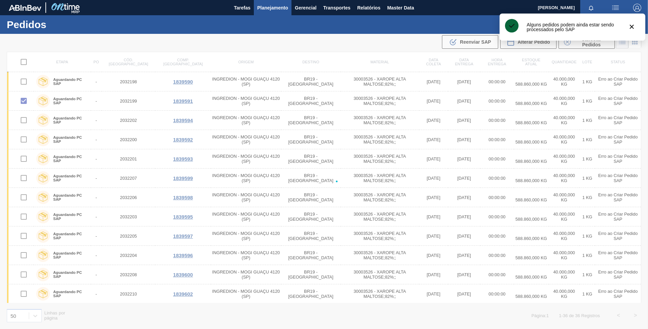
checkbox input "false"
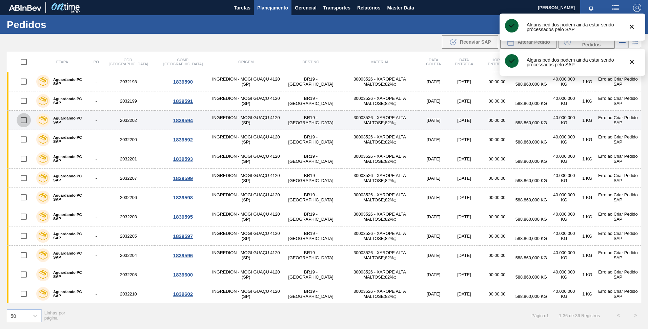
click at [23, 120] on input "checkbox" at bounding box center [24, 120] width 14 height 14
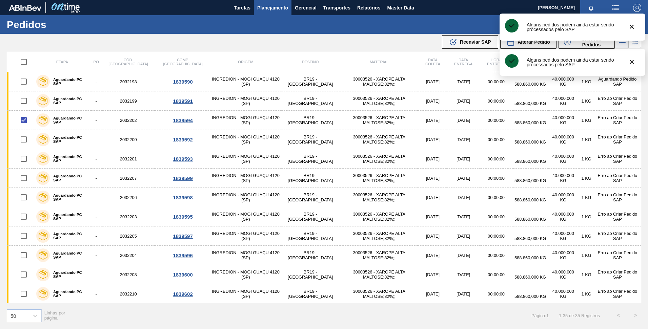
drag, startPoint x: 472, startPoint y: 43, endPoint x: 467, endPoint y: 69, distance: 26.9
click at [472, 43] on span "Reenviar SAP" at bounding box center [475, 41] width 31 height 5
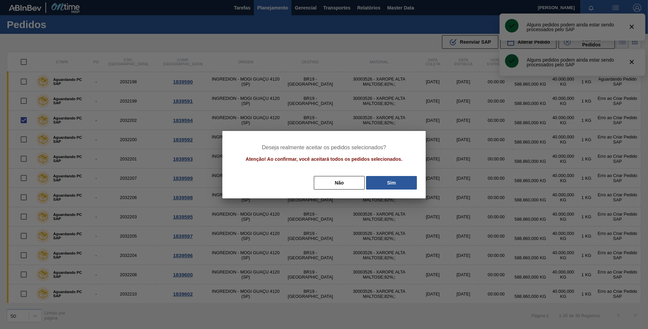
click at [392, 184] on button "Sim" at bounding box center [391, 183] width 51 height 14
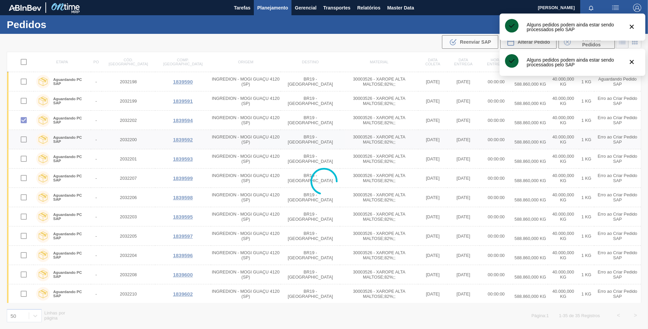
checkbox input "false"
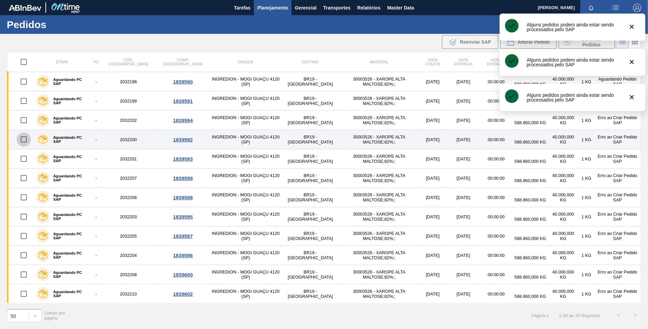
click at [23, 141] on input "checkbox" at bounding box center [24, 140] width 14 height 14
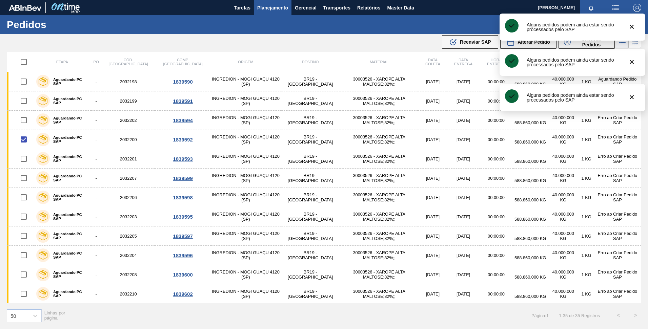
click at [478, 43] on span "Reenviar SAP" at bounding box center [475, 41] width 31 height 5
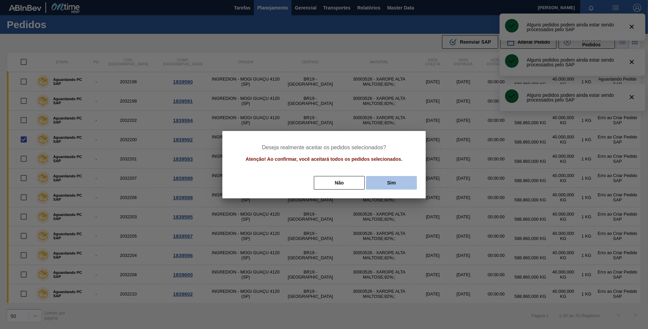
click at [387, 184] on button "Sim" at bounding box center [391, 183] width 51 height 14
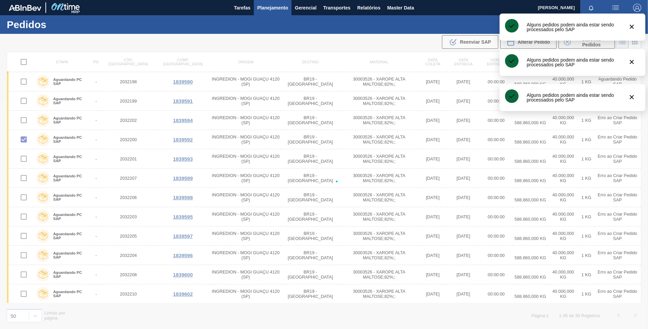
checkbox input "false"
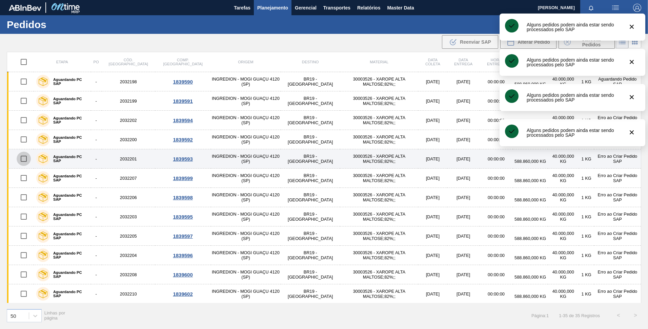
click at [22, 159] on input "checkbox" at bounding box center [24, 159] width 14 height 14
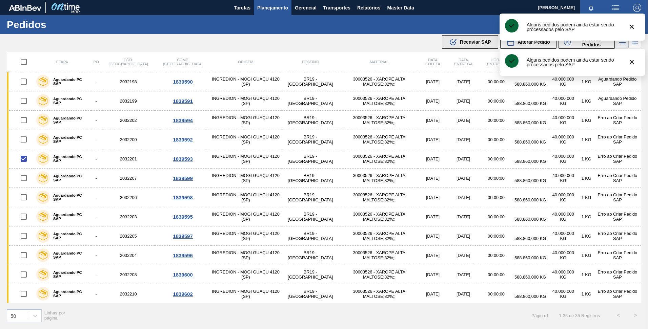
click at [453, 47] on button ".b{fill:var(--color-action-default)} Reenviar SAP" at bounding box center [470, 42] width 56 height 14
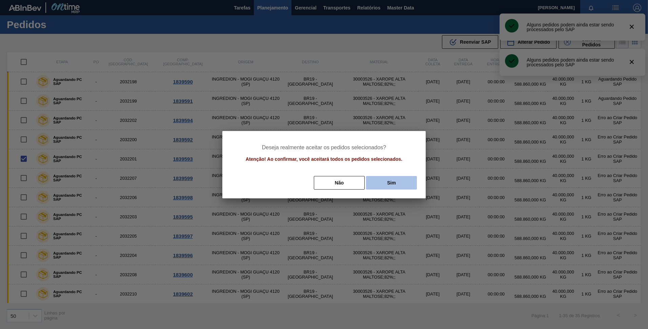
click at [394, 182] on button "Sim" at bounding box center [391, 183] width 51 height 14
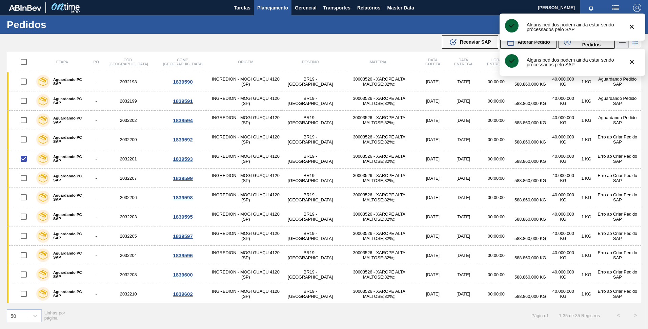
checkbox input "false"
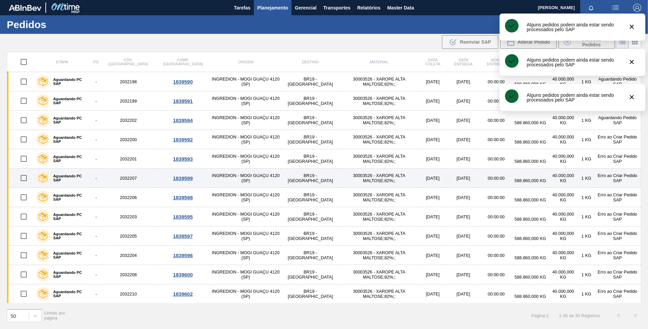
click at [25, 179] on input "checkbox" at bounding box center [24, 178] width 14 height 14
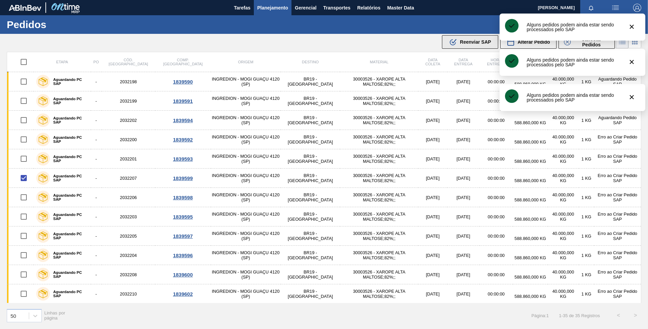
drag, startPoint x: 489, startPoint y: 32, endPoint x: 485, endPoint y: 37, distance: 6.5
click at [489, 33] on div "089F7B8B-B2A5-4AFE-B5C0-19BA573D28AC Filtro Código Pedido Portal Códido PO SAP …" at bounding box center [376, 25] width 537 height 20
click at [482, 39] on div ".b{fill:var(--color-action-default)} Reenviar SAP" at bounding box center [470, 42] width 42 height 8
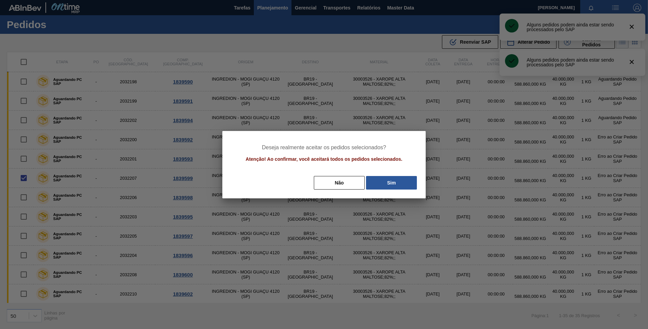
drag, startPoint x: 401, startPoint y: 180, endPoint x: 279, endPoint y: 192, distance: 122.6
click at [401, 180] on button "Sim" at bounding box center [391, 183] width 51 height 14
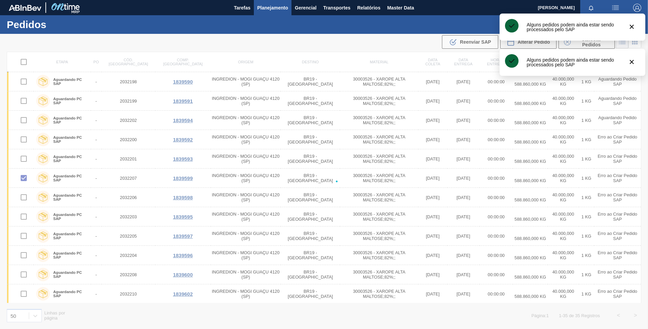
checkbox input "false"
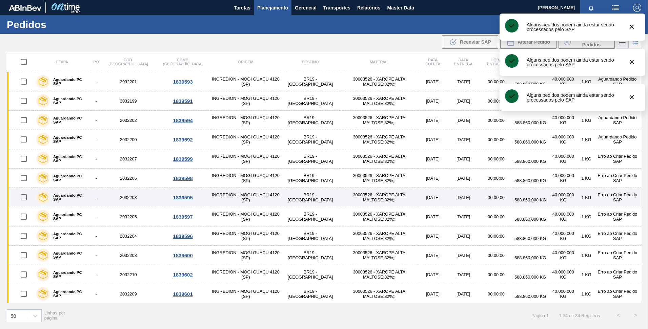
click at [22, 197] on input "checkbox" at bounding box center [24, 197] width 14 height 14
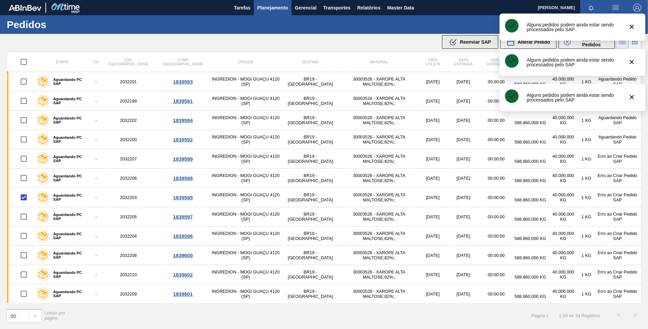
click at [467, 38] on button ".b{fill:var(--color-action-default)} Reenviar SAP" at bounding box center [470, 42] width 56 height 14
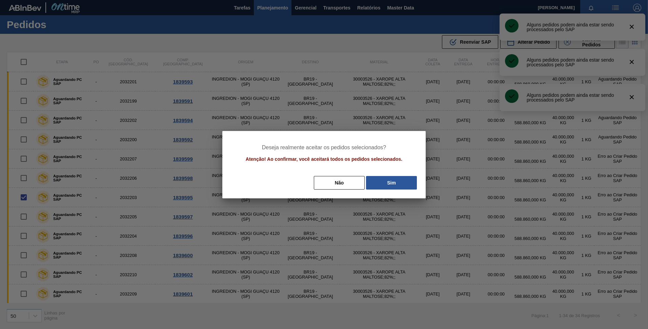
click at [394, 173] on div "Deseja realmente aceitar os pedidos selecionados? Atenção! Ao confirmar, você a…" at bounding box center [323, 164] width 203 height 67
click at [392, 181] on button "Sim" at bounding box center [391, 183] width 51 height 14
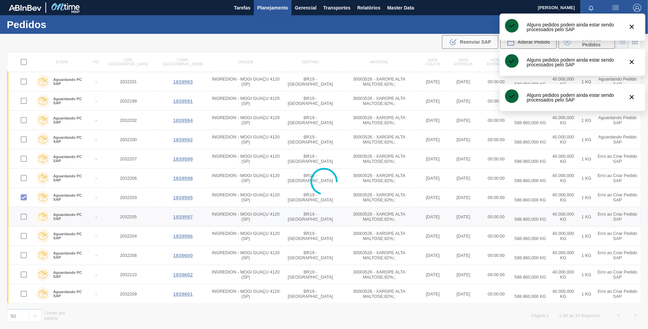
checkbox input "false"
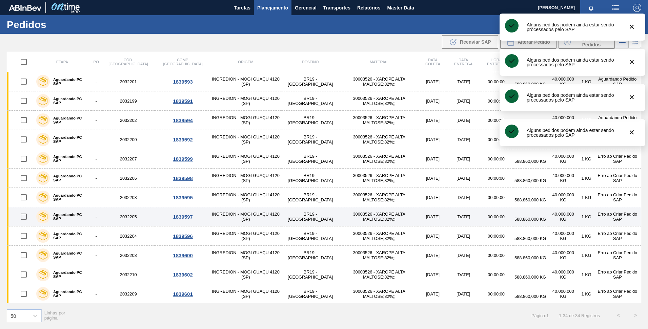
click at [25, 215] on input "checkbox" at bounding box center [24, 217] width 14 height 14
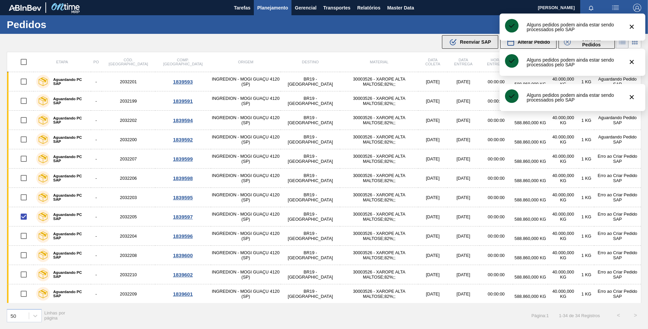
click at [462, 42] on span "Reenviar SAP" at bounding box center [475, 41] width 31 height 5
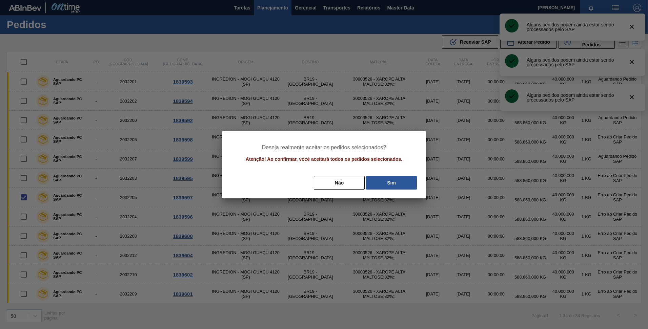
click at [384, 188] on button "Sim" at bounding box center [391, 183] width 51 height 14
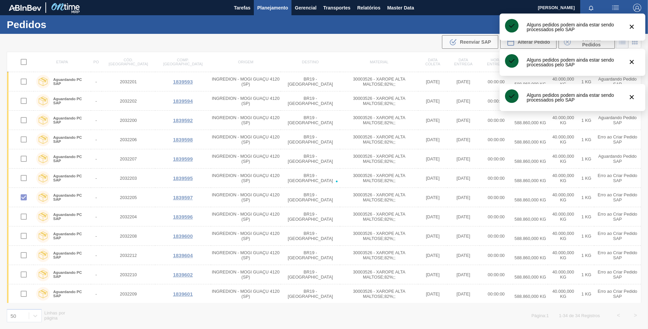
checkbox input "false"
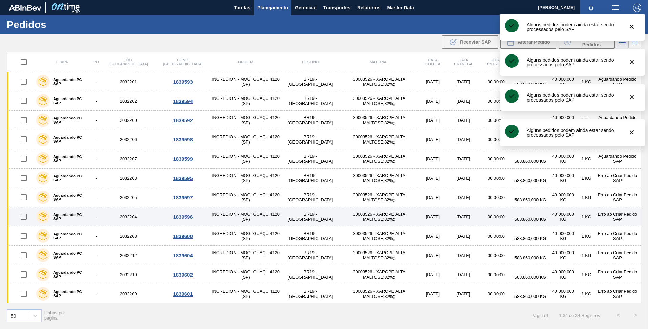
click at [28, 216] on input "checkbox" at bounding box center [24, 217] width 14 height 14
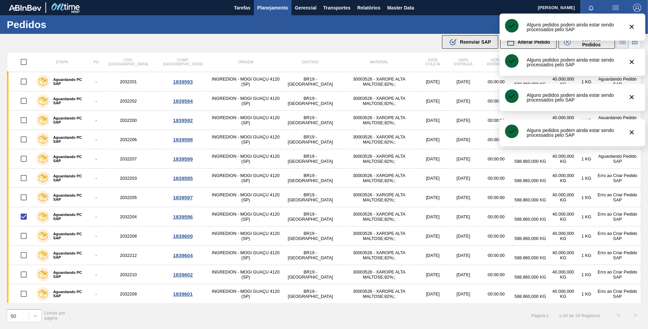
click at [479, 38] on div ".b{fill:var(--color-action-default)} Reenviar SAP" at bounding box center [470, 42] width 42 height 8
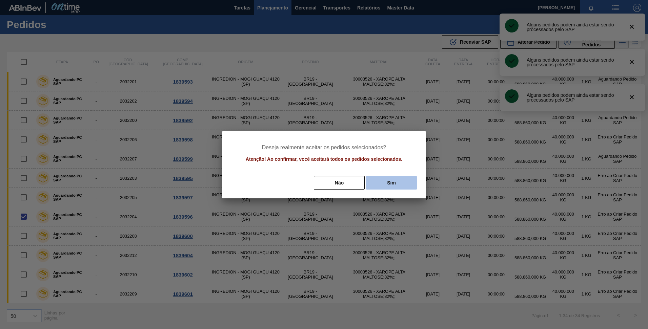
click at [406, 183] on button "Sim" at bounding box center [391, 183] width 51 height 14
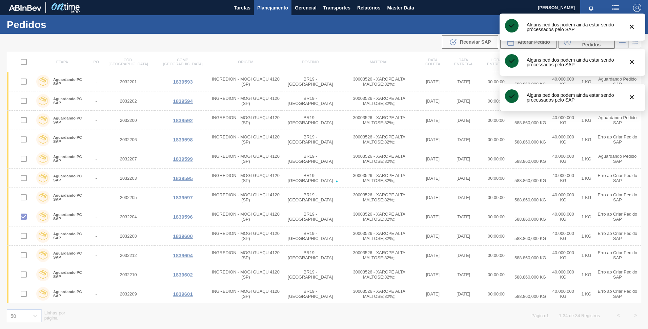
checkbox input "false"
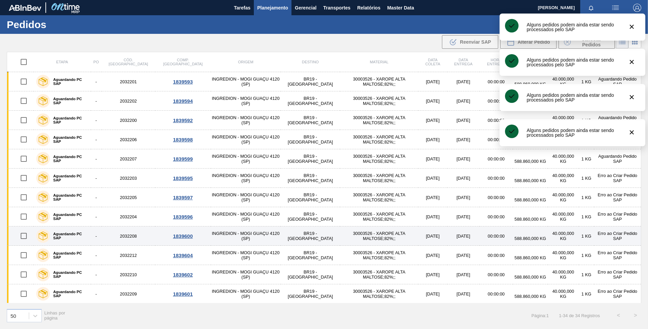
click at [23, 237] on input "checkbox" at bounding box center [24, 236] width 14 height 14
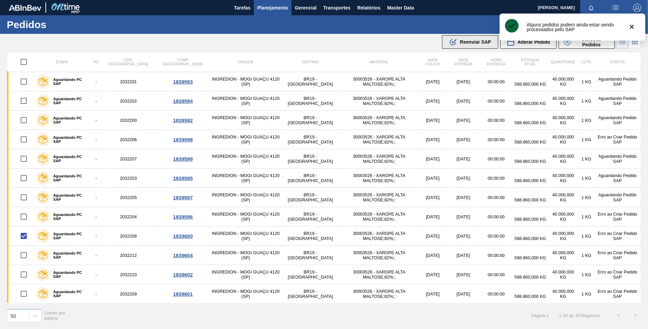
click at [458, 48] on button ".b{fill:var(--color-action-default)} Reenviar SAP" at bounding box center [470, 42] width 56 height 14
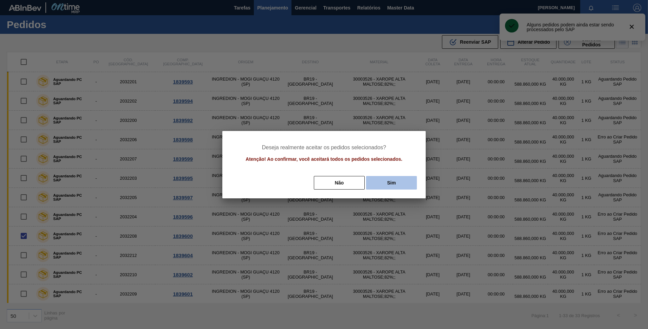
click at [386, 187] on button "Sim" at bounding box center [391, 183] width 51 height 14
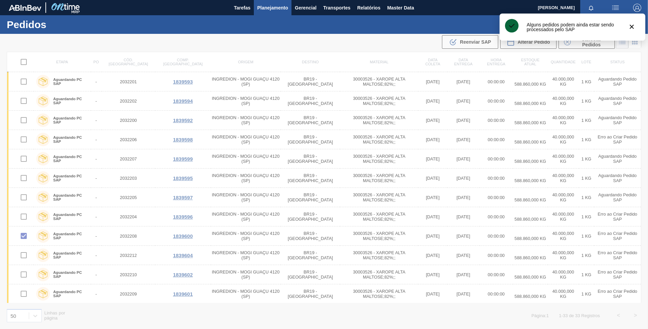
checkbox input "false"
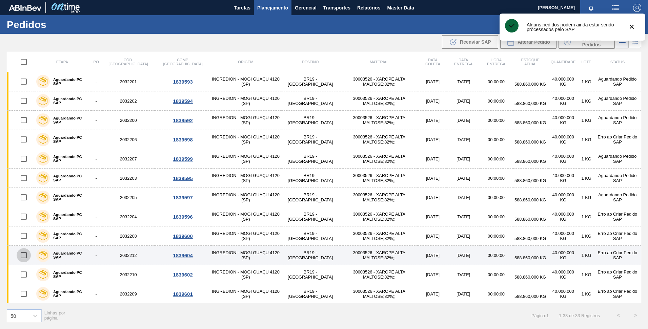
drag, startPoint x: 23, startPoint y: 258, endPoint x: 26, endPoint y: 256, distance: 4.1
click at [23, 257] on input "checkbox" at bounding box center [24, 255] width 14 height 14
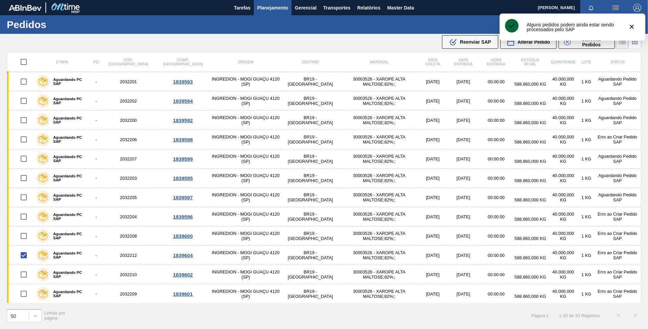
click at [473, 44] on span "Reenviar SAP" at bounding box center [475, 41] width 31 height 5
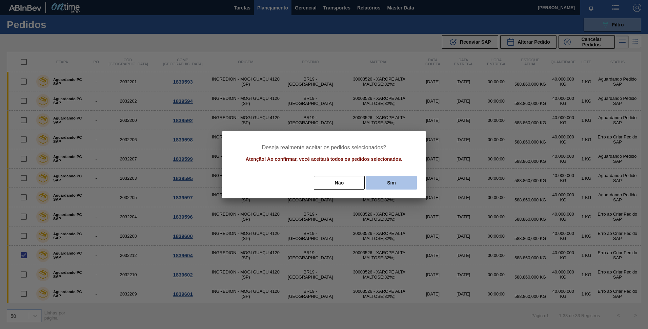
click at [392, 188] on button "Sim" at bounding box center [391, 183] width 51 height 14
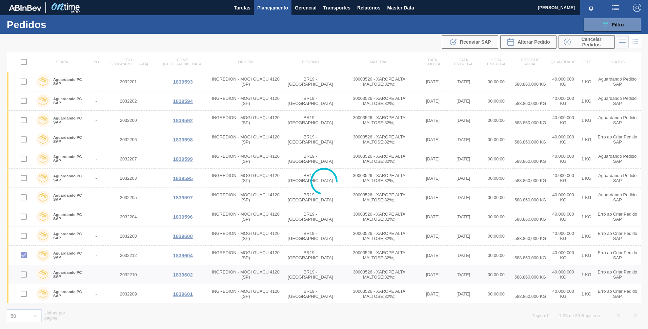
checkbox input "false"
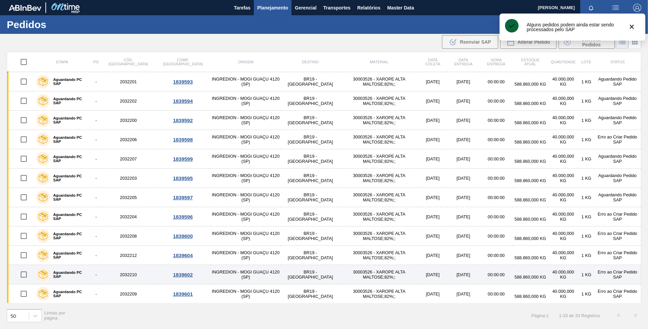
click at [23, 275] on input "checkbox" at bounding box center [24, 275] width 14 height 14
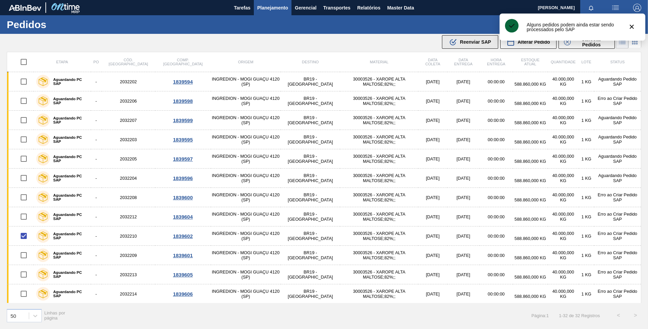
click at [463, 41] on span "Reenviar SAP" at bounding box center [475, 41] width 31 height 5
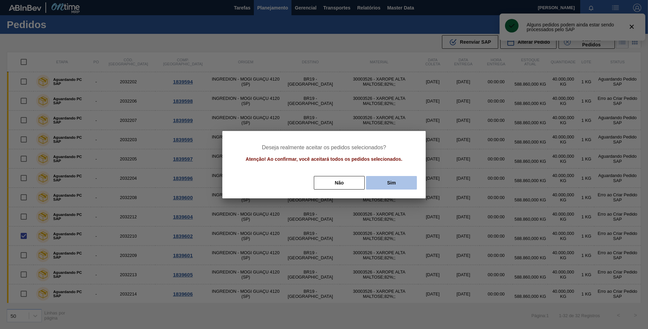
click at [399, 181] on button "Sim" at bounding box center [391, 183] width 51 height 14
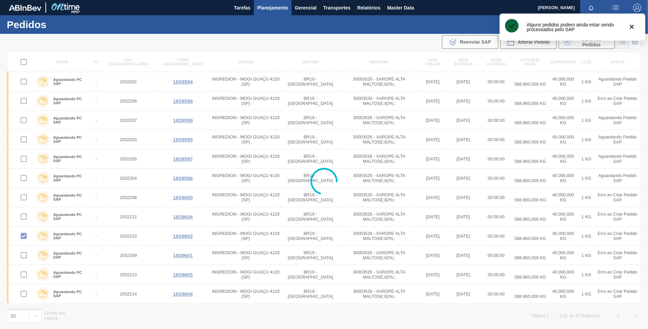
checkbox input "false"
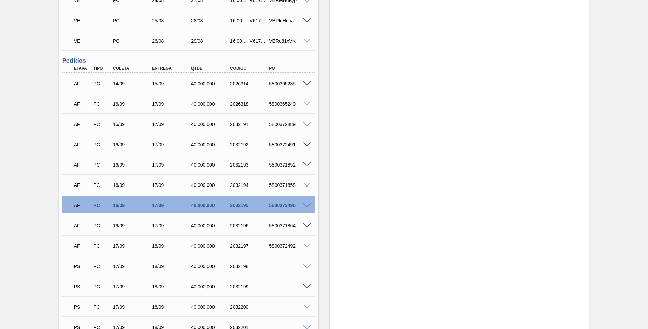
scroll to position [441, 0]
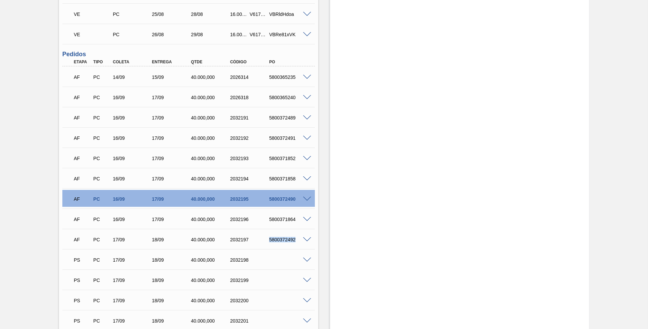
drag, startPoint x: 294, startPoint y: 238, endPoint x: 268, endPoint y: 238, distance: 26.4
click at [268, 238] on div "5800372492" at bounding box center [289, 239] width 44 height 5
drag, startPoint x: 268, startPoint y: 238, endPoint x: 287, endPoint y: 239, distance: 19.7
click at [288, 240] on div "5800372492" at bounding box center [289, 239] width 44 height 5
click at [287, 239] on div "5800372492" at bounding box center [289, 239] width 44 height 5
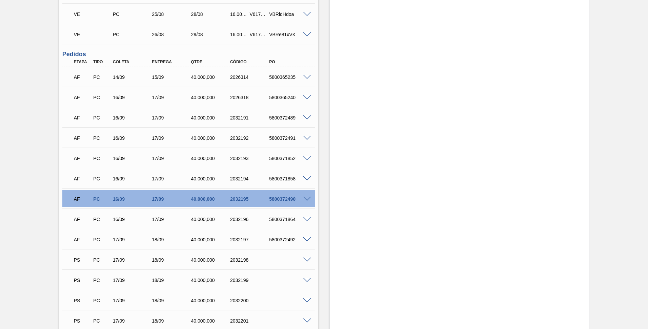
click at [282, 241] on div "5800372492" at bounding box center [289, 239] width 44 height 5
click at [280, 240] on div "5800372492" at bounding box center [289, 239] width 44 height 5
click at [279, 239] on div "5800372492" at bounding box center [289, 239] width 44 height 5
copy div "5800372492"
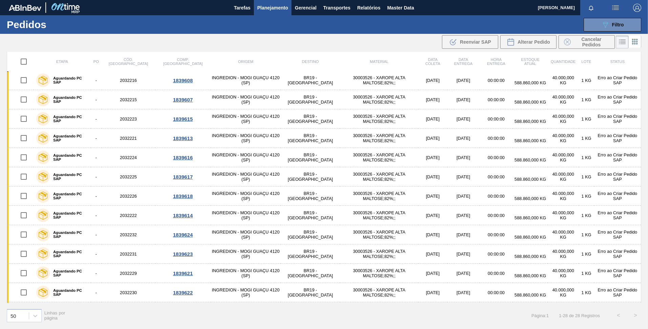
scroll to position [310, 0]
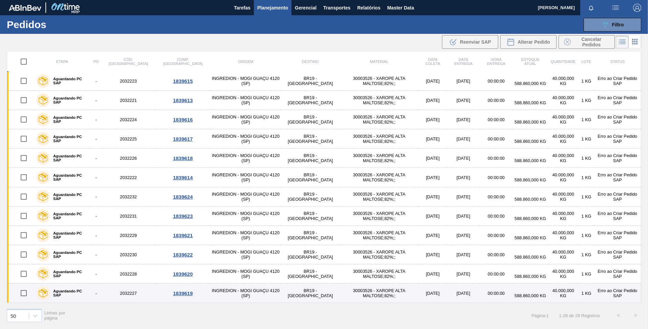
drag, startPoint x: 23, startPoint y: 294, endPoint x: 31, endPoint y: 290, distance: 8.5
click at [23, 294] on input "checkbox" at bounding box center [24, 293] width 14 height 14
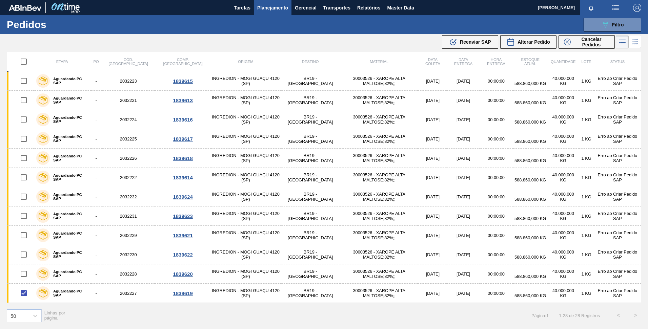
drag, startPoint x: 485, startPoint y: 40, endPoint x: 483, endPoint y: 71, distance: 30.3
click at [485, 40] on span "Reenviar SAP" at bounding box center [475, 41] width 31 height 5
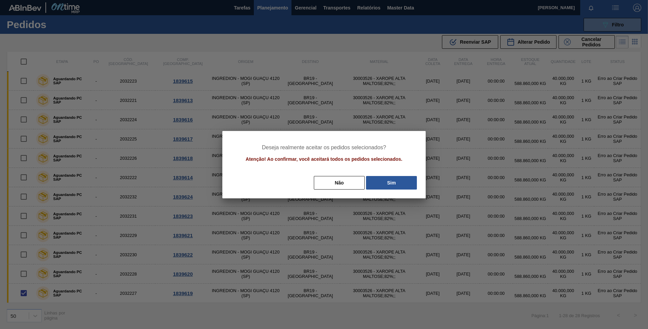
click at [397, 190] on div "Deseja realmente aceitar os pedidos selecionados? Atenção! Ao confirmar, você a…" at bounding box center [323, 164] width 203 height 67
click at [393, 185] on button "Sim" at bounding box center [391, 183] width 51 height 14
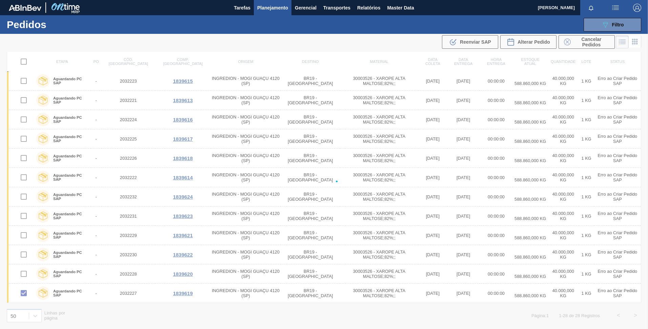
checkbox input "false"
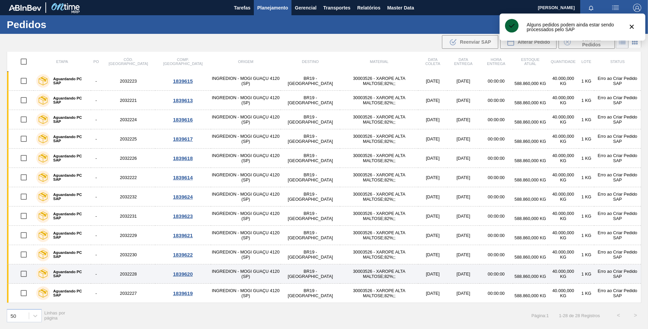
click at [24, 273] on input "checkbox" at bounding box center [24, 274] width 14 height 14
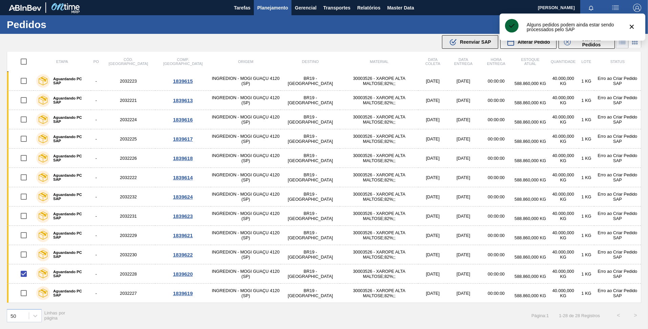
click at [459, 46] on div ".b{fill:var(--color-action-default)} Reenviar SAP" at bounding box center [470, 42] width 42 height 8
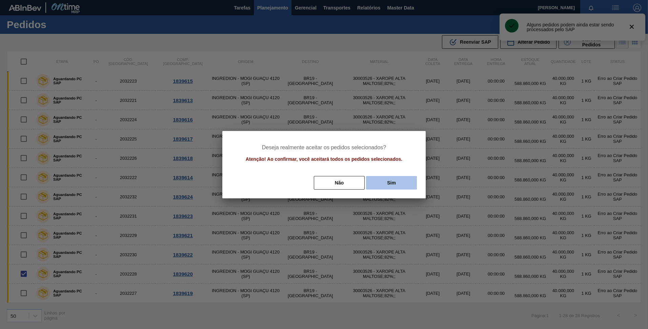
click at [403, 183] on button "Sim" at bounding box center [391, 183] width 51 height 14
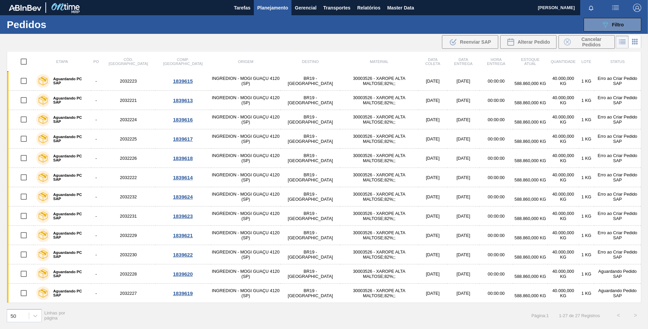
scroll to position [271, 0]
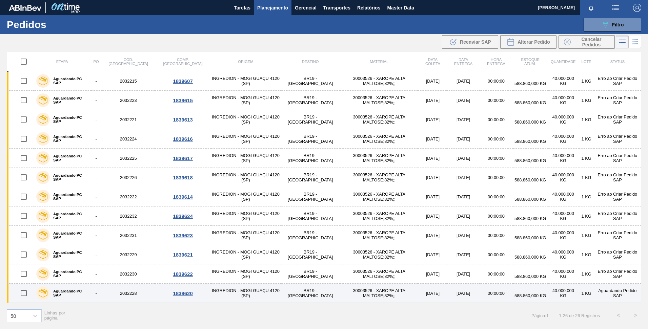
drag, startPoint x: 23, startPoint y: 295, endPoint x: 32, endPoint y: 288, distance: 10.9
click at [24, 294] on input "checkbox" at bounding box center [24, 293] width 14 height 14
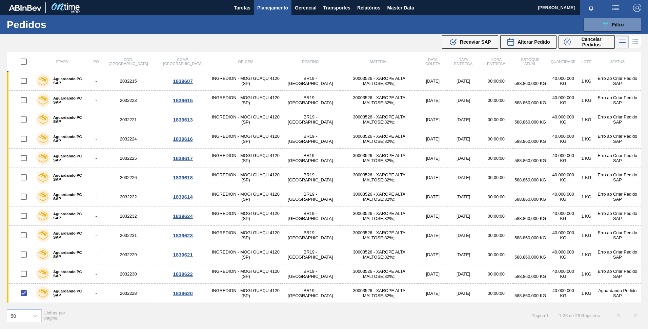
drag, startPoint x: 490, startPoint y: 39, endPoint x: 492, endPoint y: 63, distance: 23.8
click at [489, 40] on span "Reenviar SAP" at bounding box center [475, 41] width 31 height 5
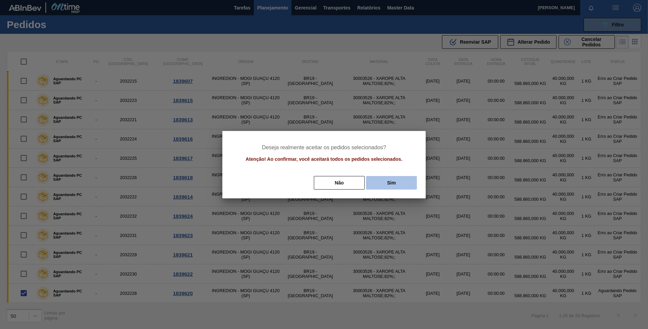
click at [392, 184] on button "Sim" at bounding box center [391, 183] width 51 height 14
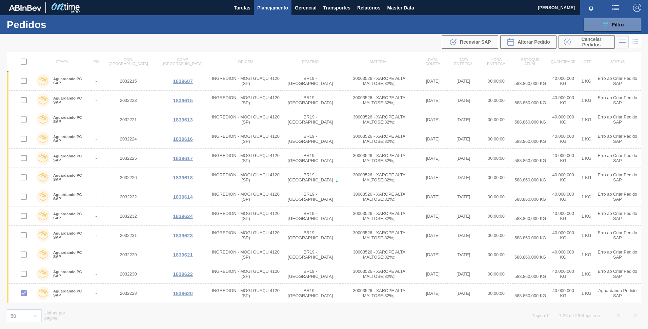
checkbox input "false"
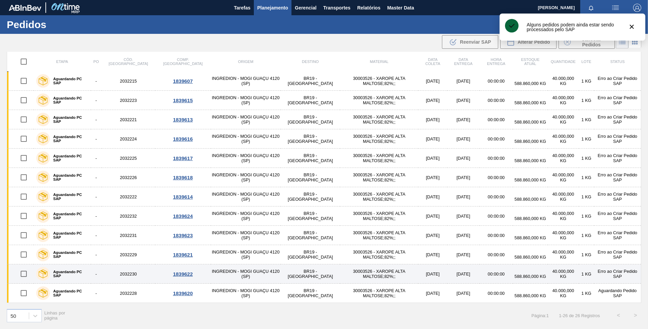
click at [24, 278] on input "checkbox" at bounding box center [24, 274] width 14 height 14
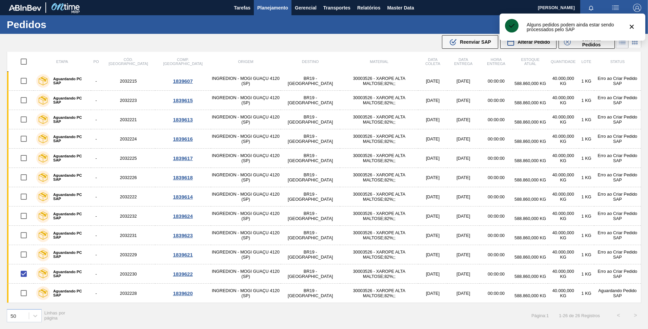
click at [481, 29] on div "089F7B8B-B2A5-4AFE-B5C0-19BA573D28AC Filtro Código Pedido Portal Códido PO SAP …" at bounding box center [376, 25] width 537 height 20
click at [477, 43] on span "Reenviar SAP" at bounding box center [475, 41] width 31 height 5
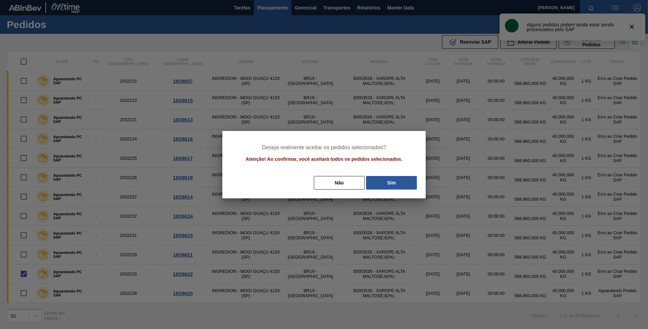
drag, startPoint x: 400, startPoint y: 181, endPoint x: 372, endPoint y: 186, distance: 27.8
click at [398, 183] on button "Sim" at bounding box center [391, 183] width 51 height 14
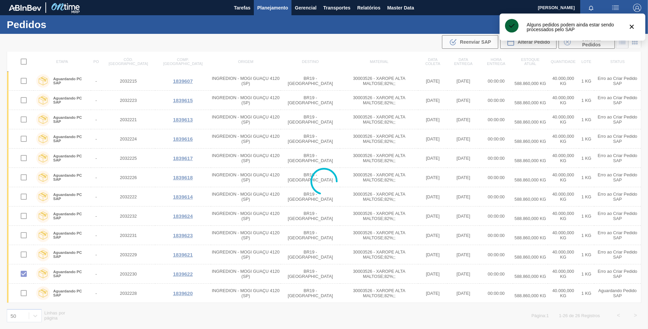
click at [25, 256] on div at bounding box center [324, 182] width 648 height 296
checkbox input "false"
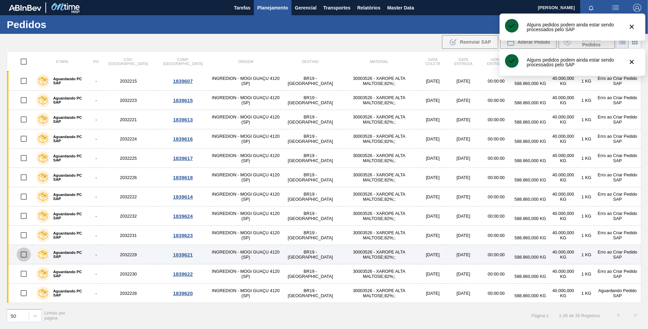
drag, startPoint x: 24, startPoint y: 256, endPoint x: 48, endPoint y: 247, distance: 25.6
click at [24, 256] on input "checkbox" at bounding box center [24, 255] width 14 height 14
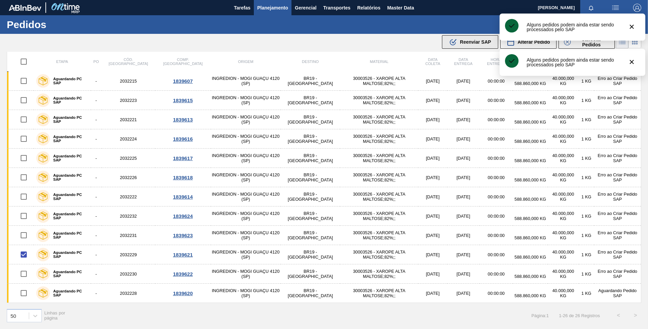
click at [472, 41] on span "Reenviar SAP" at bounding box center [475, 41] width 31 height 5
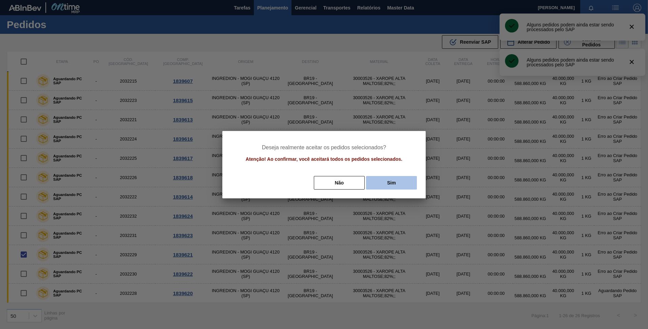
click at [385, 185] on button "Sim" at bounding box center [391, 183] width 51 height 14
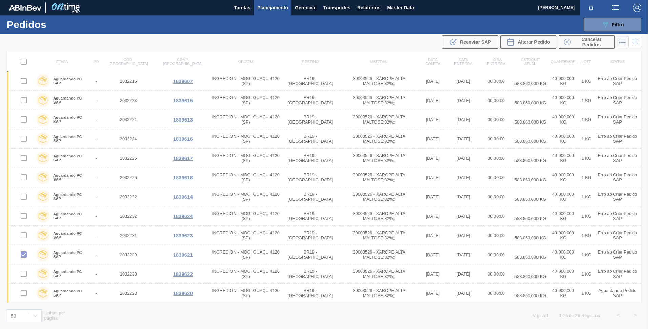
checkbox input "false"
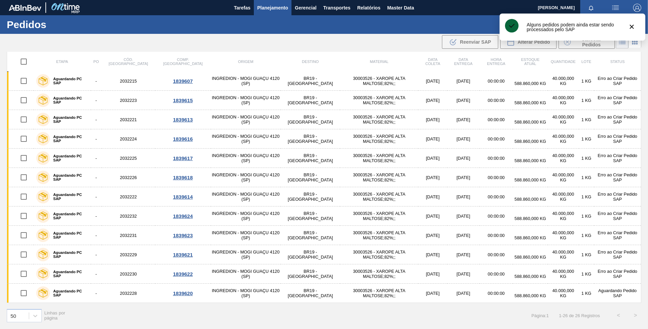
click at [26, 218] on input "checkbox" at bounding box center [24, 216] width 14 height 14
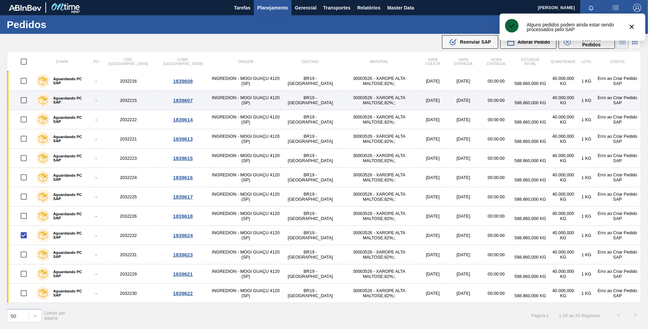
scroll to position [252, 0]
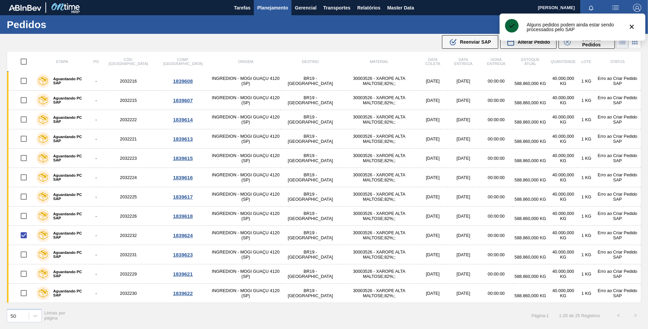
click at [456, 53] on th "Data entrega" at bounding box center [463, 62] width 32 height 20
click at [454, 47] on button ".b{fill:var(--color-action-default)} Reenviar SAP" at bounding box center [470, 42] width 56 height 14
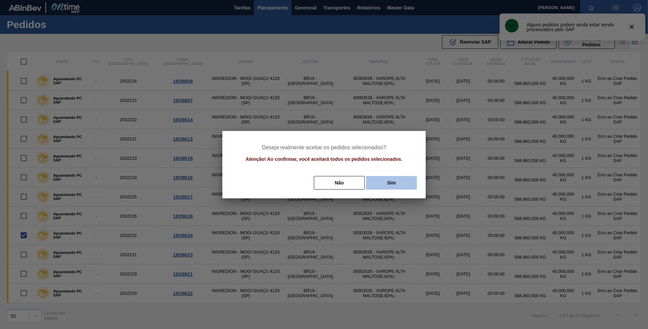
click at [389, 180] on button "Sim" at bounding box center [391, 183] width 51 height 14
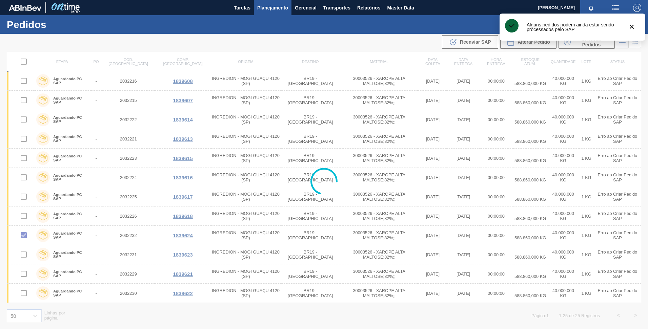
checkbox input "false"
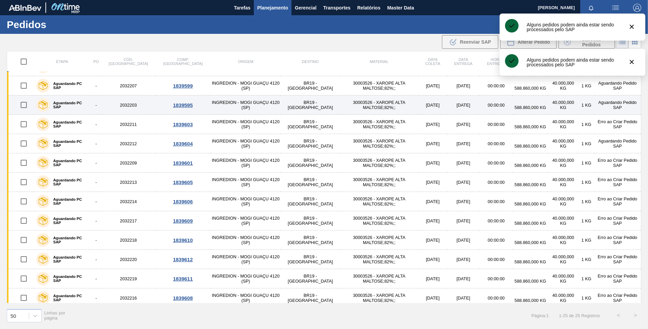
scroll to position [0, 0]
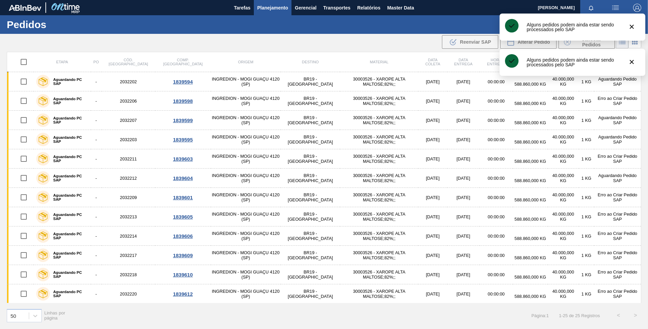
click at [27, 63] on input "checkbox" at bounding box center [24, 62] width 14 height 14
checkbox input "true"
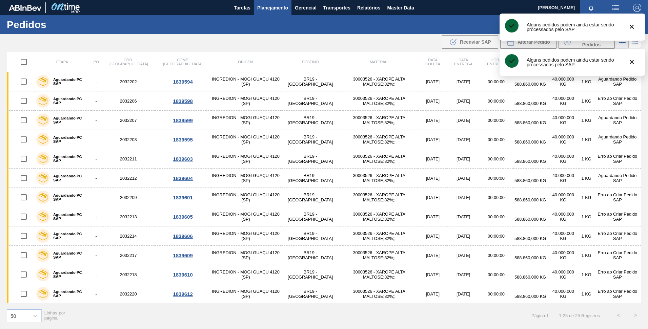
checkbox input "true"
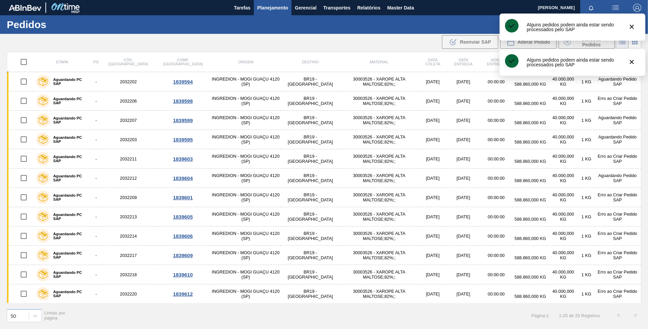
checkbox input "true"
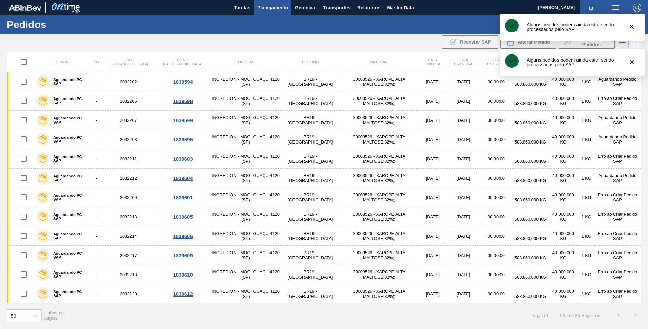
checkbox input "true"
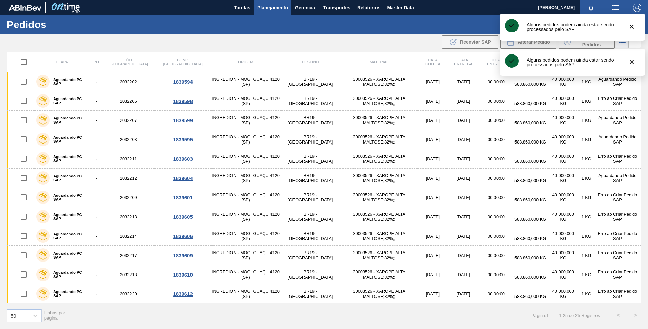
checkbox input "true"
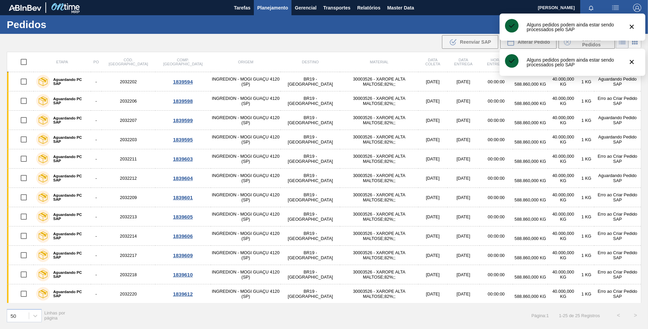
checkbox input "true"
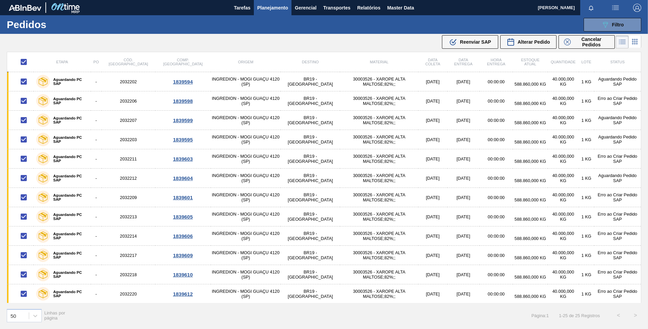
click at [474, 42] on span "Reenviar SAP" at bounding box center [475, 41] width 31 height 5
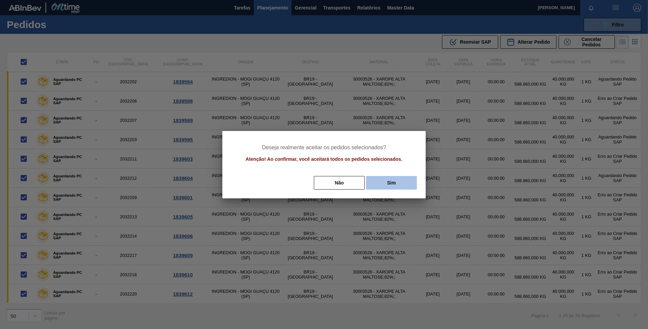
click at [380, 183] on button "Sim" at bounding box center [391, 183] width 51 height 14
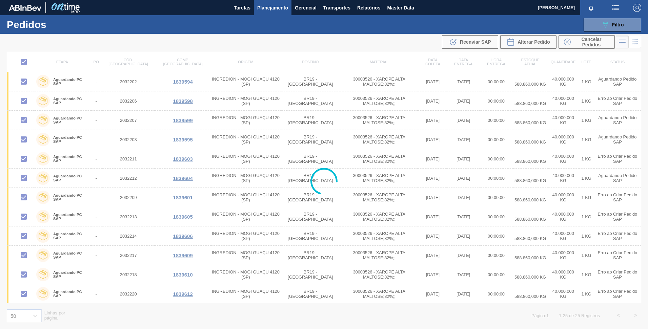
checkbox input "false"
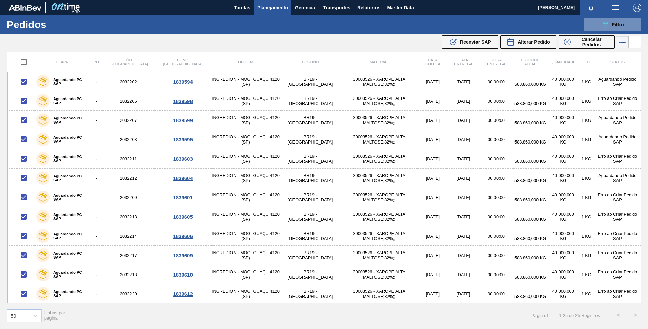
checkbox input "false"
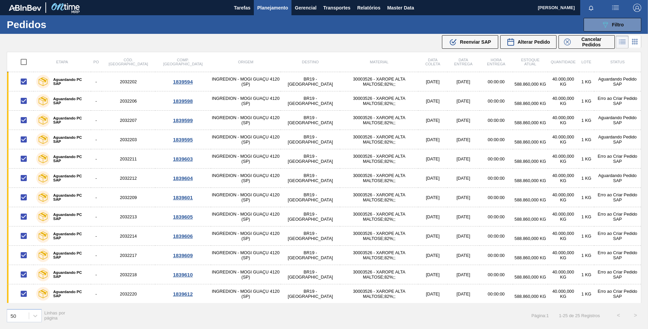
checkbox input "false"
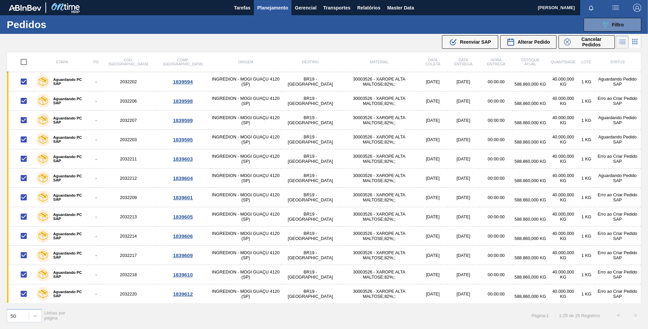
checkbox input "false"
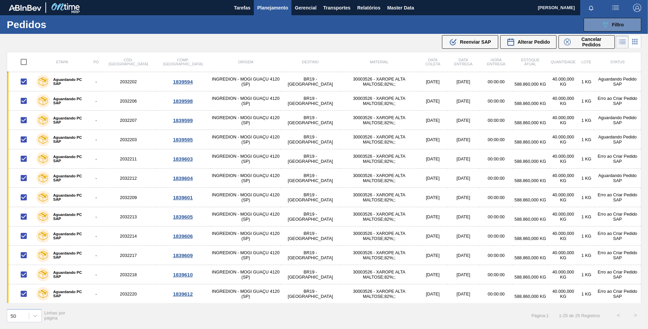
checkbox input "false"
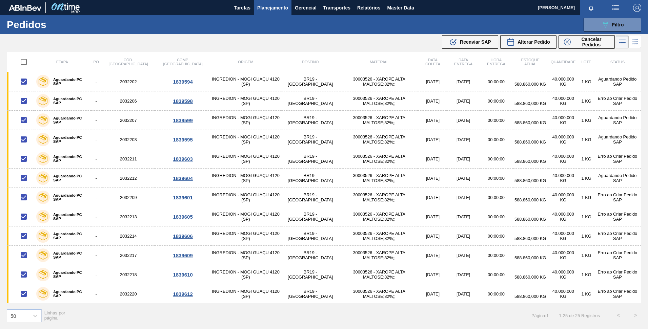
checkbox input "false"
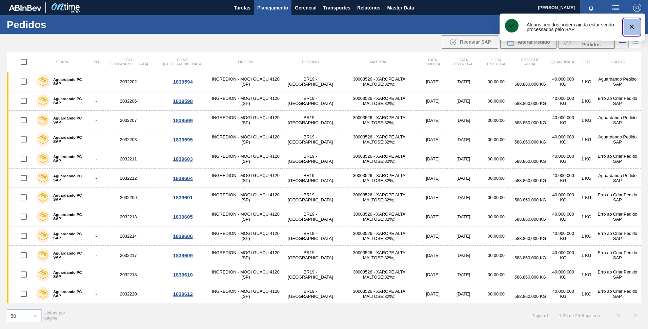
click at [630, 23] on icon "botão de ícone" at bounding box center [632, 27] width 8 height 8
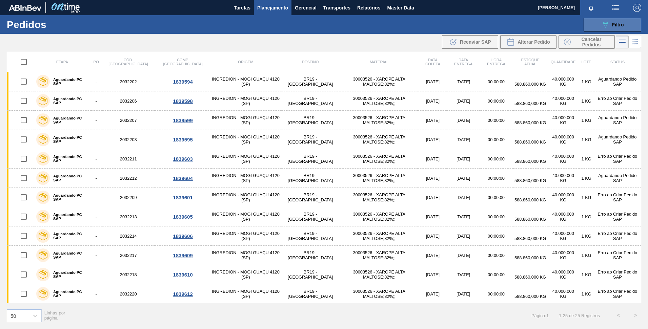
click at [604, 24] on icon at bounding box center [605, 25] width 5 height 6
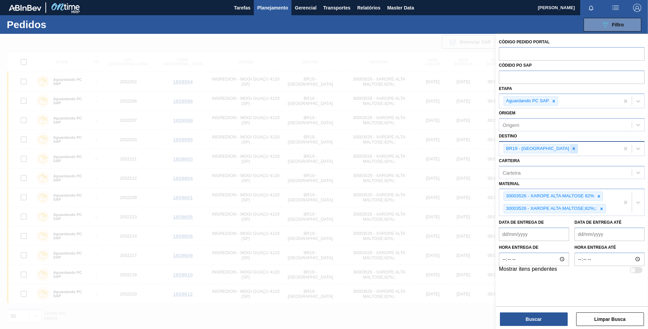
click at [570, 149] on div at bounding box center [573, 149] width 7 height 8
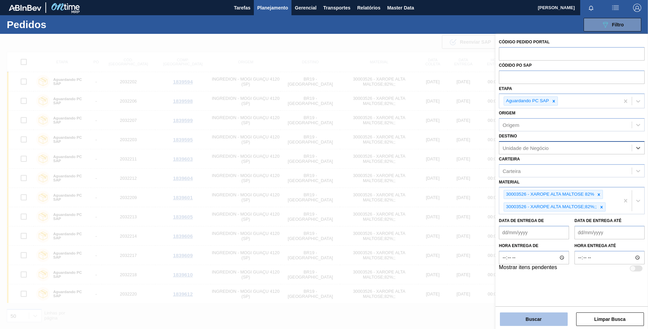
click at [535, 324] on button "Buscar" at bounding box center [534, 320] width 68 height 14
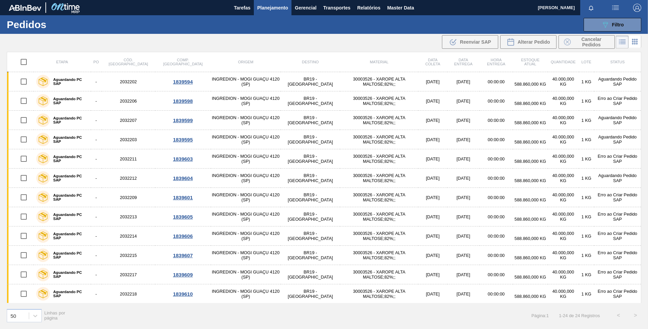
click at [23, 61] on input "checkbox" at bounding box center [24, 62] width 14 height 14
checkbox input "true"
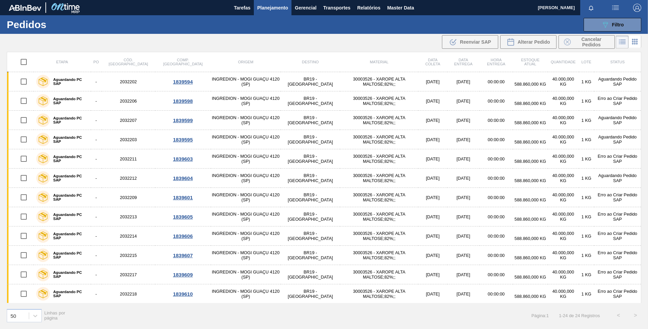
checkbox input "true"
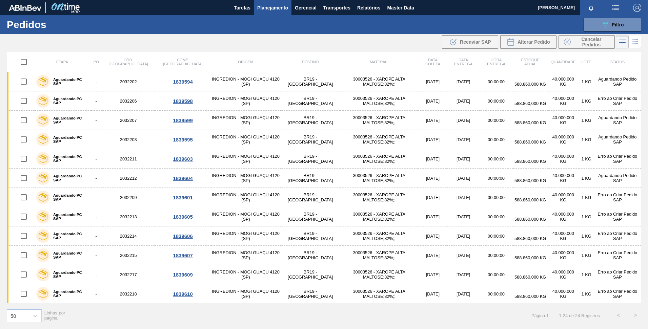
checkbox input "true"
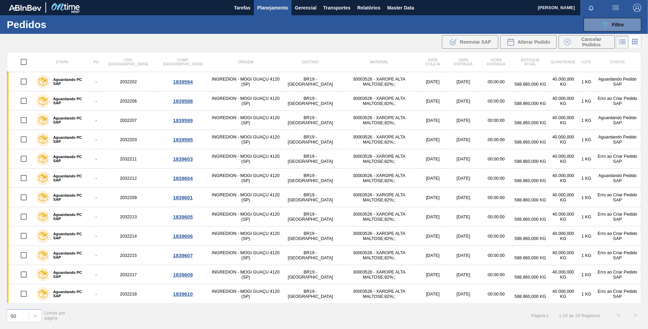
checkbox input "true"
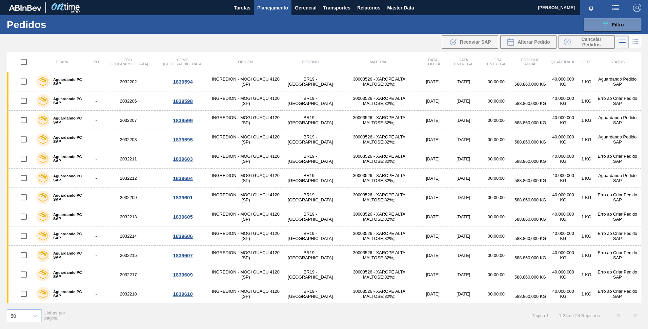
checkbox input "true"
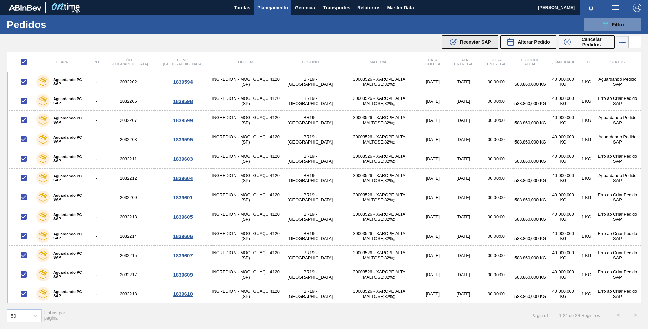
click at [473, 41] on span "Reenviar SAP" at bounding box center [475, 41] width 31 height 5
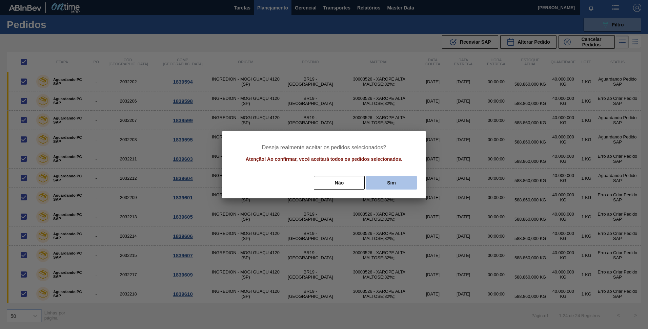
click at [396, 183] on button "Sim" at bounding box center [391, 183] width 51 height 14
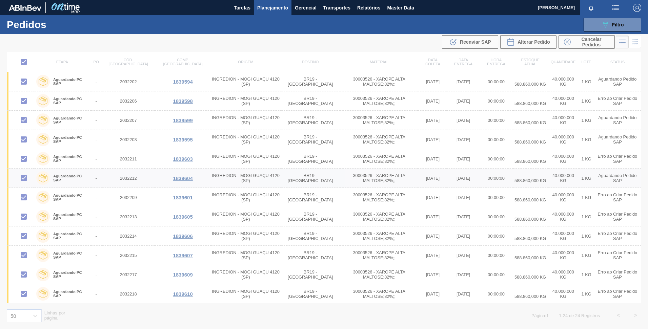
checkbox input "false"
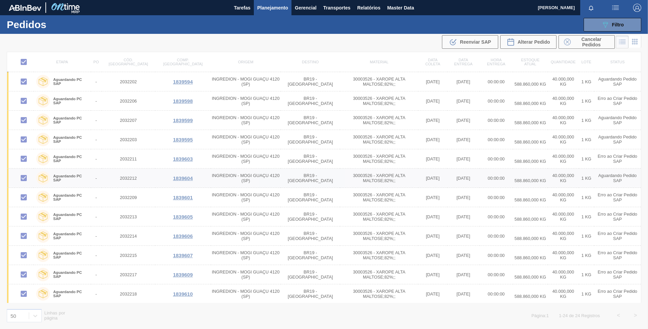
checkbox input "false"
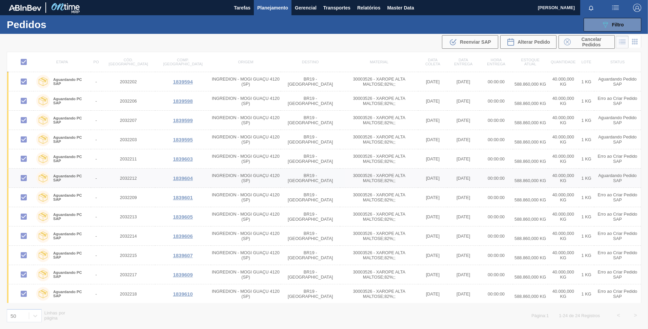
checkbox input "false"
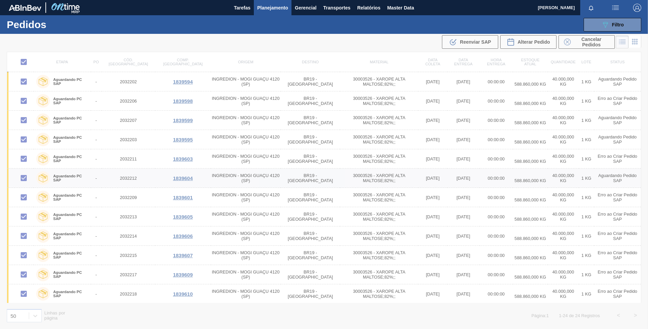
checkbox input "false"
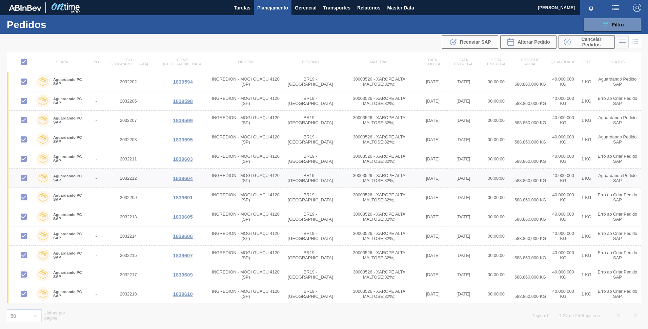
checkbox input "false"
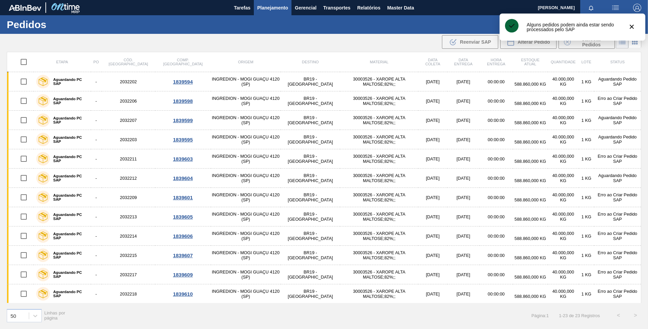
click at [24, 61] on input "checkbox" at bounding box center [24, 62] width 14 height 14
checkbox input "true"
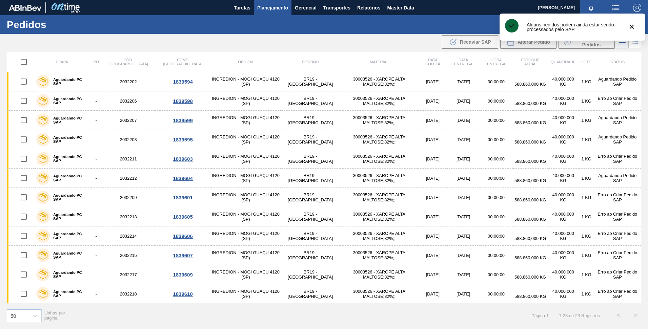
checkbox input "true"
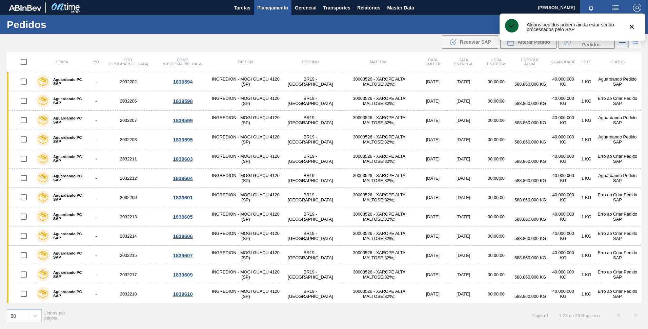
checkbox input "true"
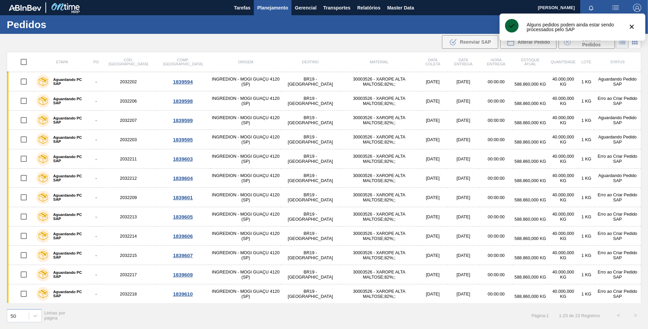
checkbox input "true"
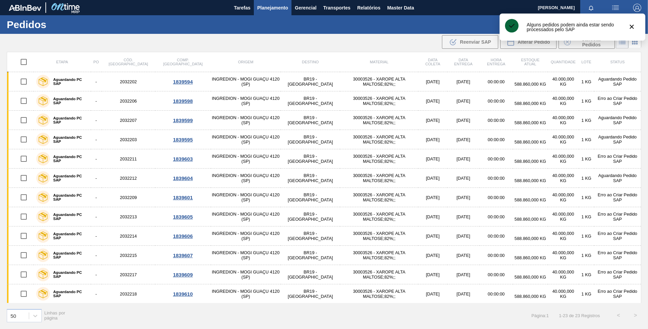
checkbox input "true"
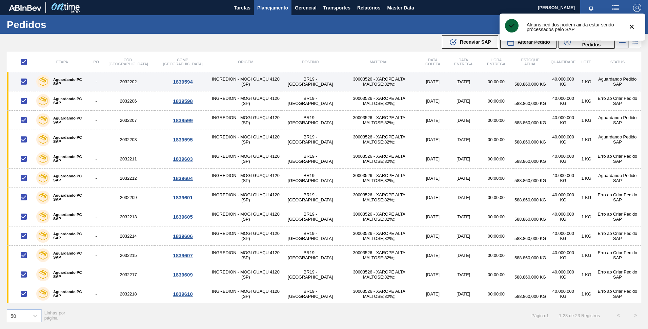
checkbox input "false"
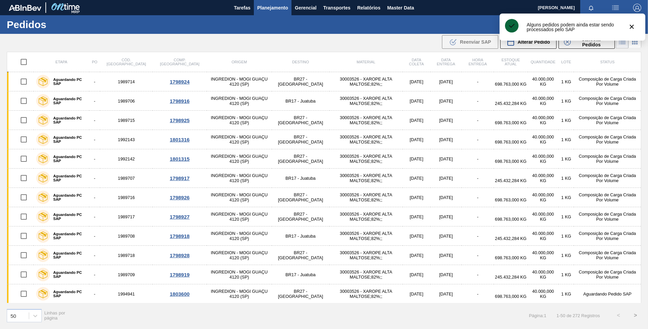
click at [631, 29] on button "089F7B8B-B2A5-4AFE-B5C0-19BA573D28AC Filtro" at bounding box center [613, 25] width 58 height 14
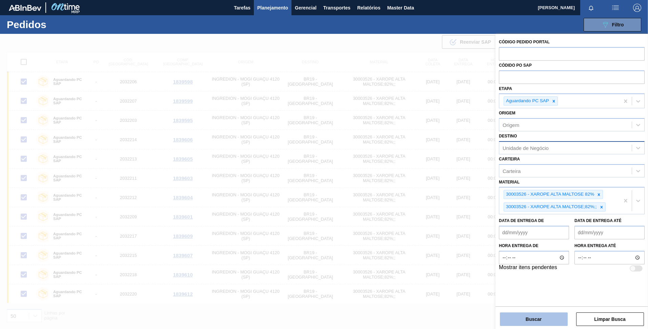
click at [546, 318] on button "Buscar" at bounding box center [534, 320] width 68 height 14
checkbox input "false"
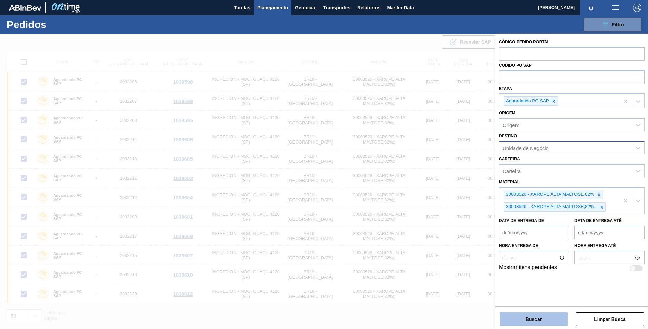
checkbox input "false"
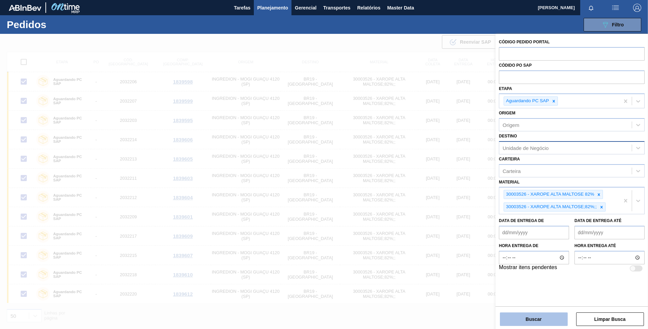
checkbox input "false"
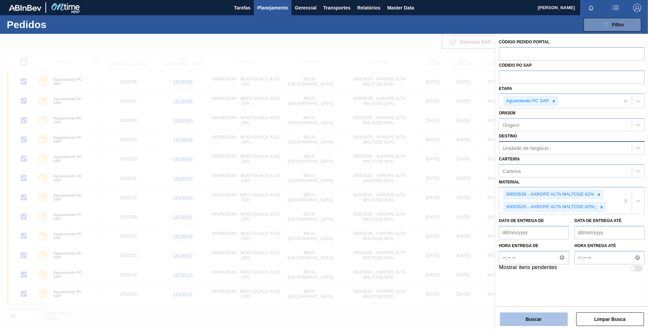
checkbox input "false"
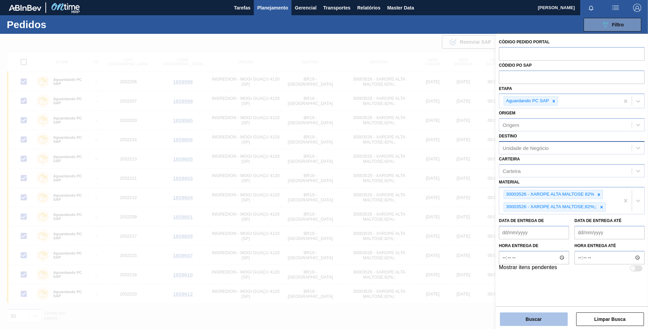
checkbox input "false"
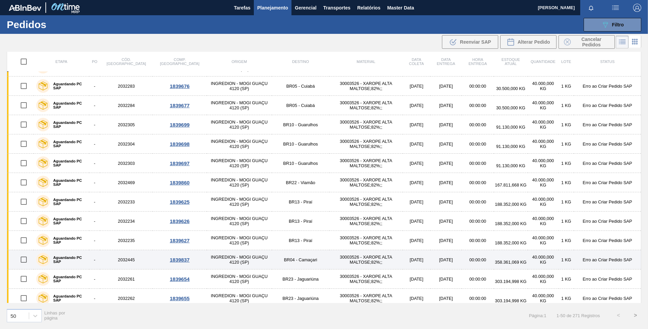
scroll to position [735, 0]
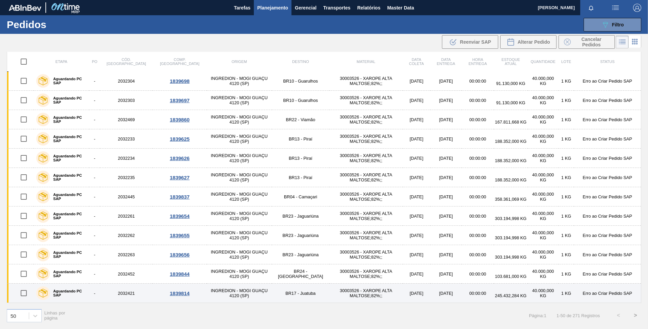
click at [22, 294] on input "checkbox" at bounding box center [24, 293] width 14 height 14
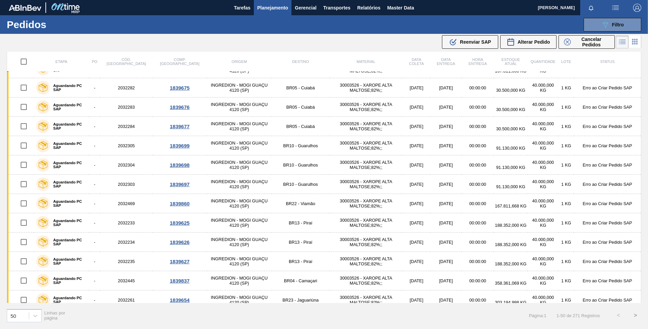
scroll to position [565, 0]
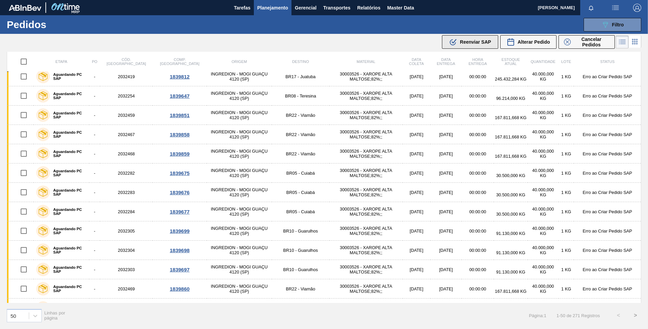
click at [465, 41] on span "Reenviar SAP" at bounding box center [475, 41] width 31 height 5
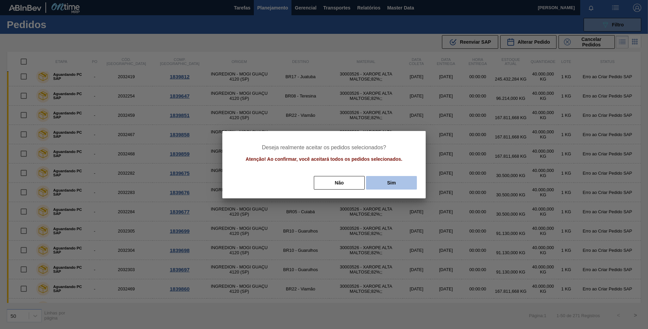
click at [395, 178] on button "Sim" at bounding box center [391, 183] width 51 height 14
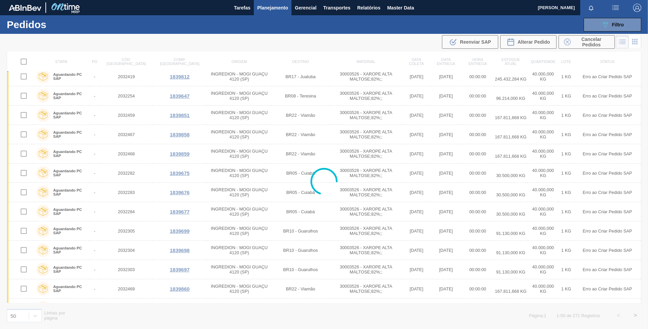
checkbox input "false"
